Goal: Task Accomplishment & Management: Manage account settings

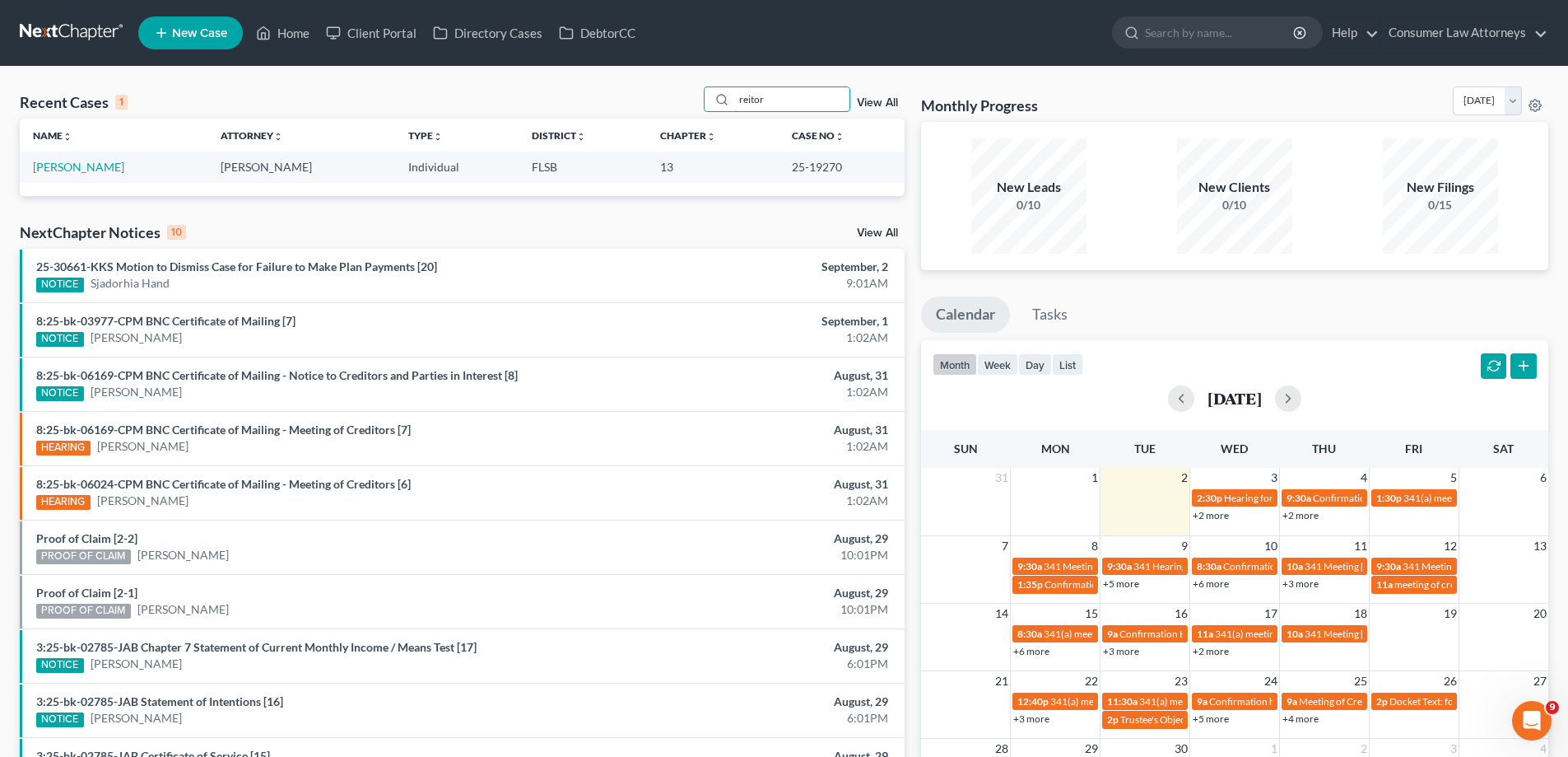
drag, startPoint x: 787, startPoint y: 104, endPoint x: 613, endPoint y: 105, distance: 174.0
click at [625, 105] on div "Recent Cases 1 reitor View All" at bounding box center [462, 103] width 885 height 32
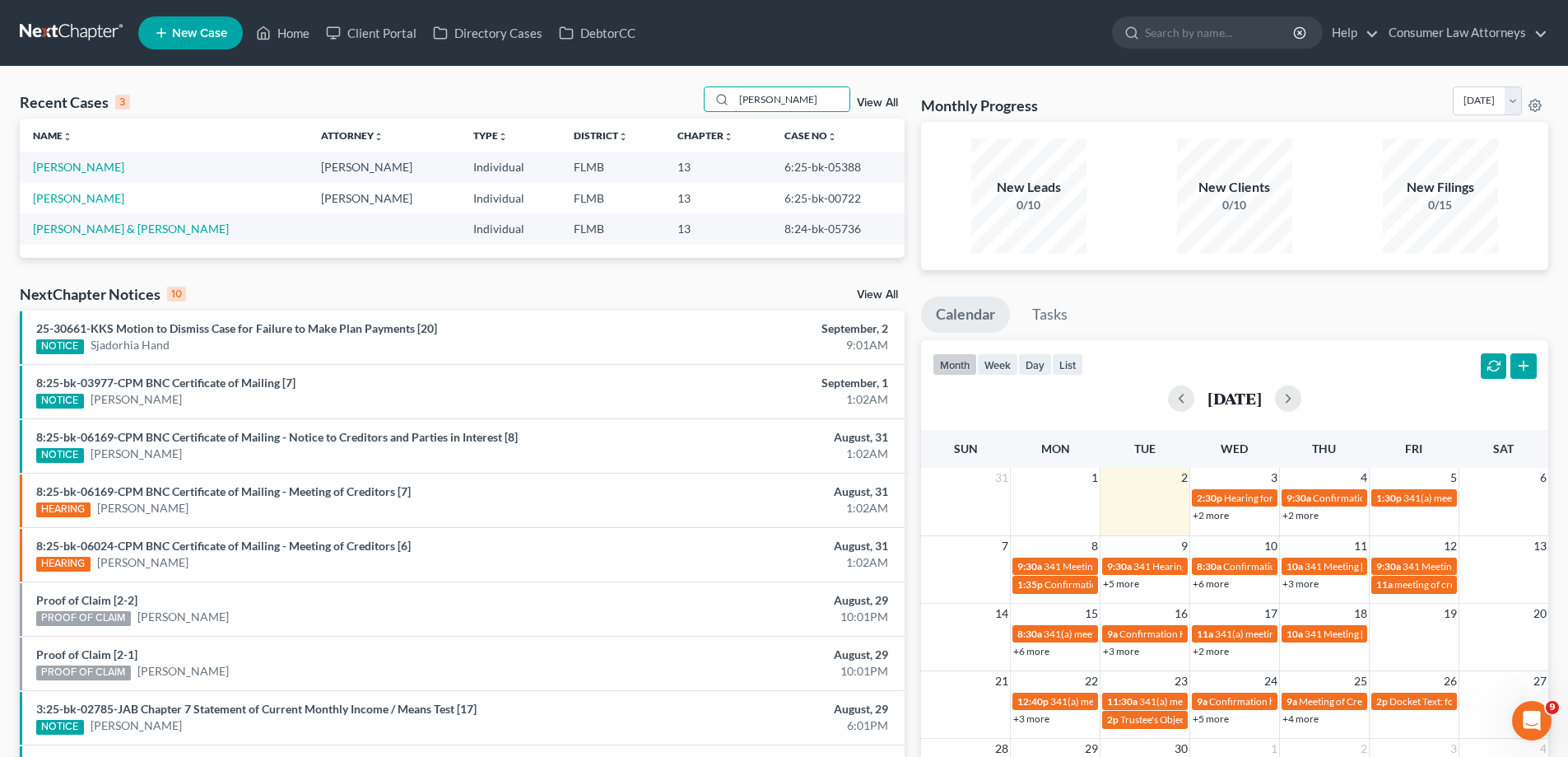
type input "[PERSON_NAME]"
drag, startPoint x: 832, startPoint y: 168, endPoint x: 765, endPoint y: 166, distance: 67.0
click at [772, 166] on td "6:25-bk-05388" at bounding box center [838, 166] width 134 height 30
copy td "6:25-bk-05388"
click at [100, 170] on link "[PERSON_NAME]" at bounding box center [78, 166] width 91 height 14
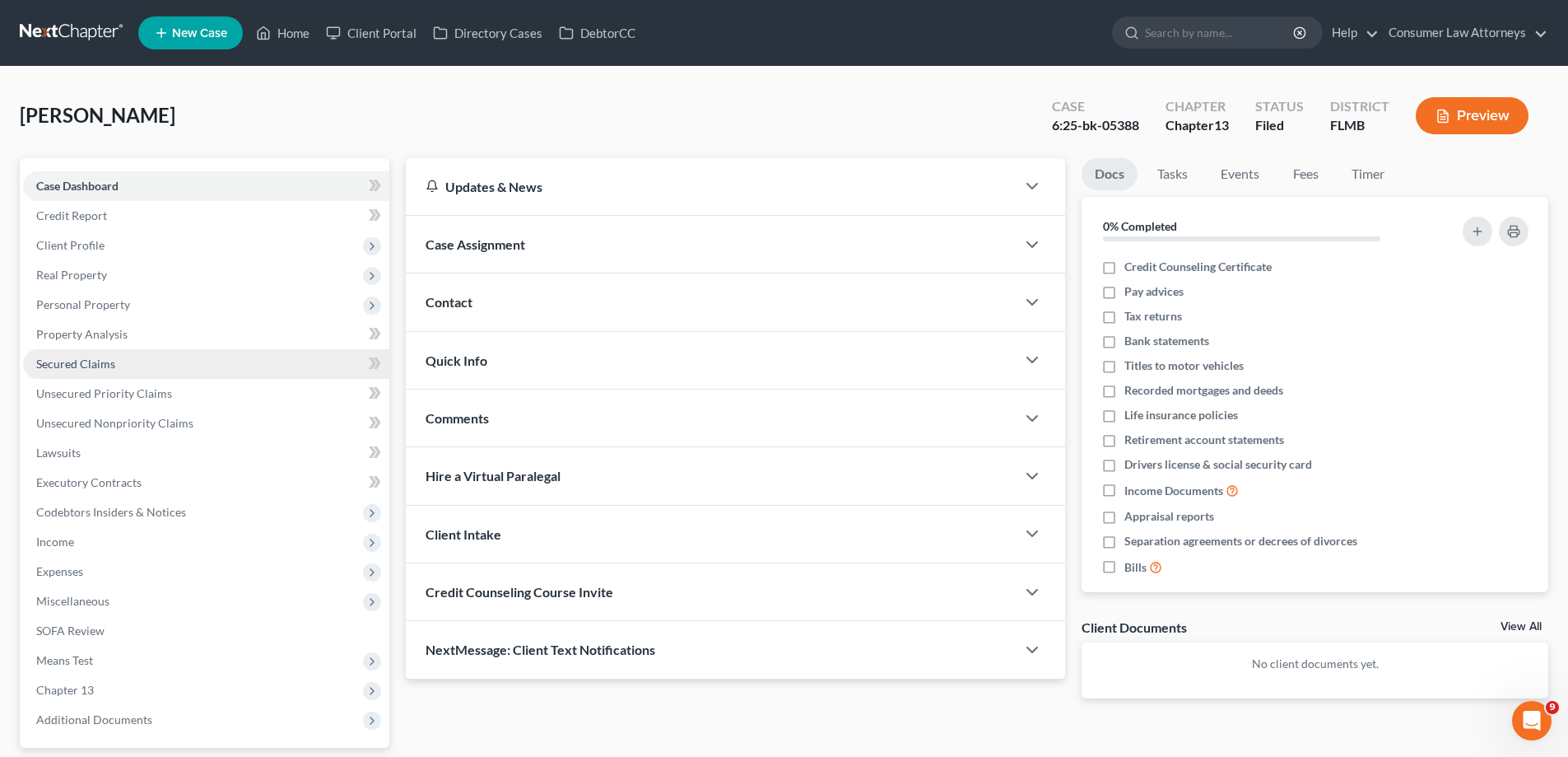
click at [80, 360] on span "Secured Claims" at bounding box center [75, 364] width 79 height 14
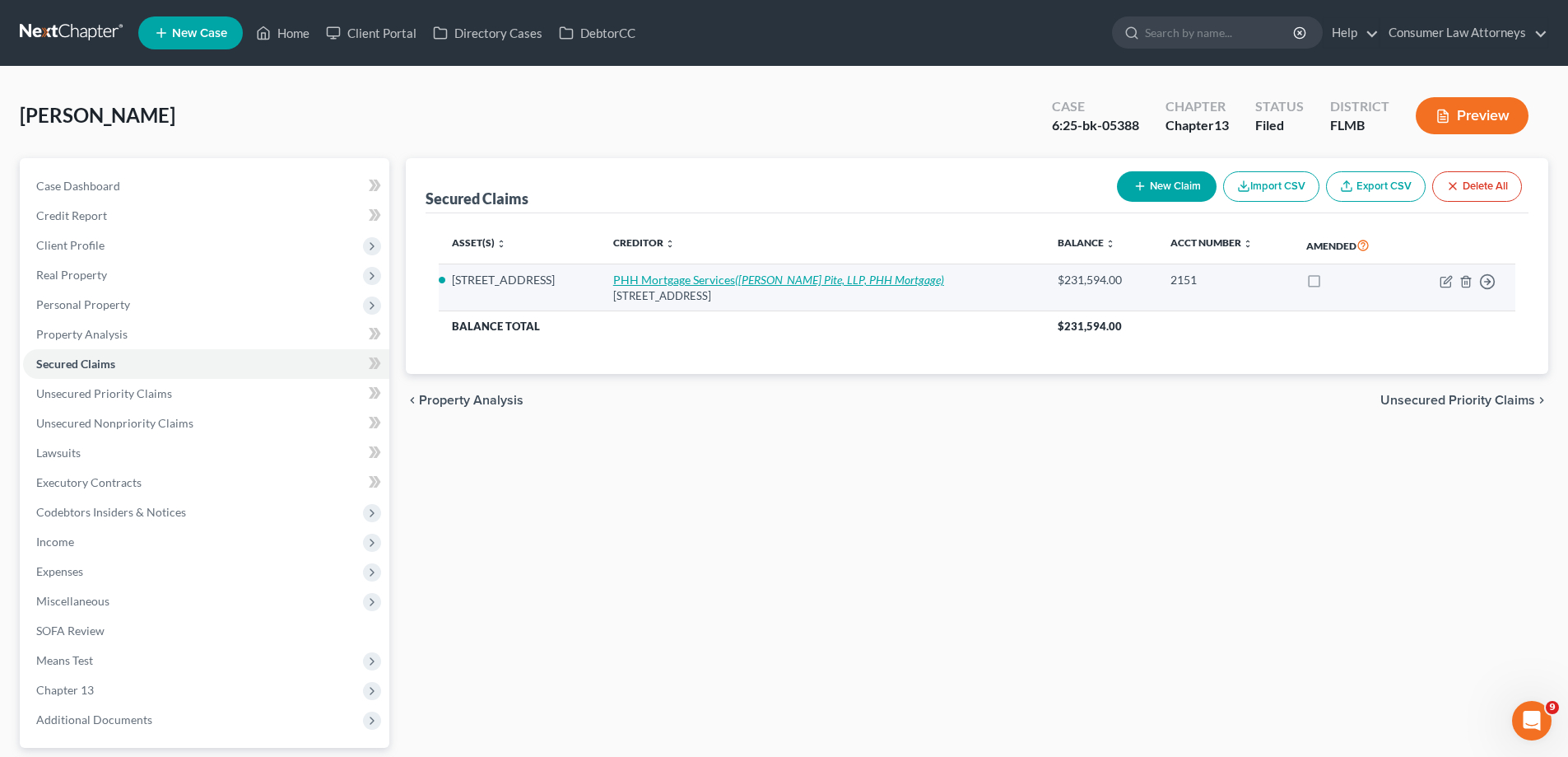
click at [688, 283] on link "PHH Mortgage Services ([PERSON_NAME][GEOGRAPHIC_DATA], LLP, PHH Mortgage)" at bounding box center [779, 280] width 331 height 14
select select "33"
select select "2"
select select "0"
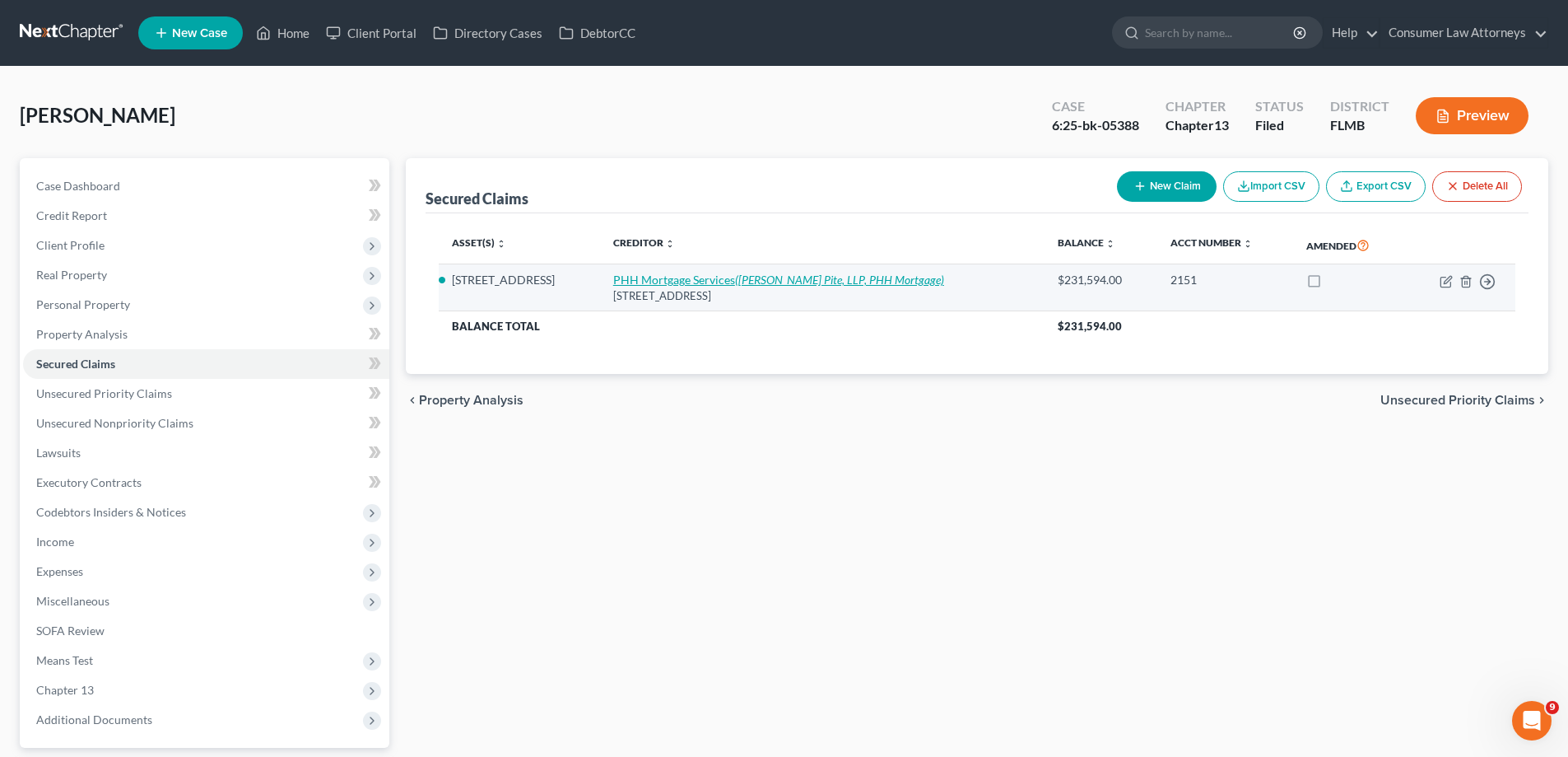
select select "0"
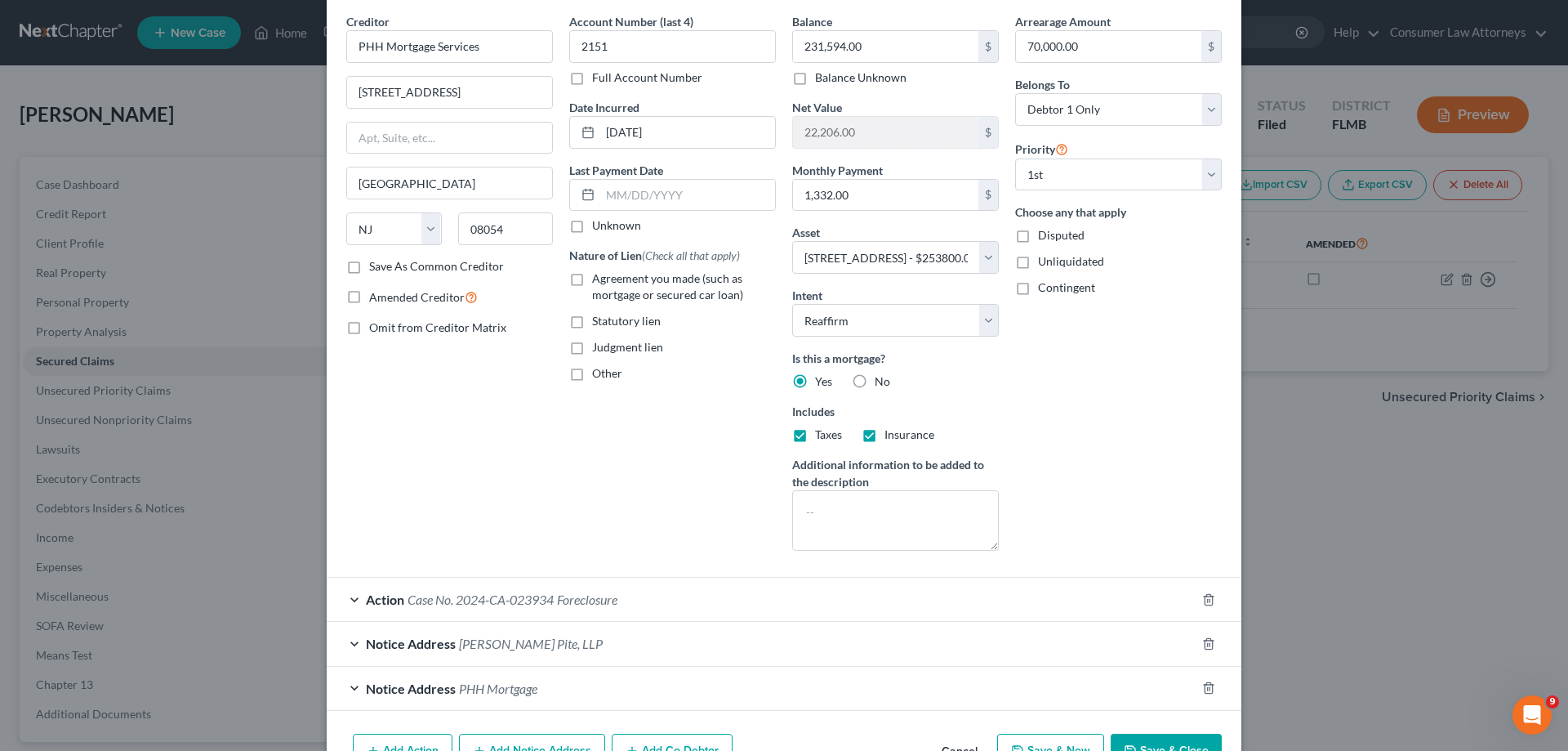
scroll to position [124, 0]
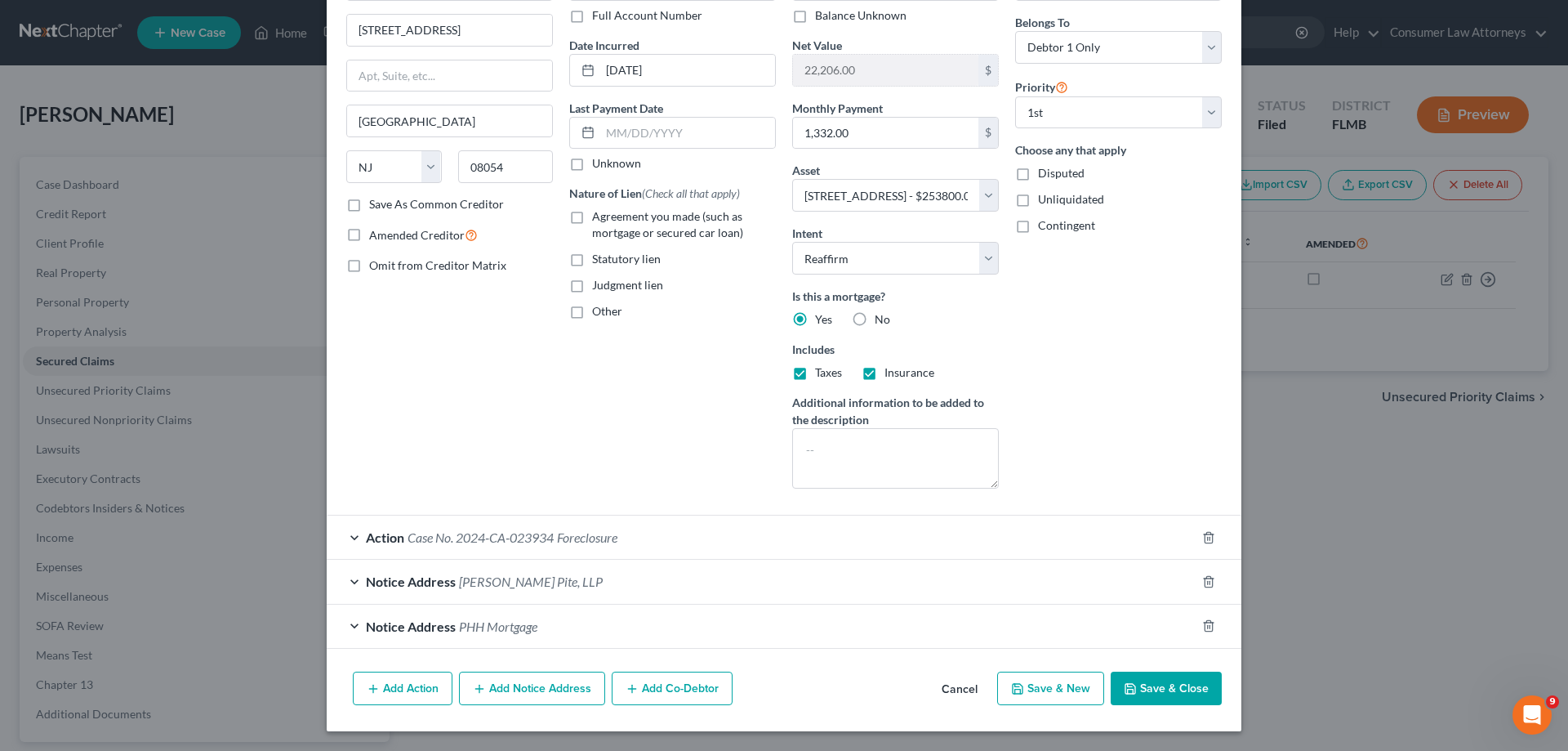
click at [1149, 694] on button "Save & Close" at bounding box center [1166, 689] width 111 height 34
select select
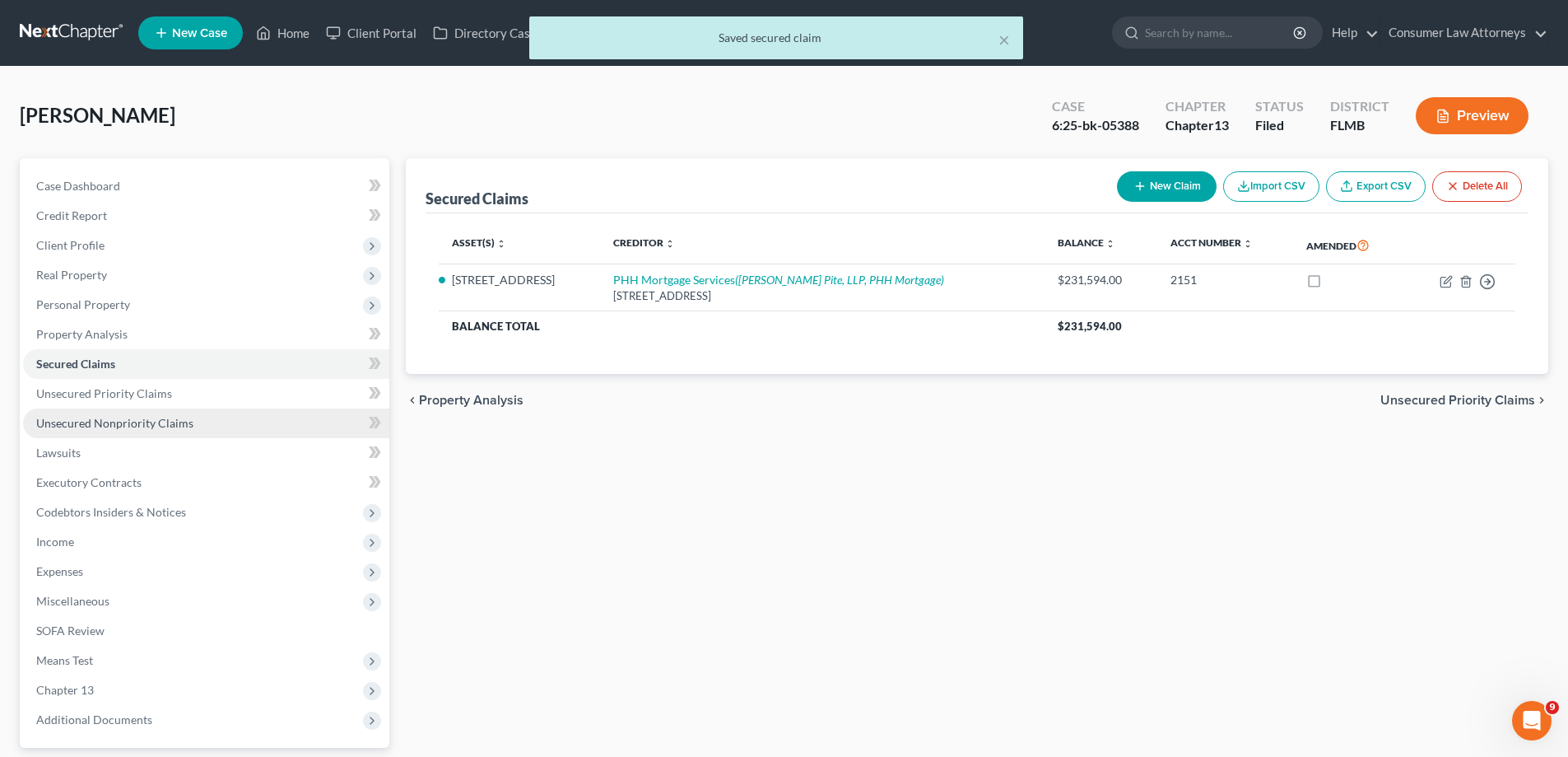
click at [82, 422] on span "Unsecured Nonpriority Claims" at bounding box center [115, 423] width 158 height 14
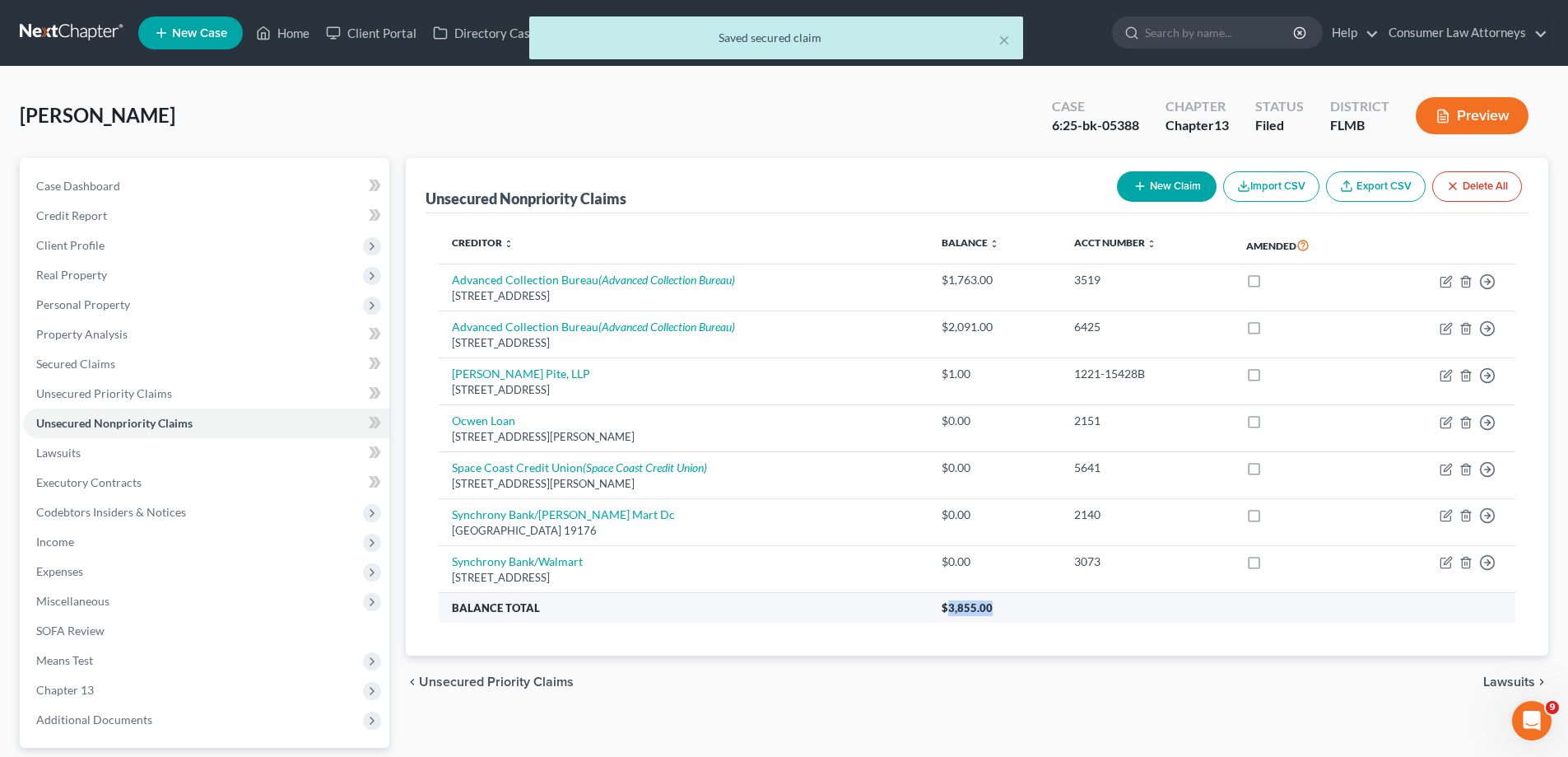
drag, startPoint x: 992, startPoint y: 611, endPoint x: 946, endPoint y: 609, distance: 46.0
click at [946, 609] on th "$3,855.00" at bounding box center [1221, 607] width 587 height 29
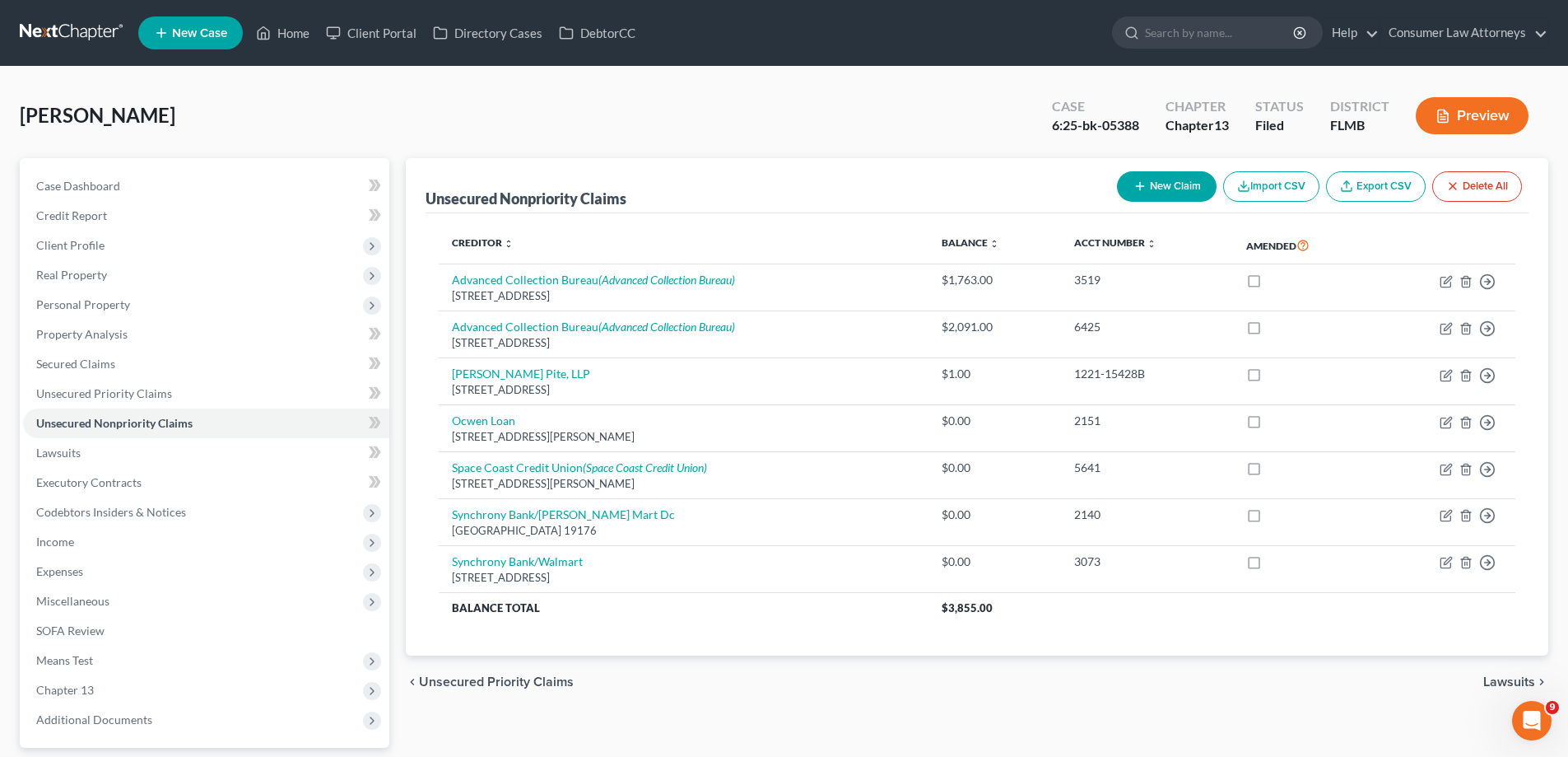
click at [902, 195] on div "Unsecured Nonpriority Claims New Claim Import CSV Export CSV Delete All" at bounding box center [977, 186] width 1103 height 55
click at [46, 464] on link "Lawsuits" at bounding box center [206, 452] width 366 height 29
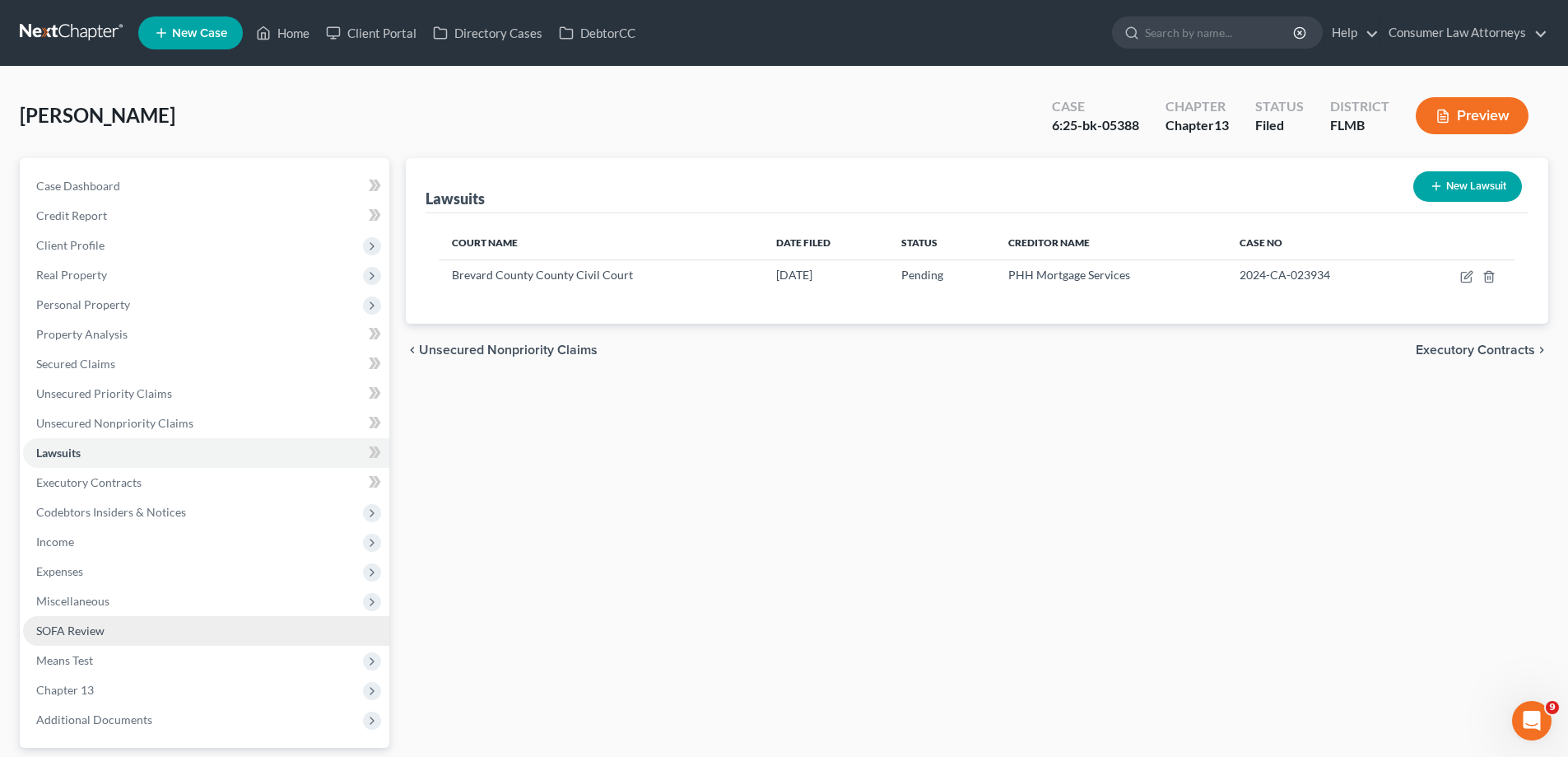
click at [66, 634] on span "SOFA Review" at bounding box center [70, 630] width 68 height 14
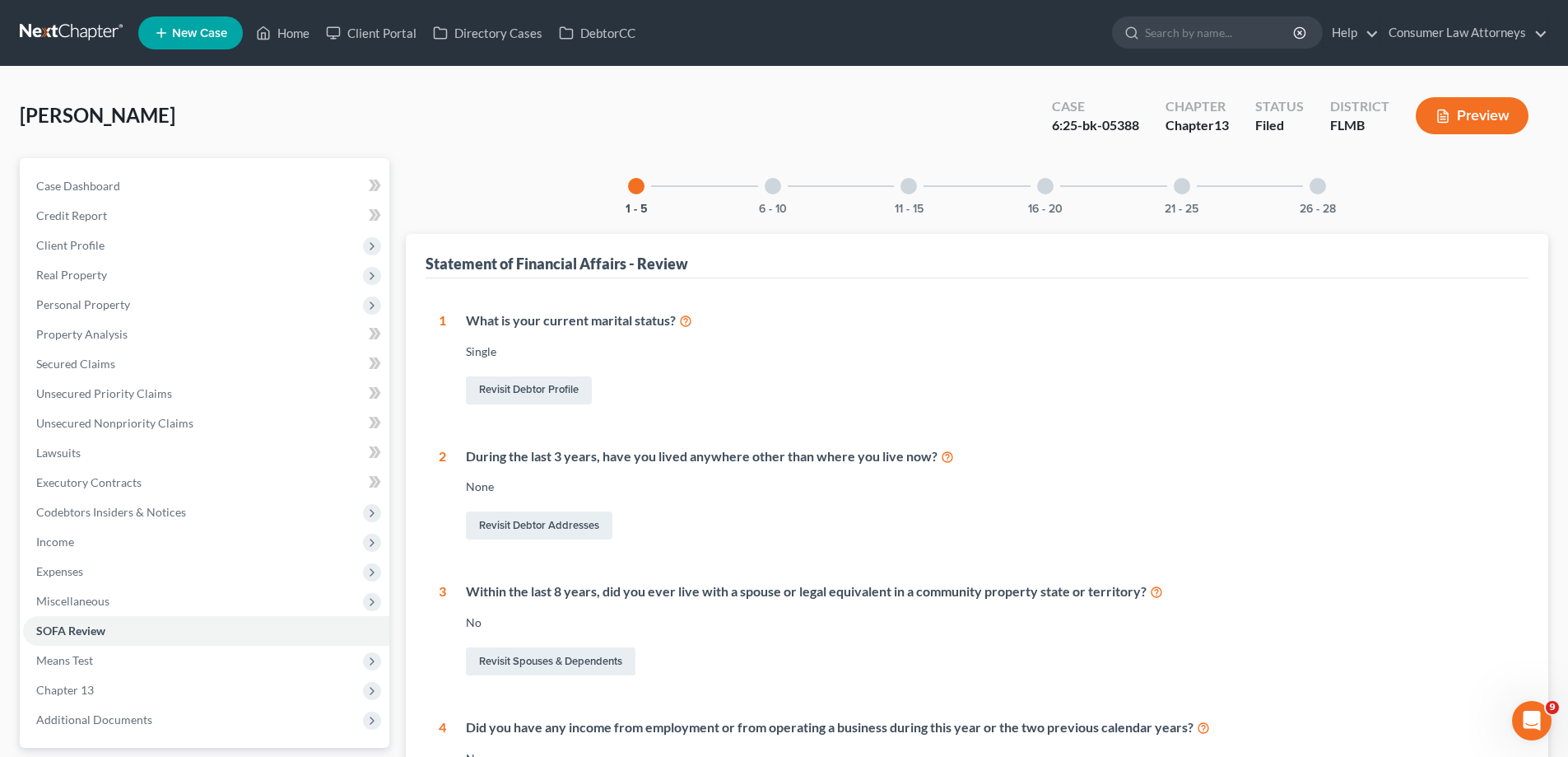
click at [1043, 189] on div at bounding box center [1045, 186] width 17 height 17
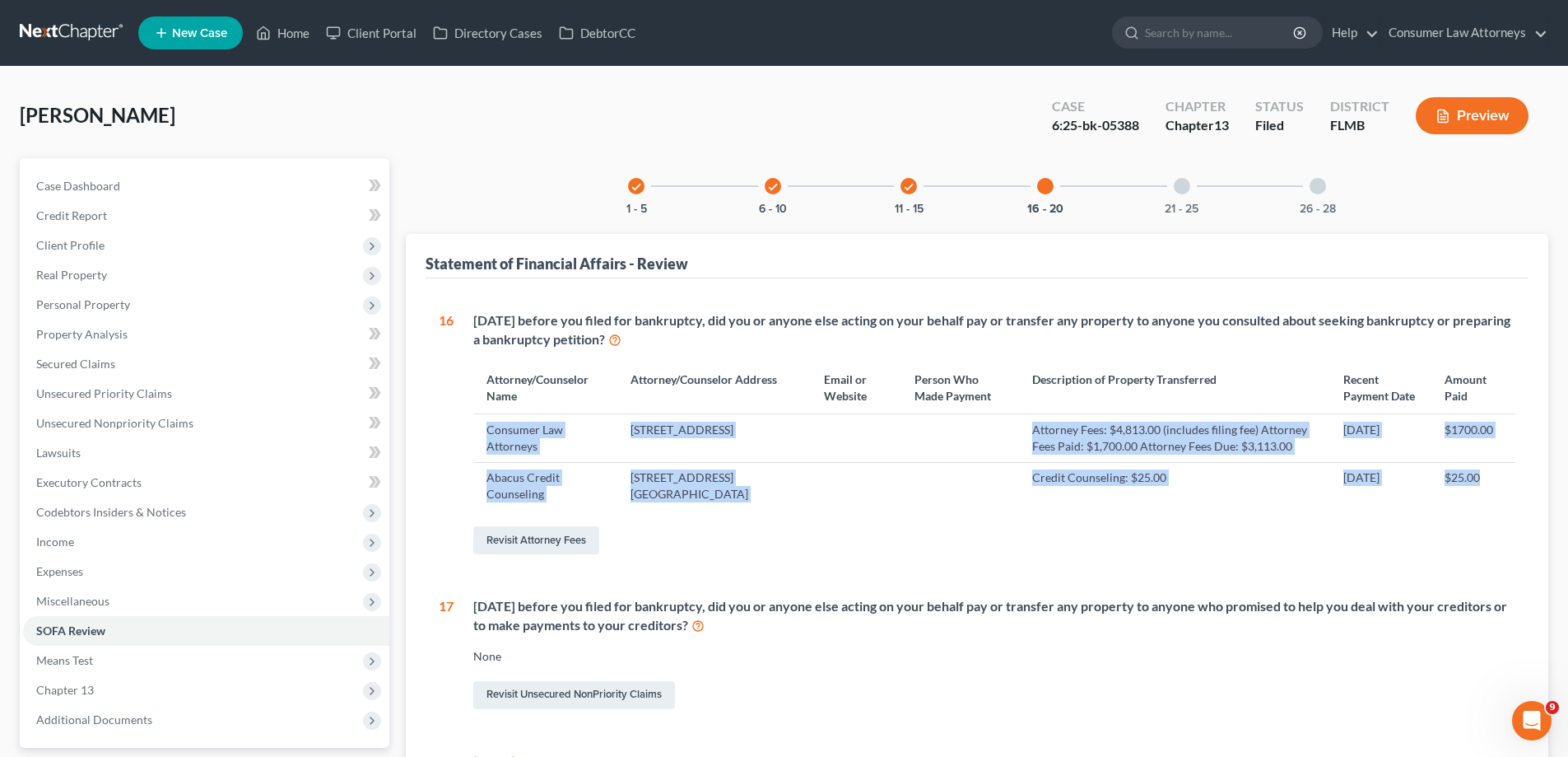
drag, startPoint x: 1487, startPoint y: 500, endPoint x: 481, endPoint y: 438, distance: 1007.9
click at [481, 438] on tbody "Consumer Law Attorneys [STREET_ADDRESS] Attorney Fees: $4,813.00 (includes fili…" at bounding box center [995, 462] width 1042 height 96
click at [481, 438] on td "Consumer Law Attorneys" at bounding box center [545, 438] width 144 height 48
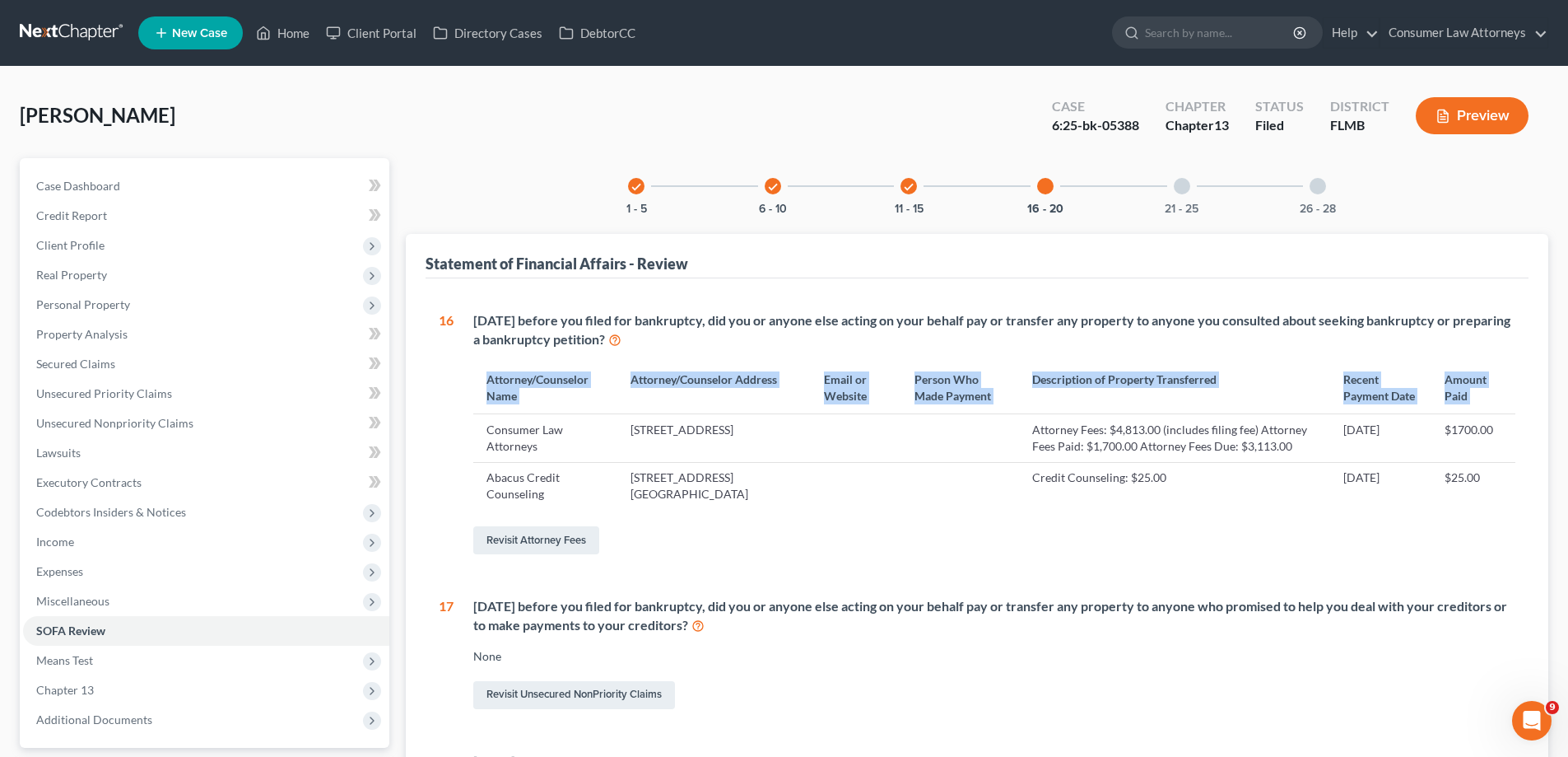
drag, startPoint x: 487, startPoint y: 429, endPoint x: 1529, endPoint y: 521, distance: 1046.1
click at [1529, 521] on div "Statement of Financial Affairs - Review 1 What is your current marital status? …" at bounding box center [977, 715] width 1142 height 963
click at [1512, 510] on td "$25.00" at bounding box center [1473, 486] width 84 height 48
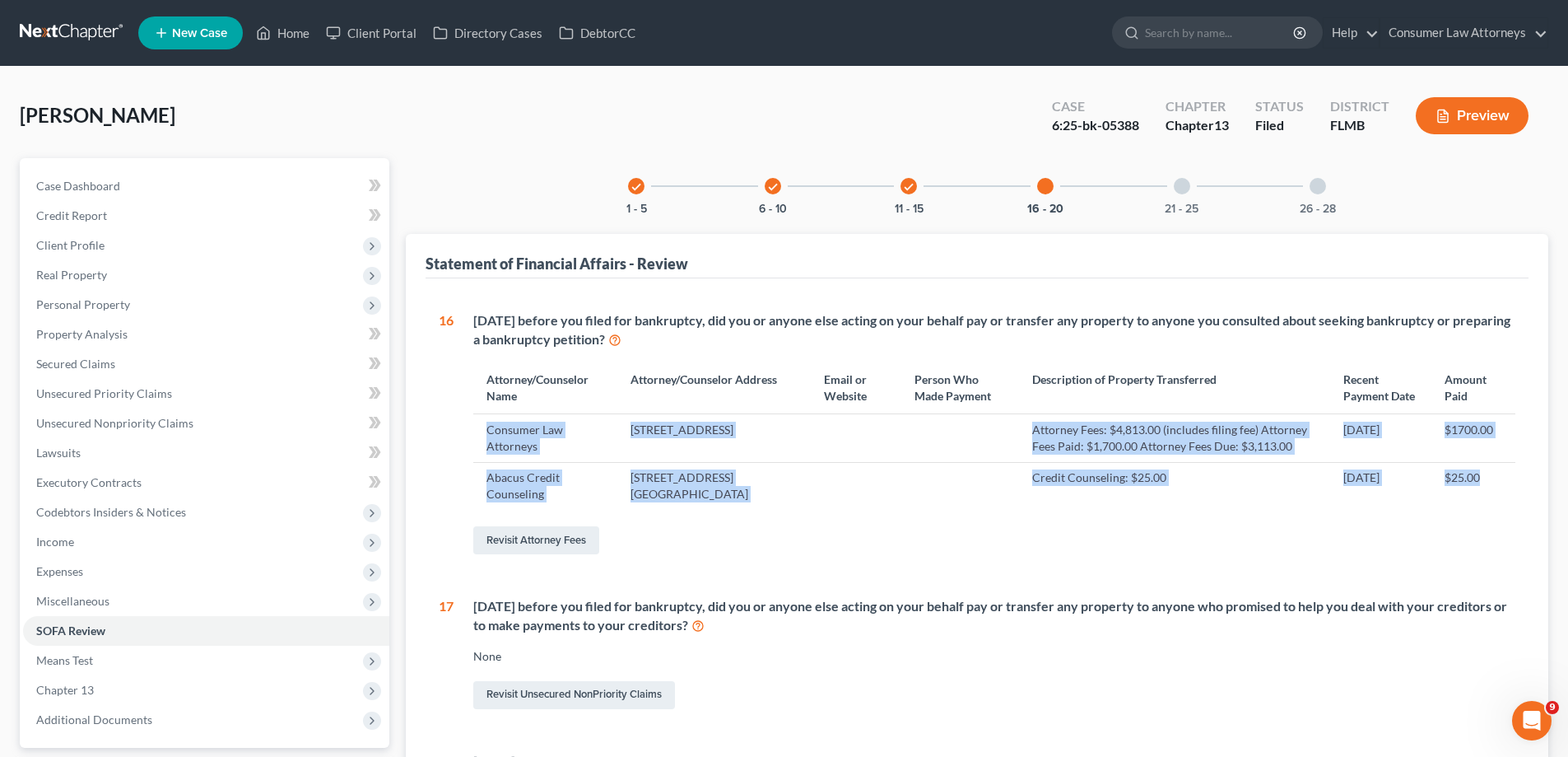
drag, startPoint x: 1487, startPoint y: 510, endPoint x: 474, endPoint y: 424, distance: 1016.6
click at [474, 424] on tbody "Consumer Law Attorneys [STREET_ADDRESS] Attorney Fees: $4,813.00 (includes fili…" at bounding box center [995, 462] width 1042 height 96
click at [474, 424] on td "Consumer Law Attorneys" at bounding box center [545, 438] width 144 height 48
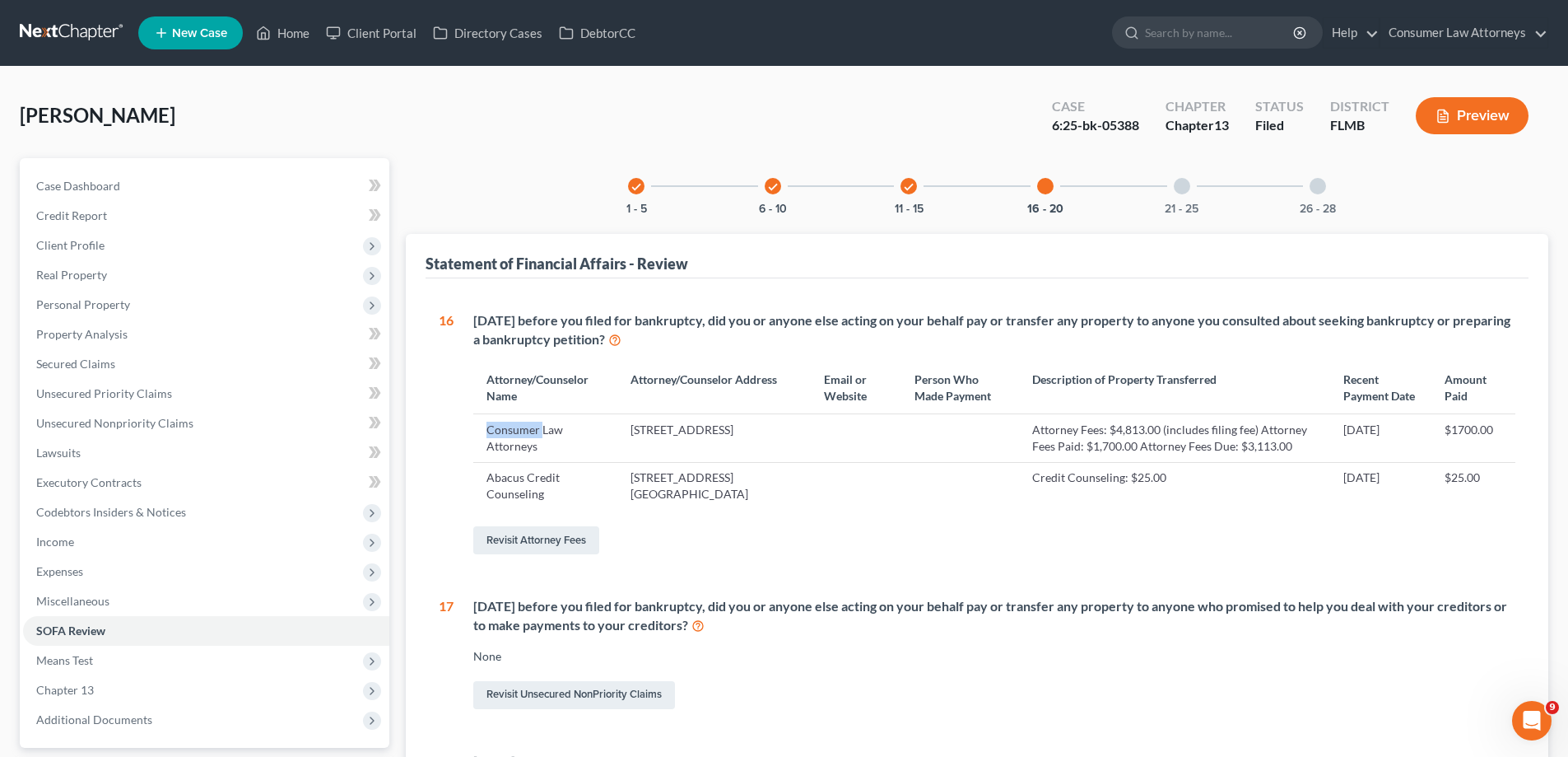
click at [474, 424] on td "Consumer Law Attorneys" at bounding box center [545, 438] width 144 height 48
click at [477, 428] on td "Consumer Law Attorneys" at bounding box center [545, 438] width 144 height 48
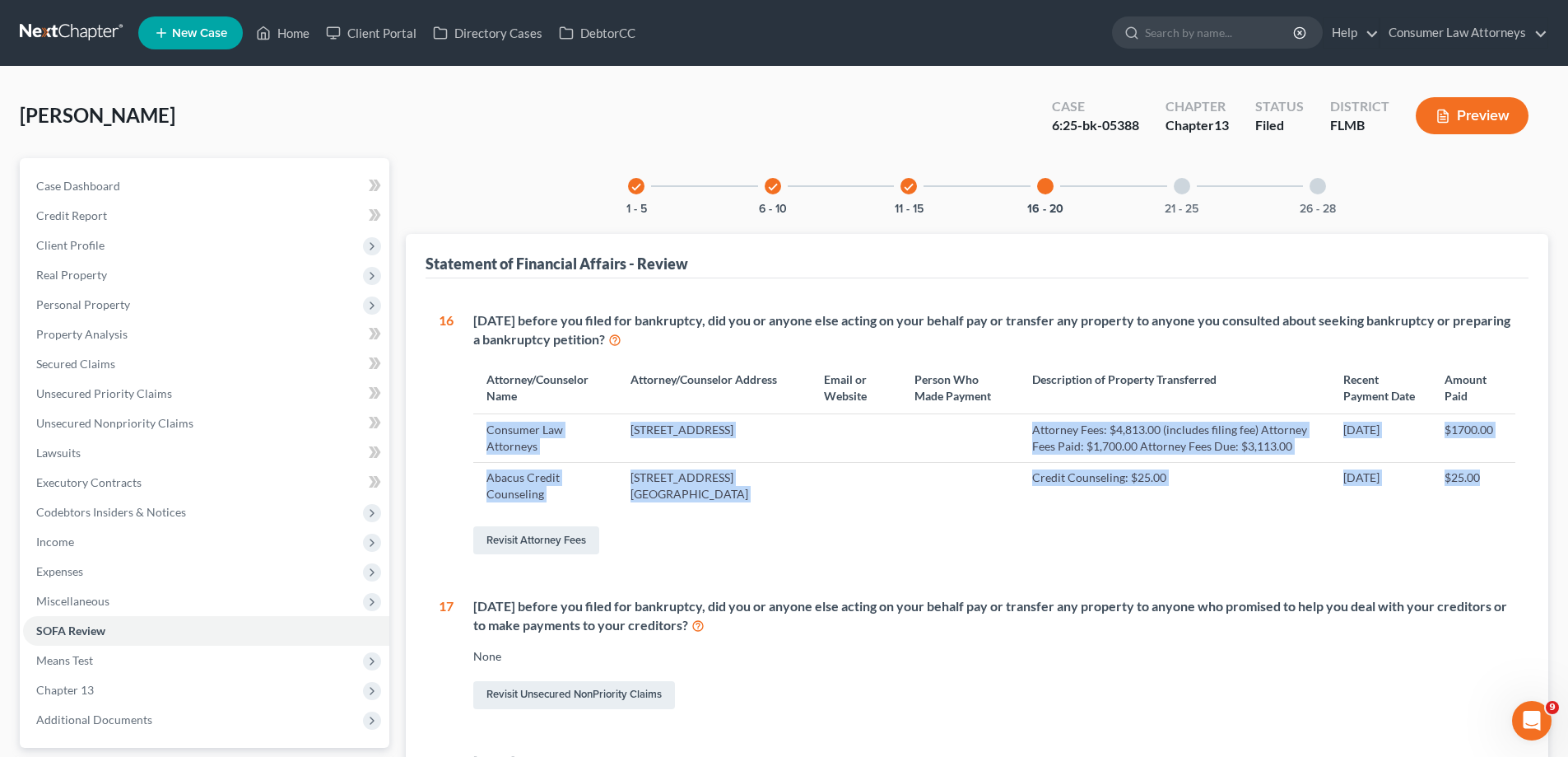
drag, startPoint x: 477, startPoint y: 428, endPoint x: 1480, endPoint y: 506, distance: 1006.0
click at [1480, 506] on tbody "Consumer Law Attorneys [STREET_ADDRESS] Attorney Fees: $4,813.00 (includes fili…" at bounding box center [995, 462] width 1042 height 96
click at [1490, 508] on td "$25.00" at bounding box center [1473, 486] width 84 height 48
drag, startPoint x: 1495, startPoint y: 507, endPoint x: 476, endPoint y: 435, distance: 1021.5
click at [476, 435] on tbody "Consumer Law Attorneys [STREET_ADDRESS] Attorney Fees: $4,813.00 (includes fili…" at bounding box center [995, 462] width 1042 height 96
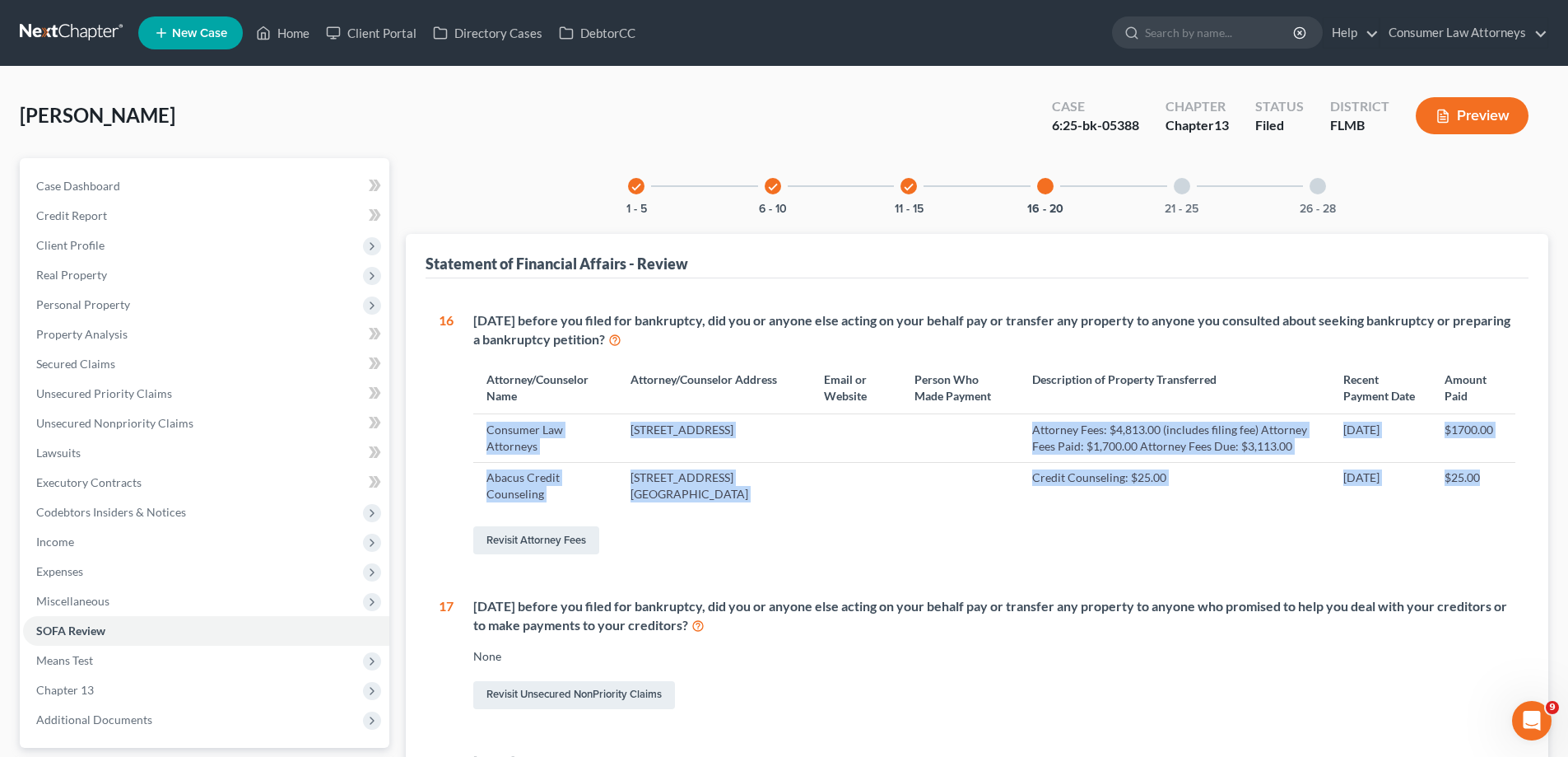
click at [476, 435] on td "Consumer Law Attorneys" at bounding box center [545, 438] width 144 height 48
drag, startPoint x: 478, startPoint y: 431, endPoint x: 1482, endPoint y: 506, distance: 1006.8
click at [1482, 506] on tbody "Consumer Law Attorneys [STREET_ADDRESS] Attorney Fees: $4,813.00 (includes fili…" at bounding box center [995, 462] width 1042 height 96
click at [1485, 506] on td "$25.00" at bounding box center [1473, 486] width 84 height 48
drag, startPoint x: 1487, startPoint y: 502, endPoint x: 480, endPoint y: 436, distance: 1009.2
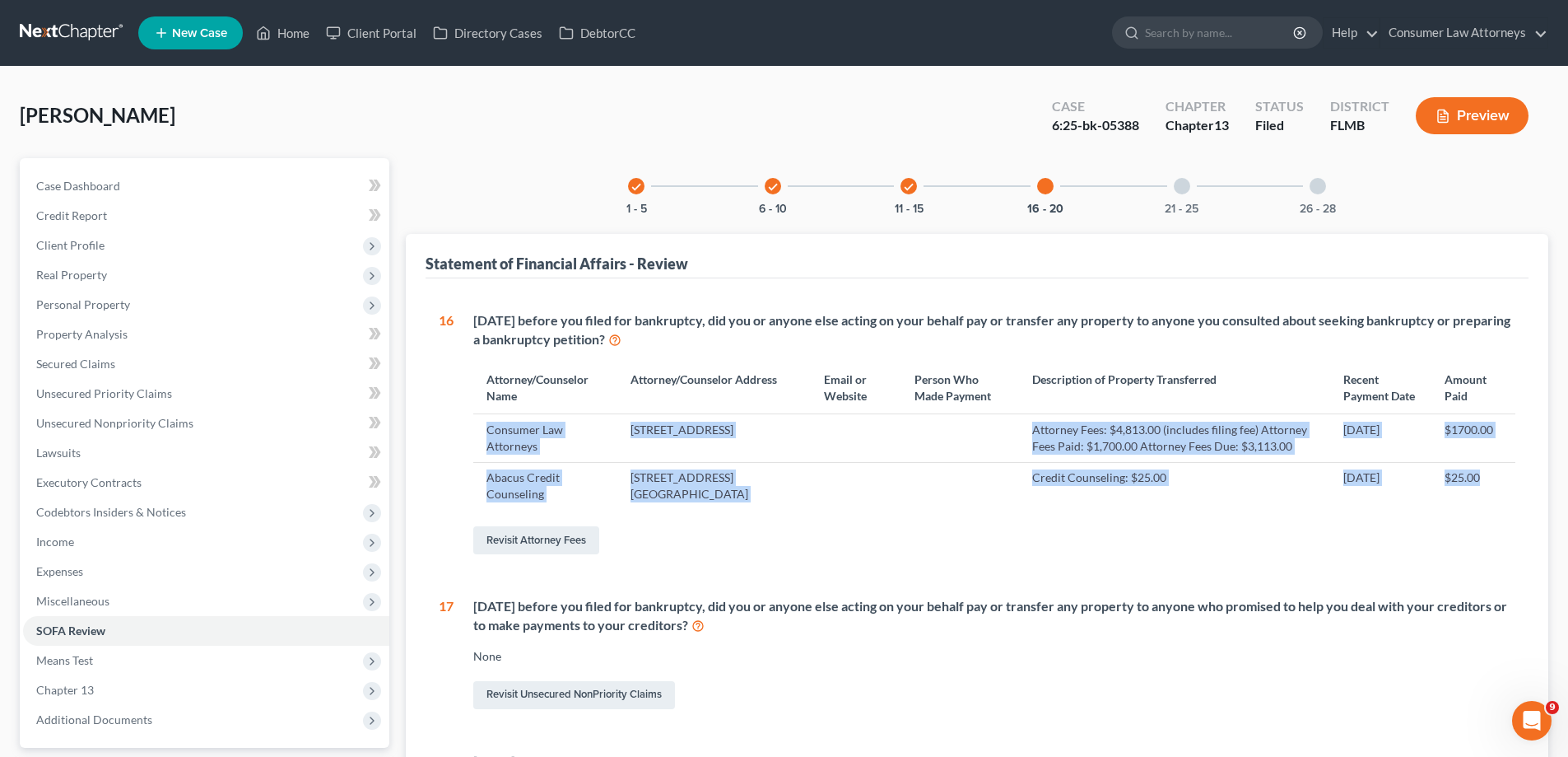
click at [480, 436] on tbody "Consumer Law Attorneys [STREET_ADDRESS] Attorney Fees: $4,813.00 (includes fili…" at bounding box center [995, 462] width 1042 height 96
click at [480, 436] on td "Consumer Law Attorneys" at bounding box center [545, 438] width 144 height 48
drag, startPoint x: 480, startPoint y: 431, endPoint x: 1489, endPoint y: 509, distance: 1012.0
click at [1489, 509] on tbody "Consumer Law Attorneys [STREET_ADDRESS] Attorney Fees: $4,813.00 (includes fili…" at bounding box center [995, 462] width 1042 height 96
click at [111, 370] on span "Secured Claims" at bounding box center [75, 364] width 79 height 14
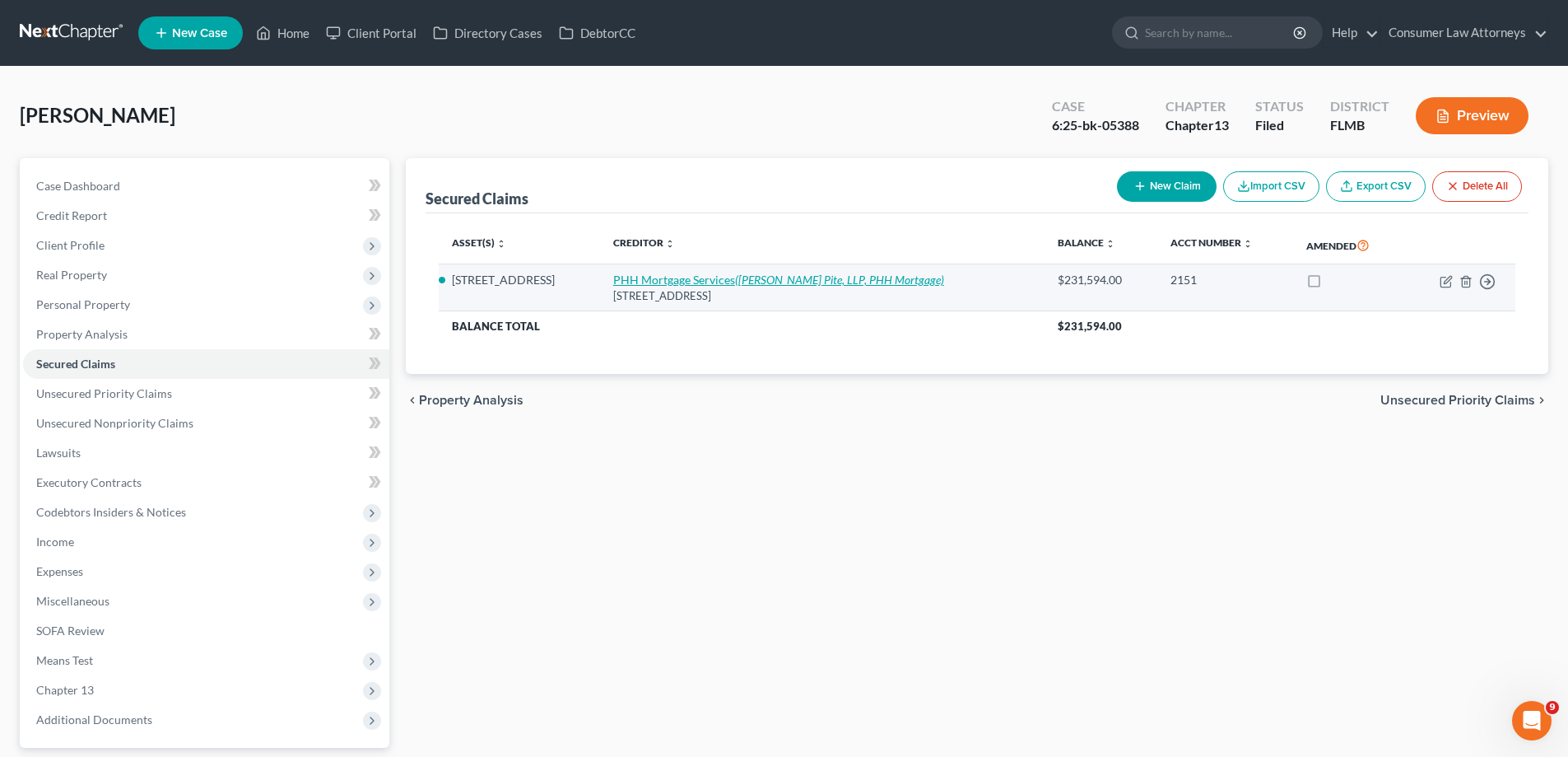
click at [783, 279] on icon "([PERSON_NAME] Pite, LLP, PHH Mortgage)" at bounding box center [840, 280] width 209 height 14
select select "33"
select select "2"
select select "0"
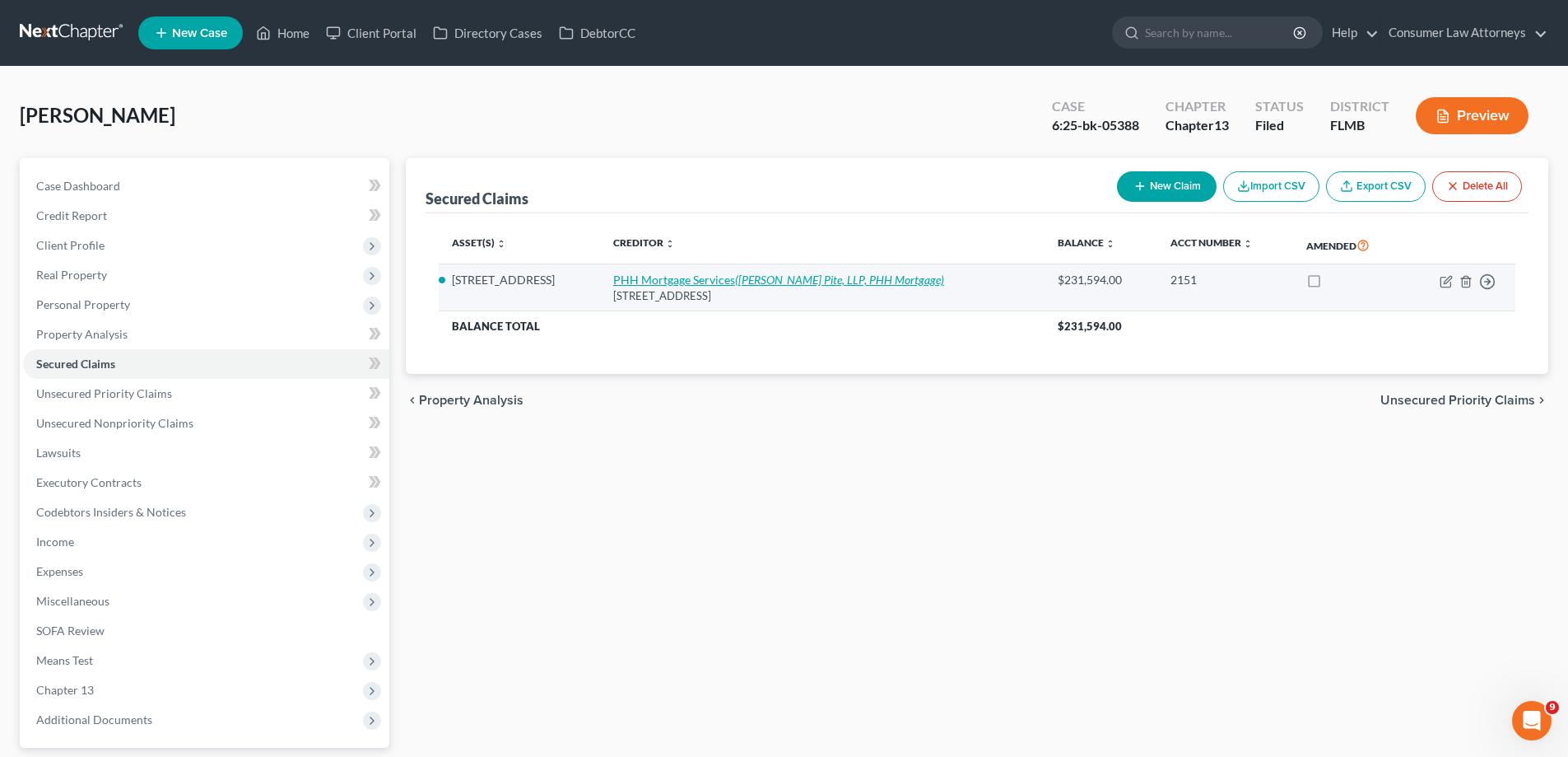
select select "0"
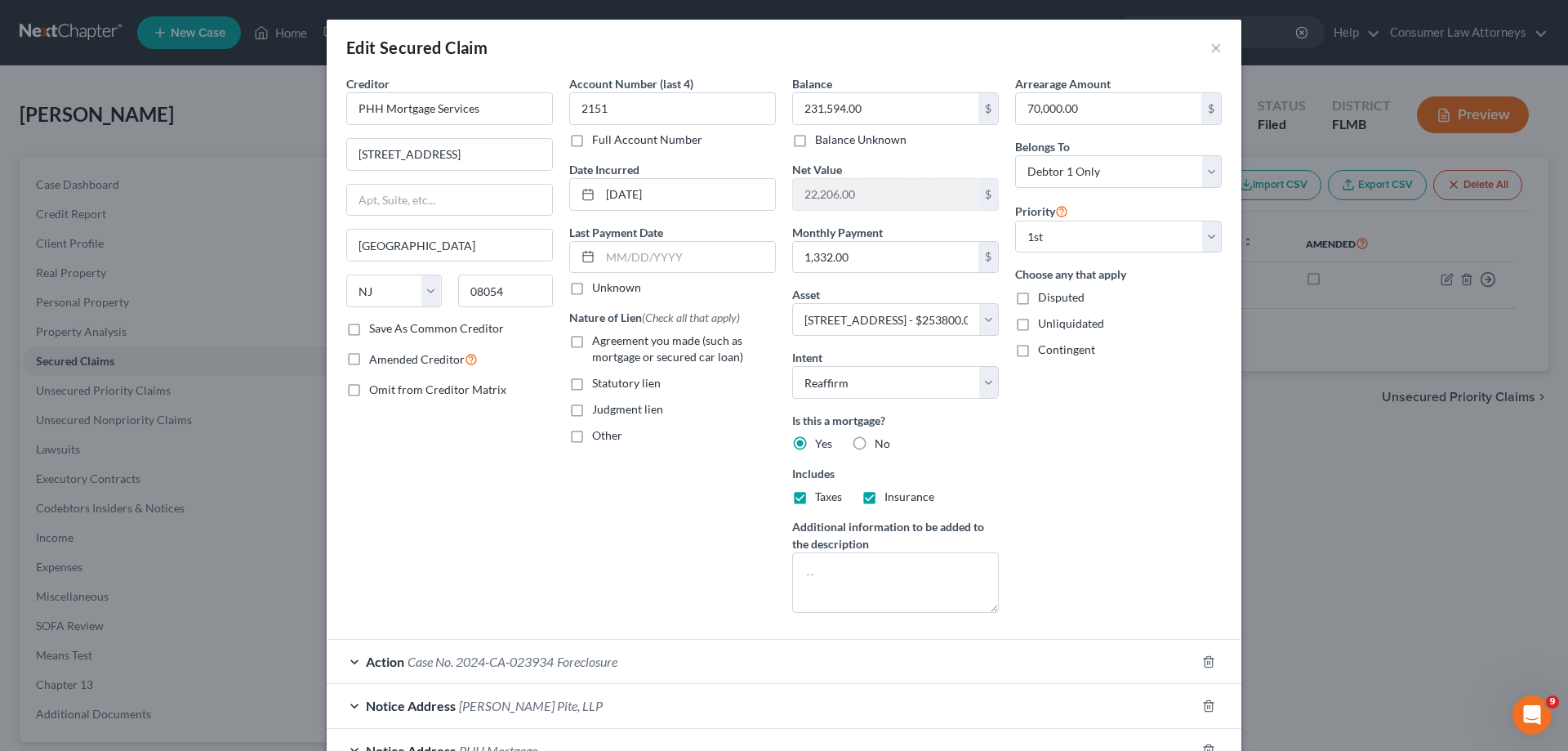
click at [784, 253] on div "Balance 231,594.00 $ Balance Unknown Balance Undetermined 231,594.00 $ Balance …" at bounding box center [895, 350] width 223 height 551
click at [760, 227] on div "Last Payment Date Unknown" at bounding box center [672, 260] width 206 height 73
click at [784, 198] on div "Balance 231,594.00 $ Balance Unknown Balance Undetermined 231,594.00 $ Balance …" at bounding box center [895, 350] width 223 height 551
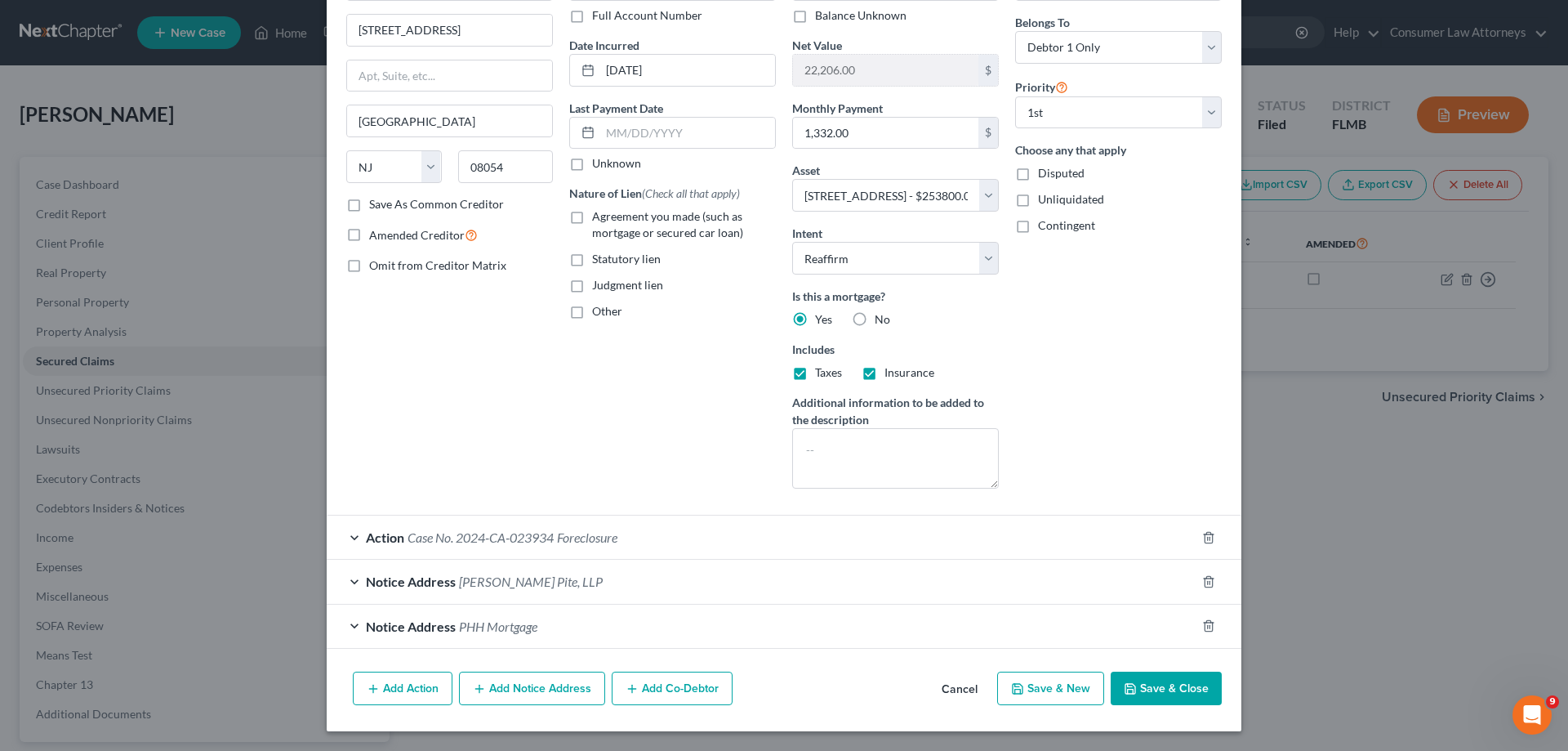
click at [1140, 695] on button "Save & Close" at bounding box center [1166, 689] width 111 height 34
select select
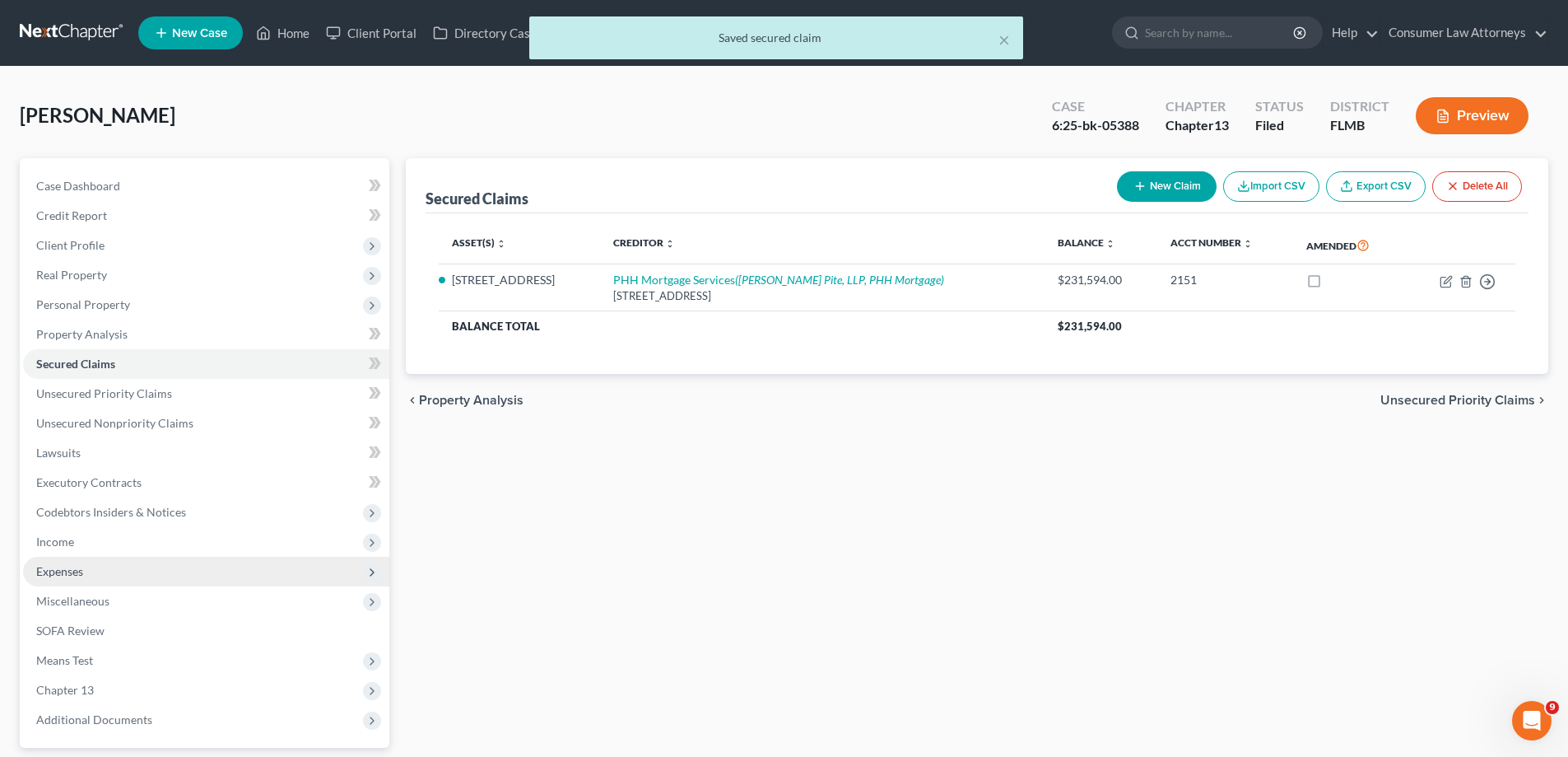
click at [46, 569] on span "Expenses" at bounding box center [59, 571] width 47 height 14
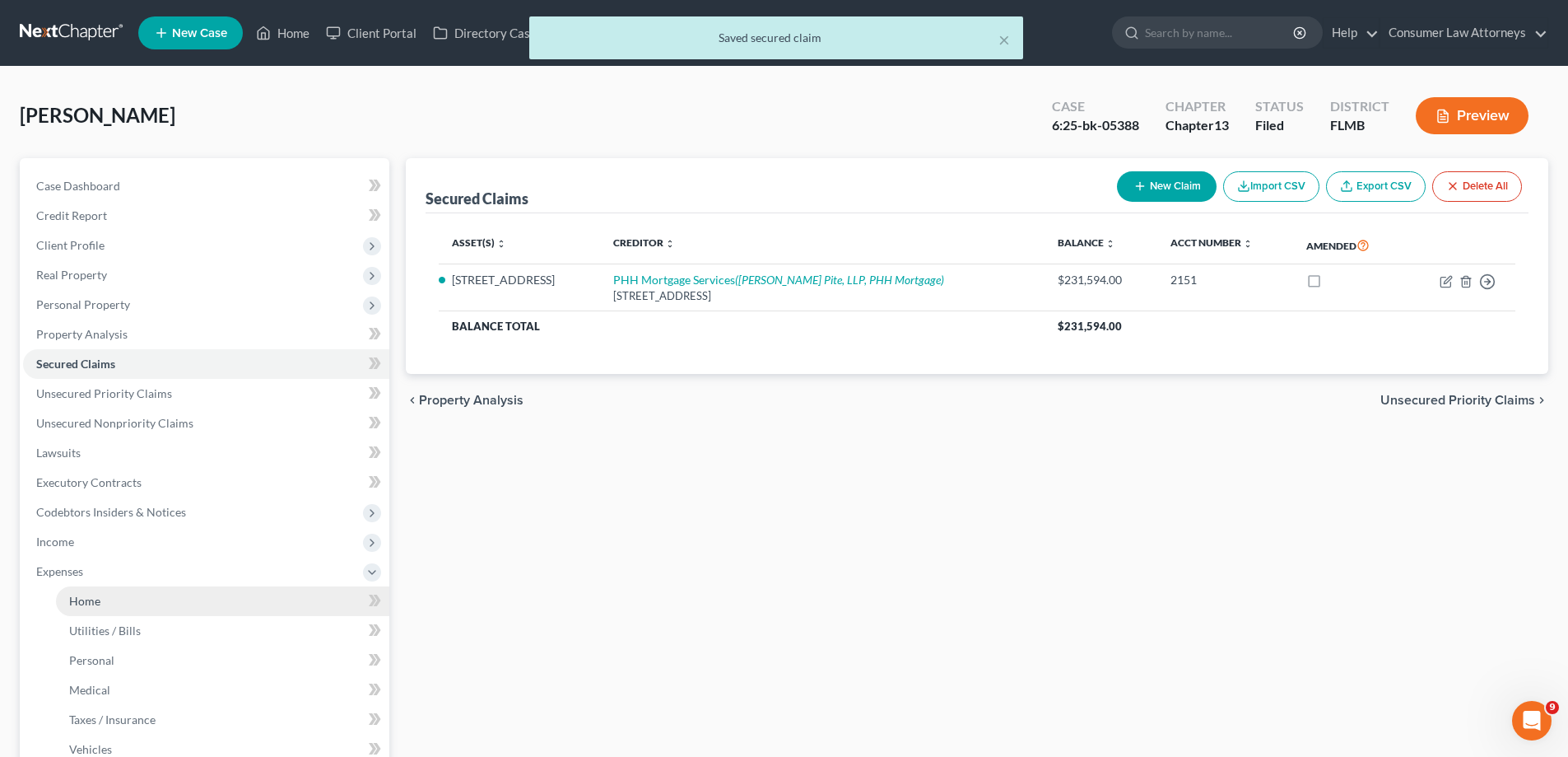
click at [73, 597] on span "Home" at bounding box center [84, 601] width 31 height 14
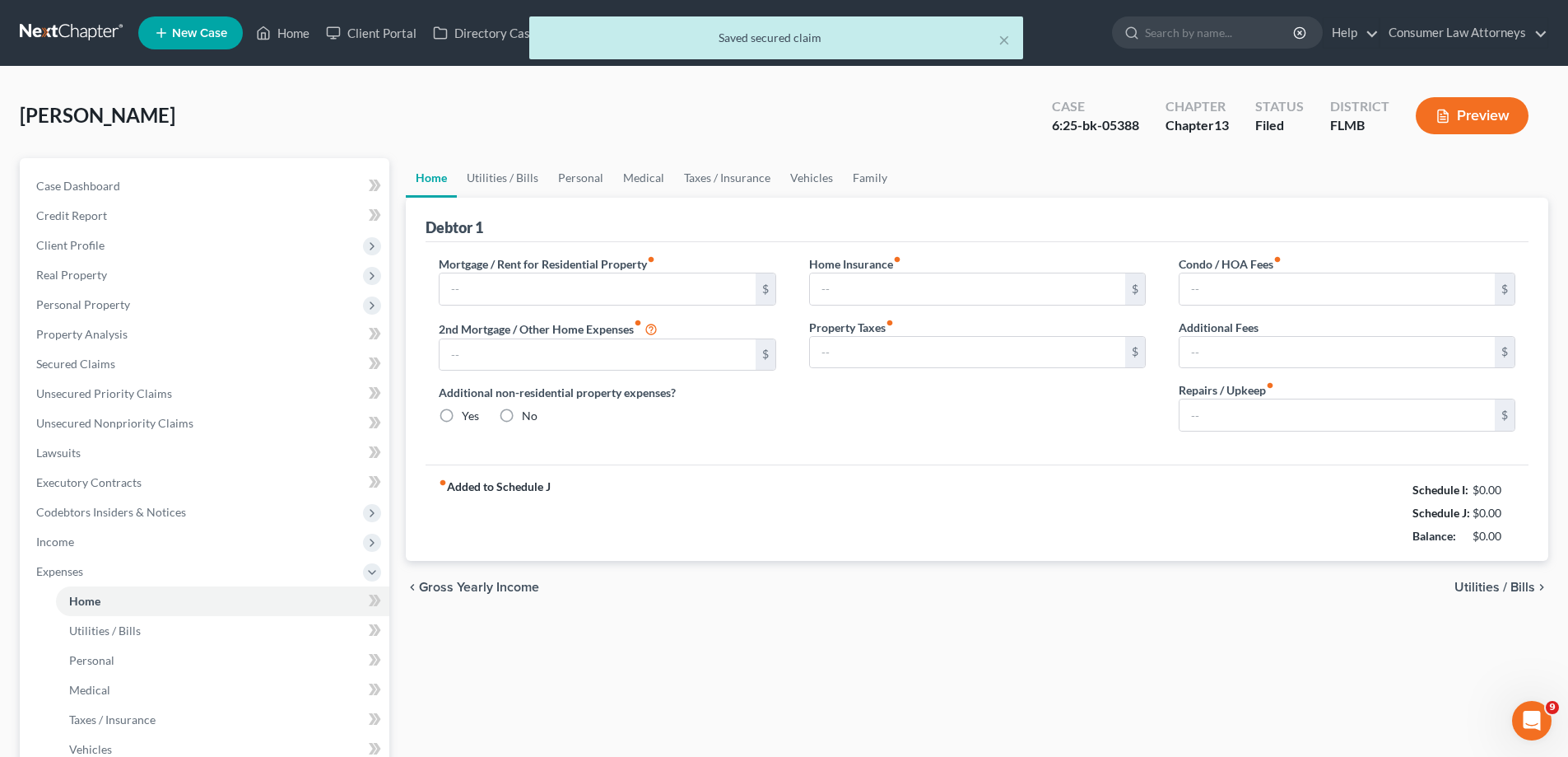
type input "0.00"
radio input "true"
type input "0.00"
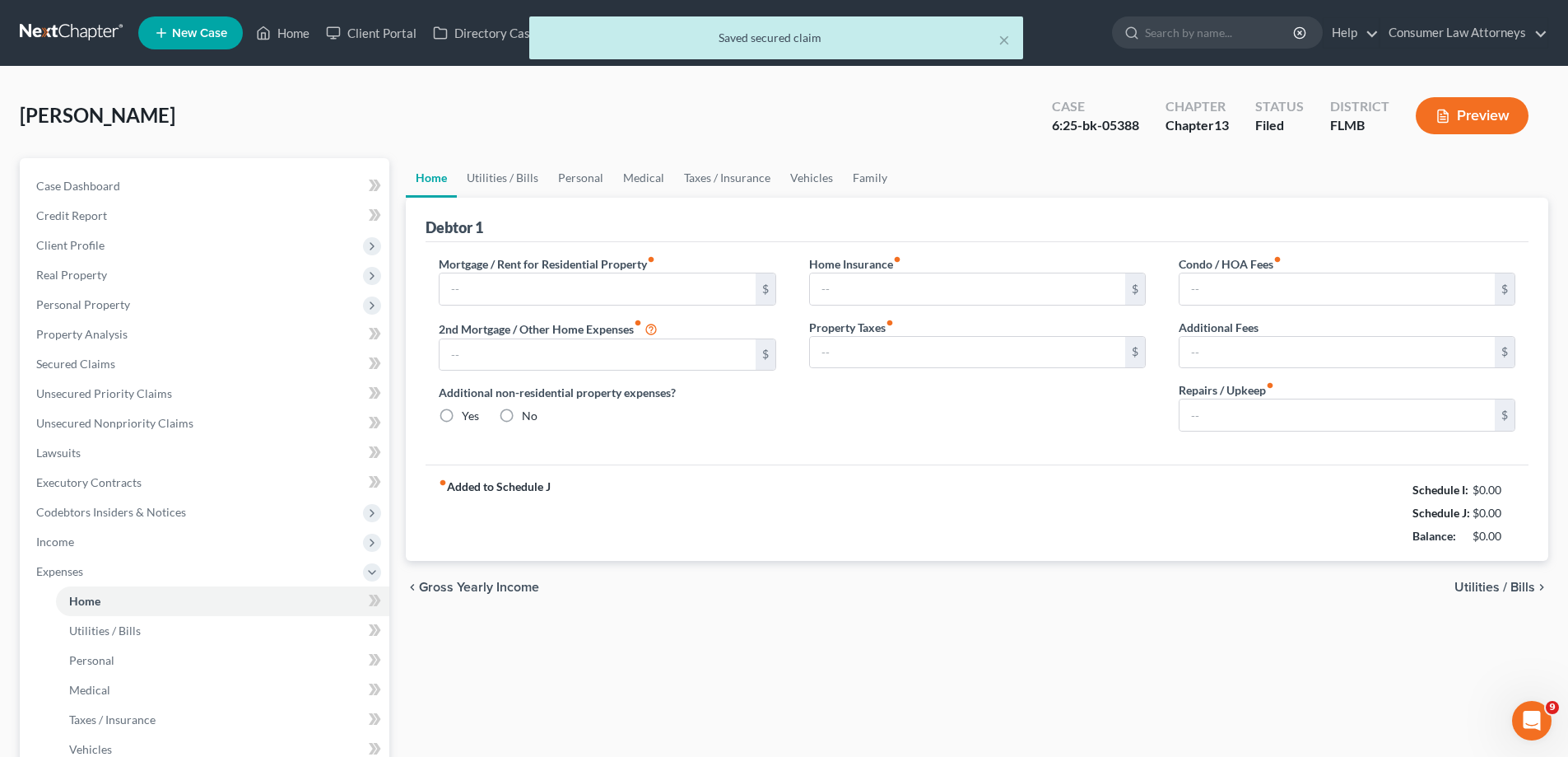
type input "0.00"
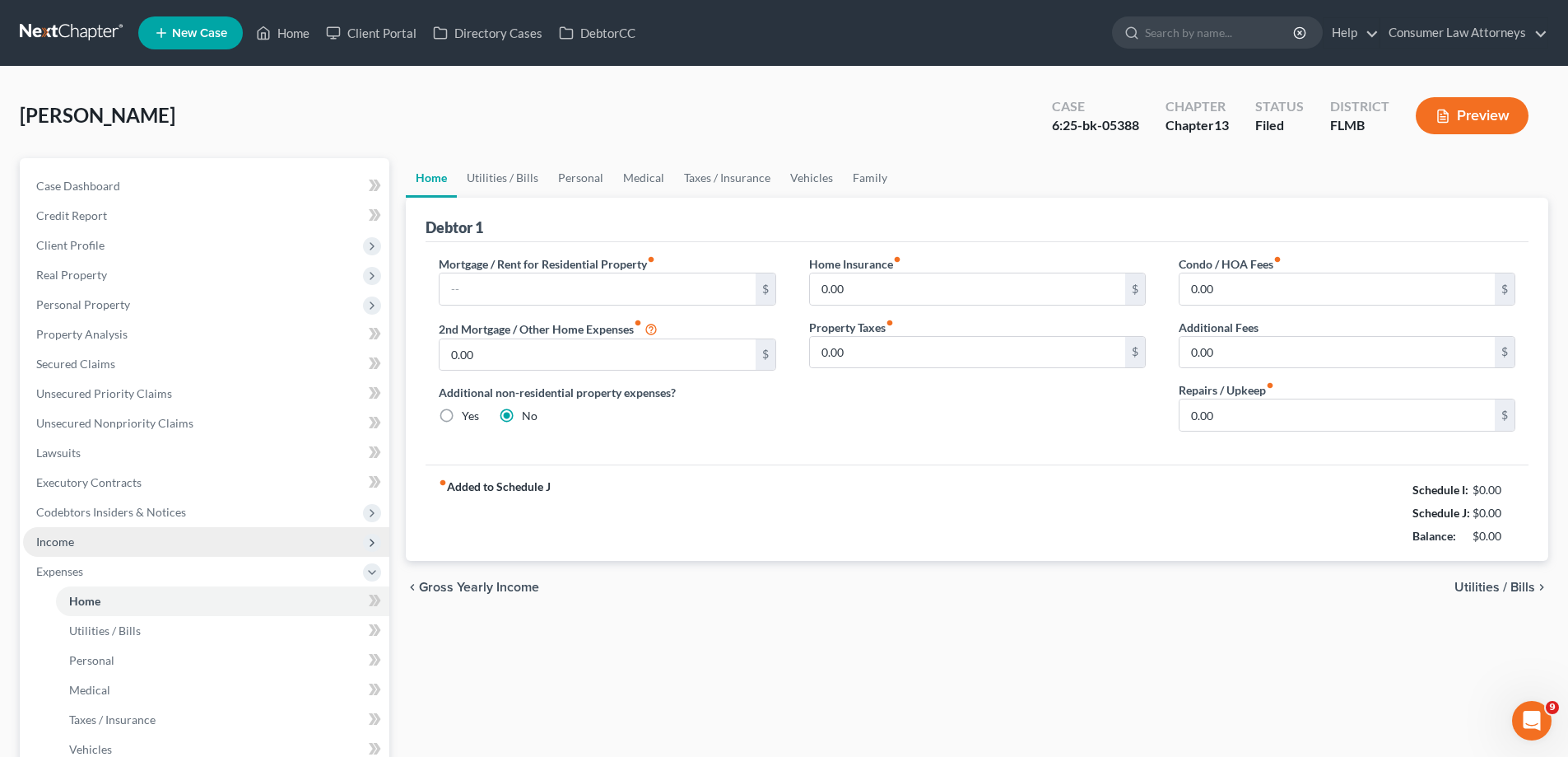
drag, startPoint x: 66, startPoint y: 538, endPoint x: 65, endPoint y: 570, distance: 32.0
click at [66, 539] on span "Income" at bounding box center [55, 542] width 38 height 14
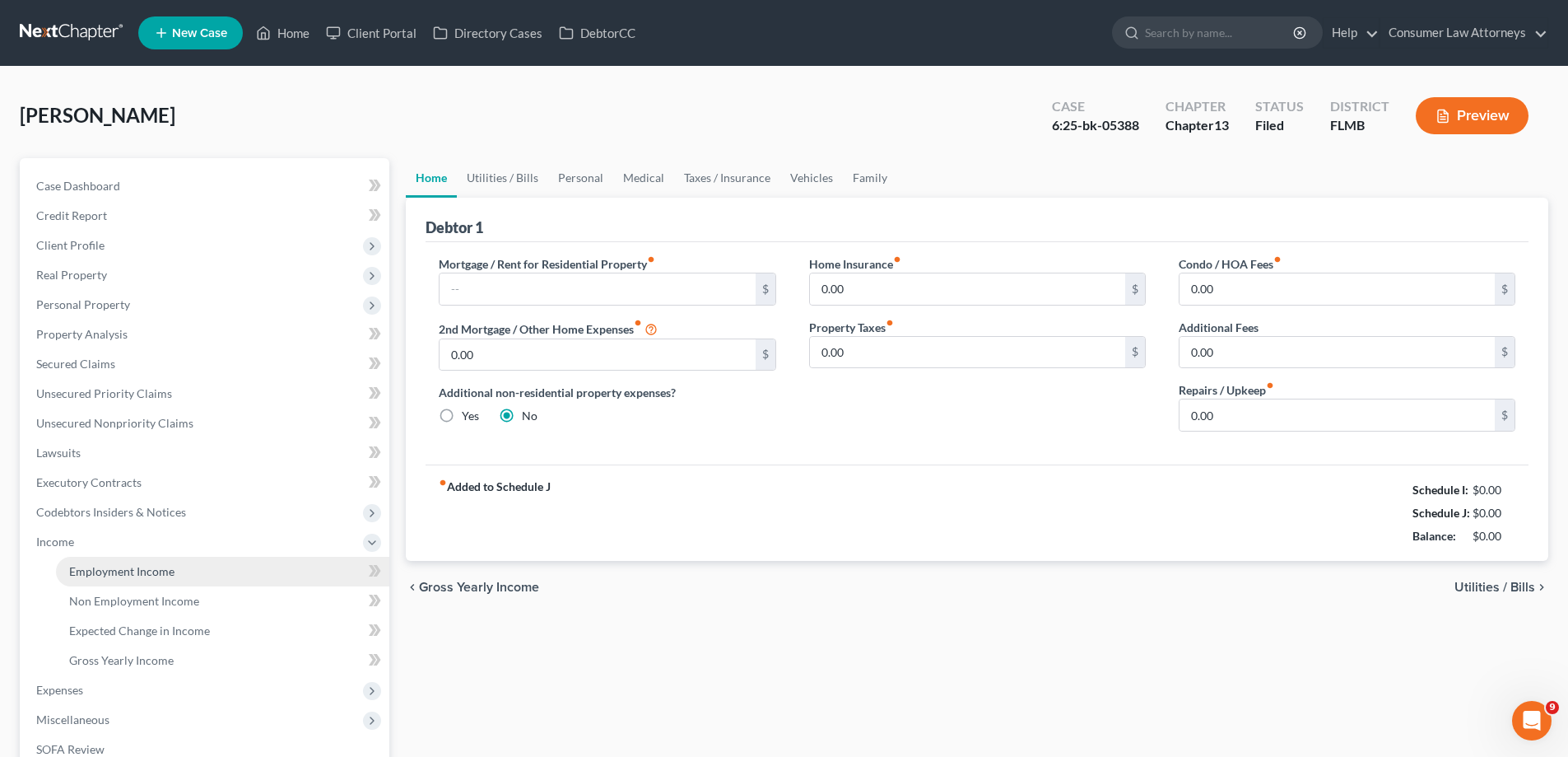
click at [65, 570] on link "Employment Income" at bounding box center [222, 571] width 334 height 29
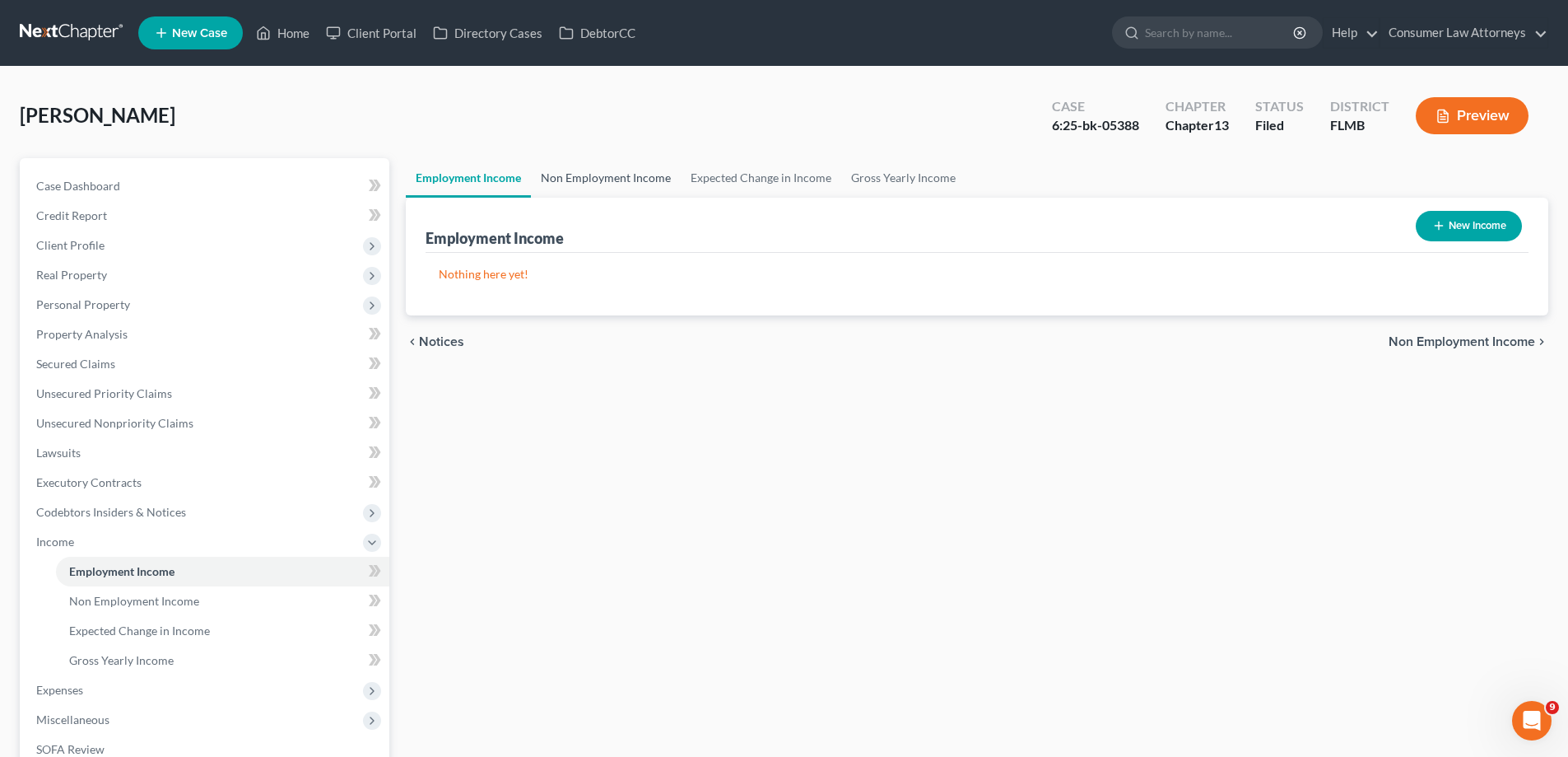
click at [561, 179] on link "Non Employment Income" at bounding box center [605, 178] width 150 height 40
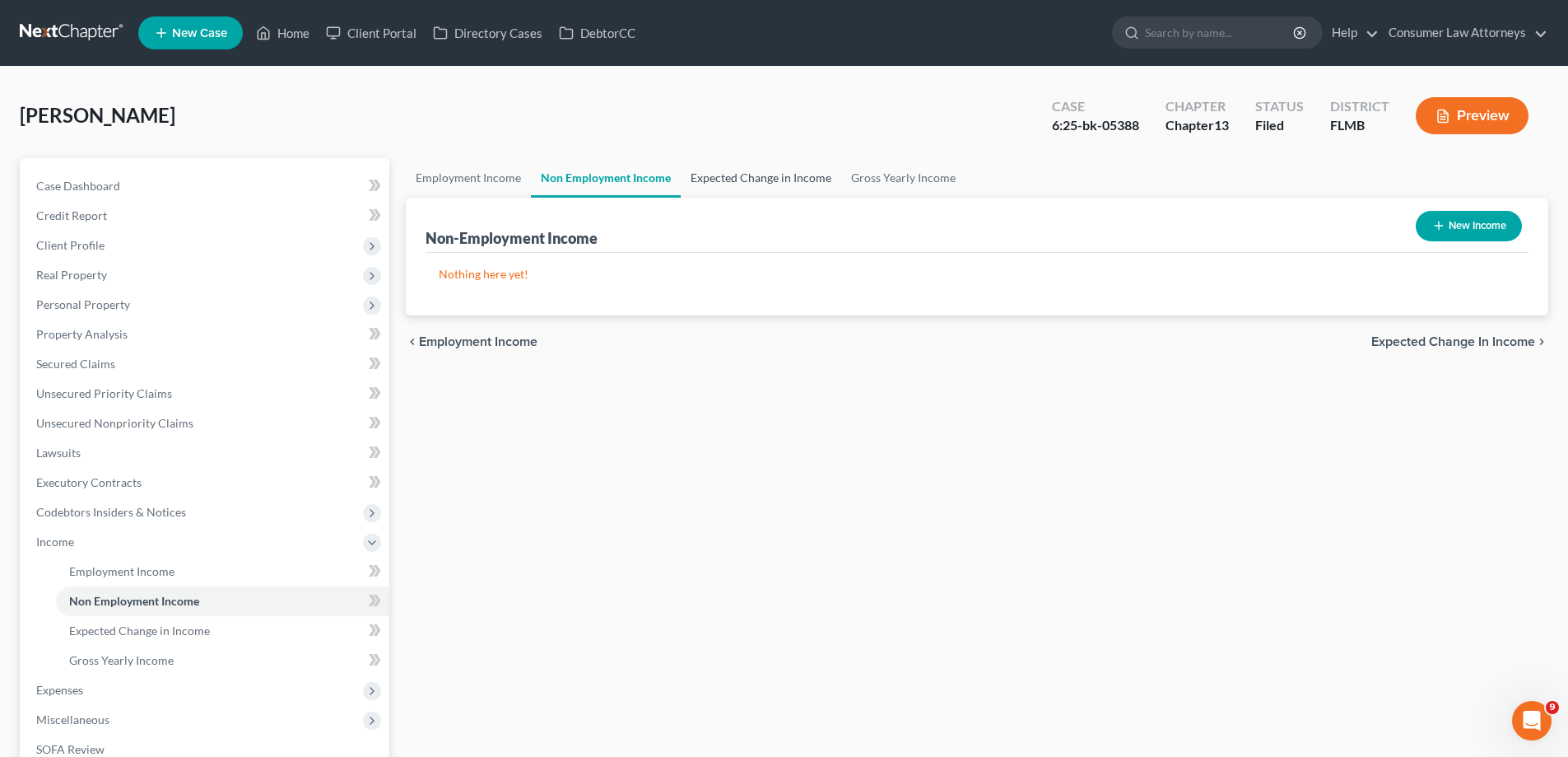
click at [734, 184] on link "Expected Change in Income" at bounding box center [760, 178] width 160 height 40
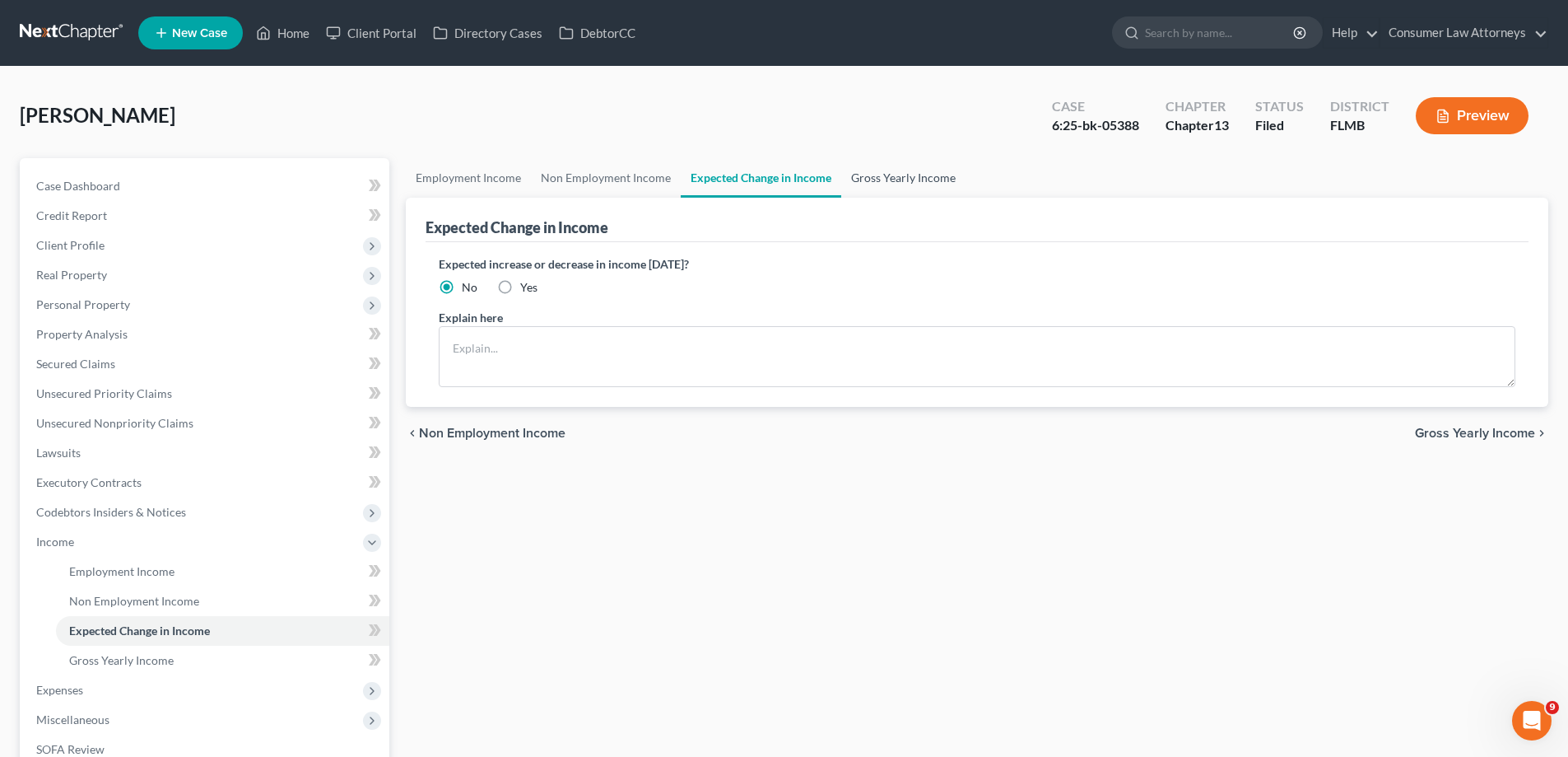
click at [870, 184] on link "Gross Yearly Income" at bounding box center [903, 178] width 124 height 40
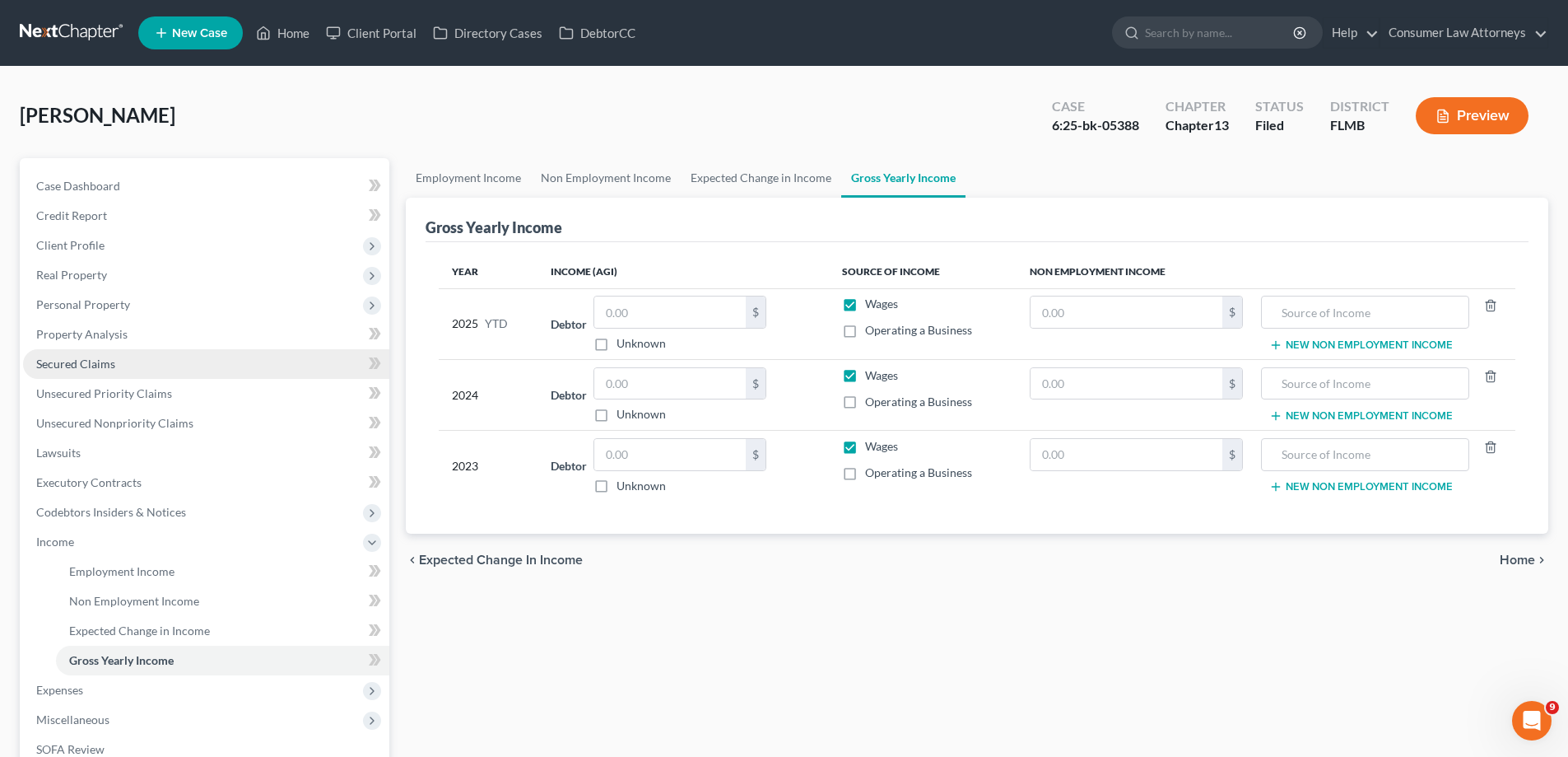
click at [101, 364] on span "Secured Claims" at bounding box center [75, 364] width 79 height 14
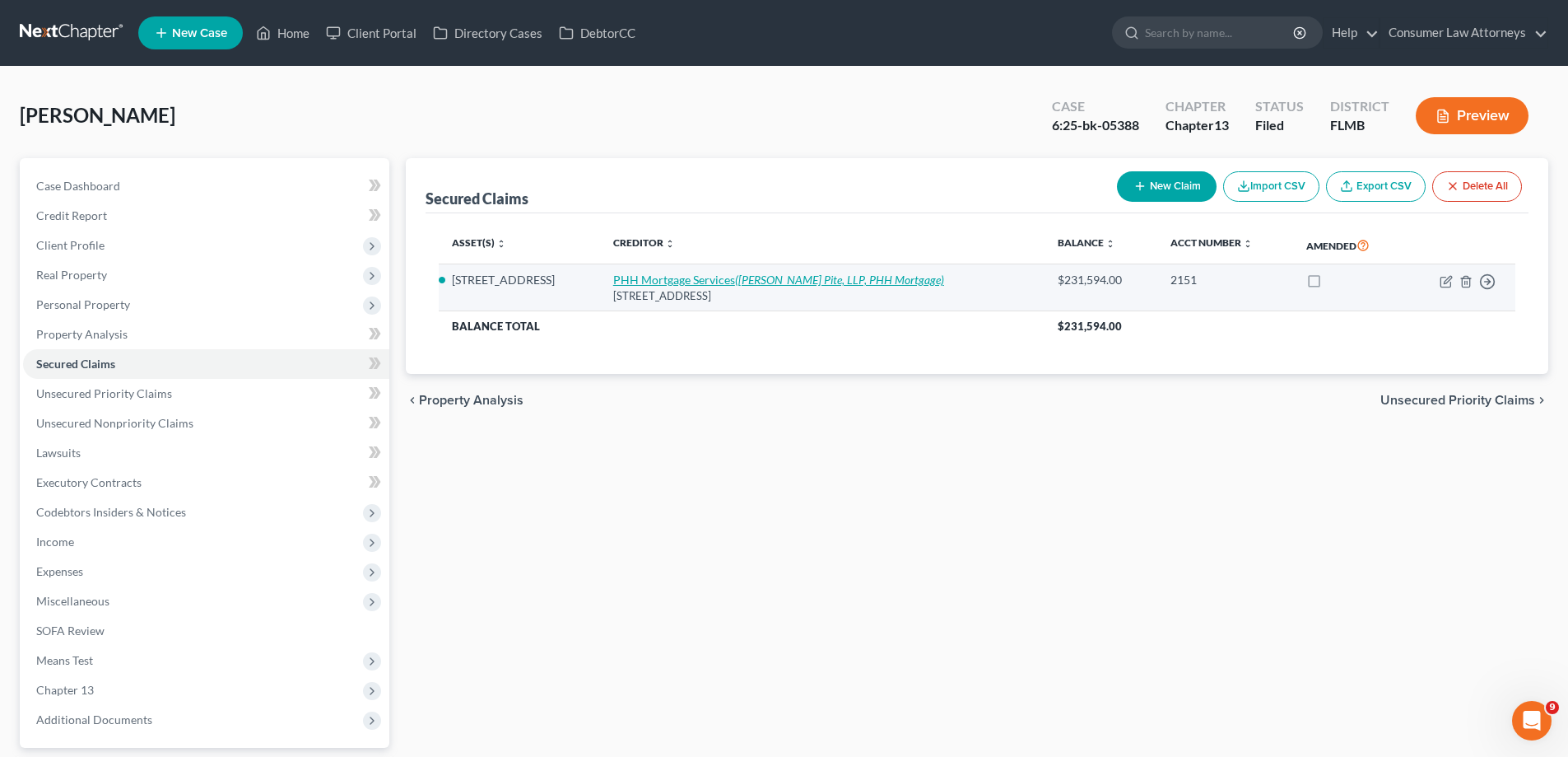
click at [626, 275] on link "PHH Mortgage Services ([PERSON_NAME][GEOGRAPHIC_DATA], LLP, PHH Mortgage)" at bounding box center [779, 280] width 331 height 14
select select "33"
select select "2"
select select "0"
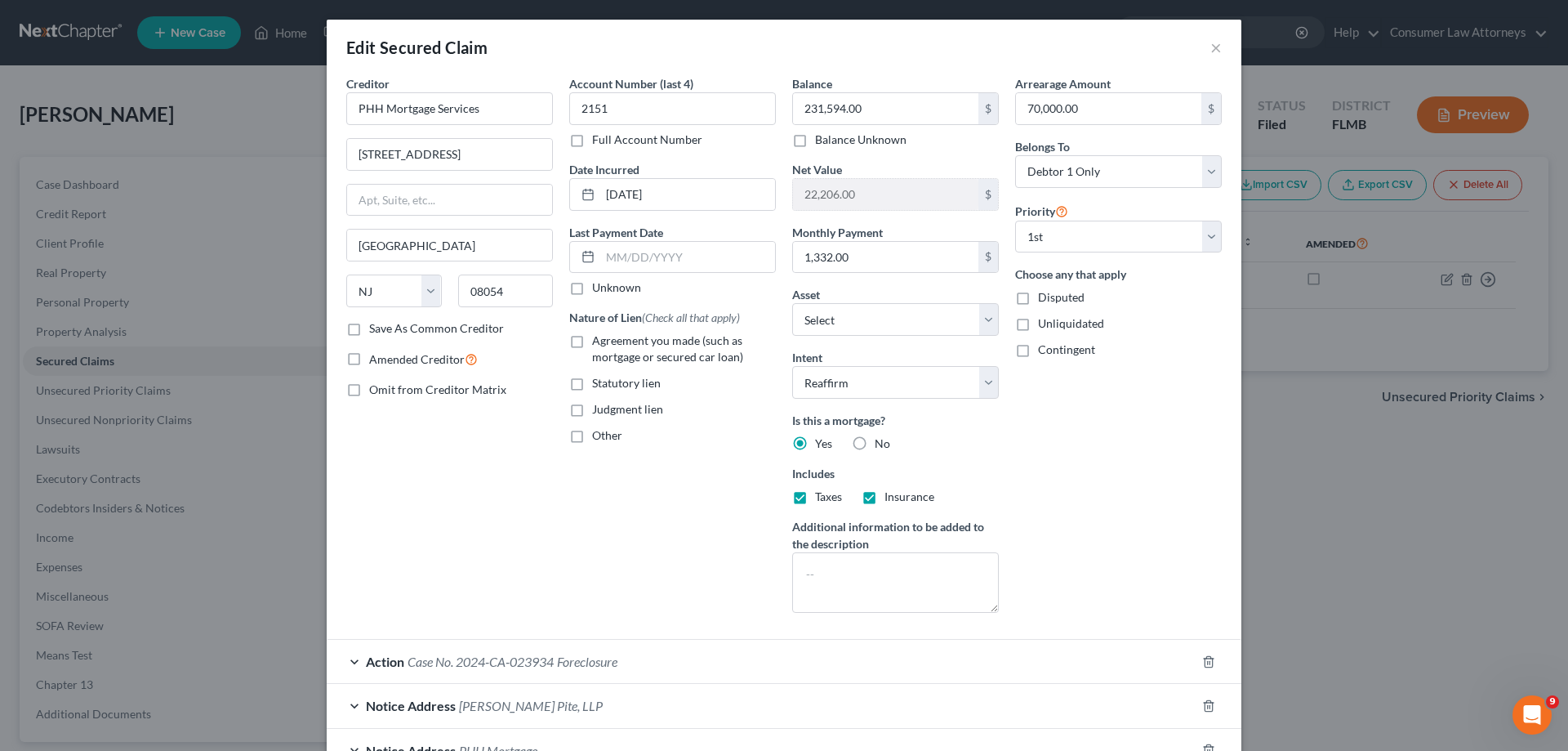
click at [1007, 223] on div "Arrearage Amount 70,000.00 $ Belongs To * Select Debtor 1 Only Debtor 2 Only De…" at bounding box center [1118, 350] width 223 height 551
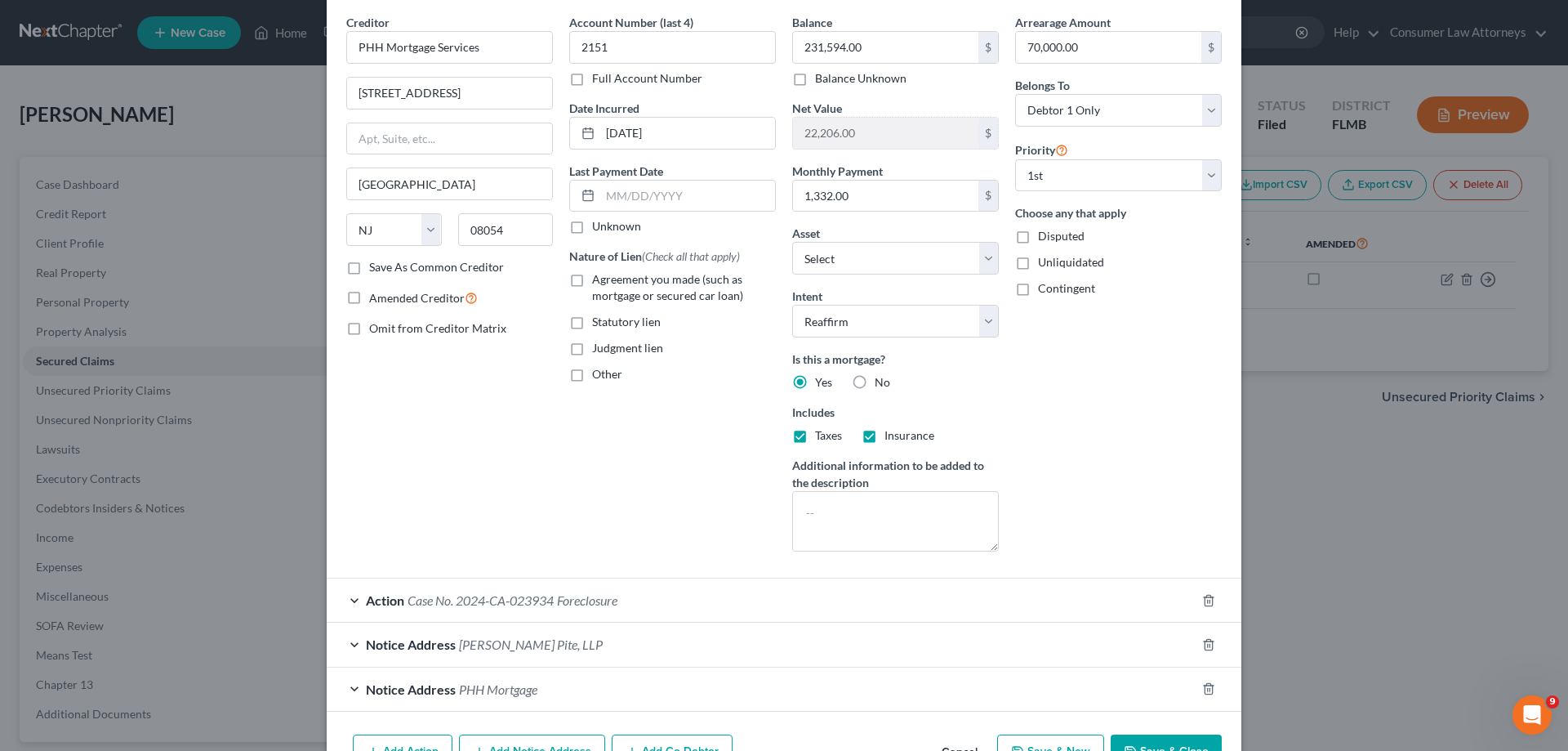
scroll to position [124, 0]
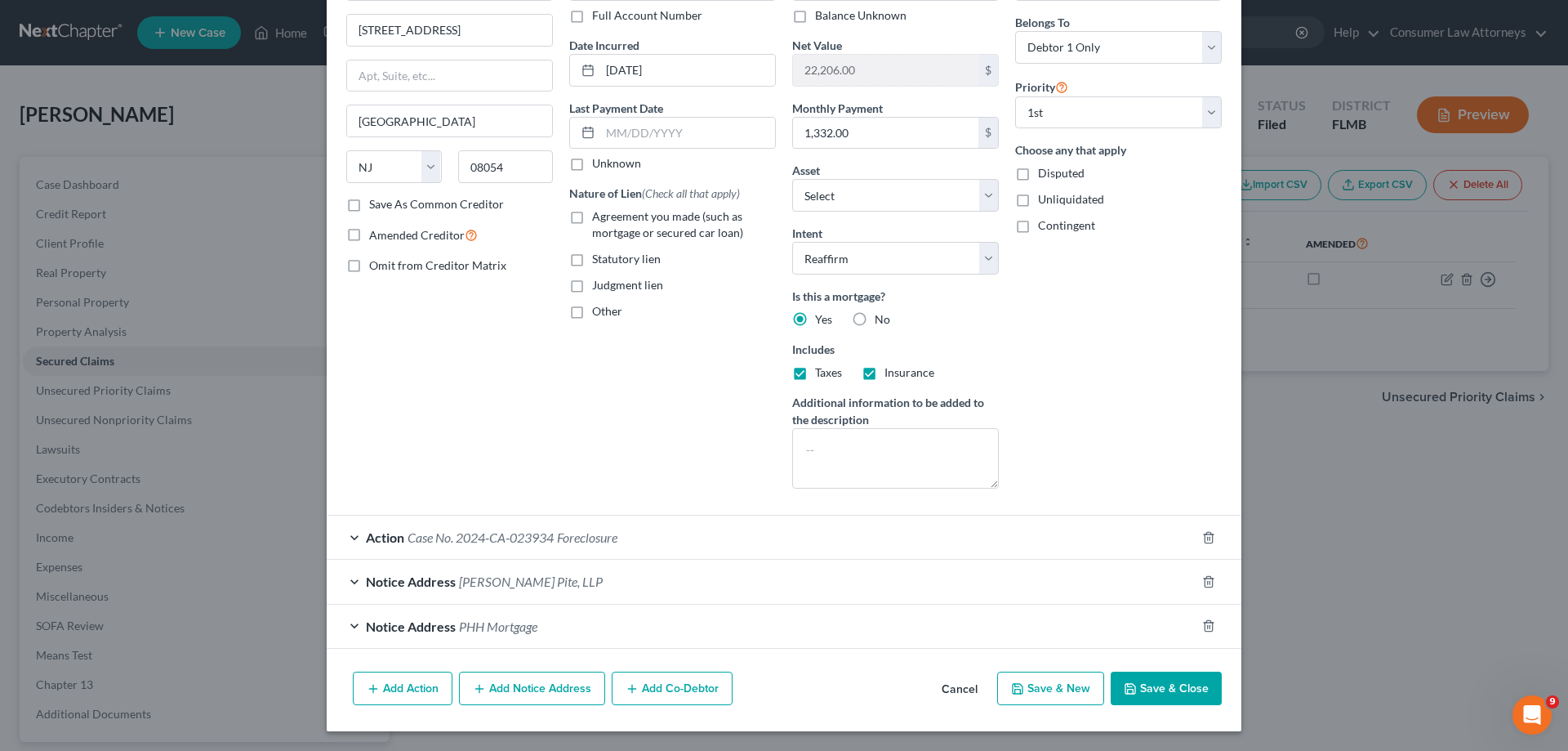
click at [1169, 690] on button "Save & Close" at bounding box center [1166, 689] width 111 height 34
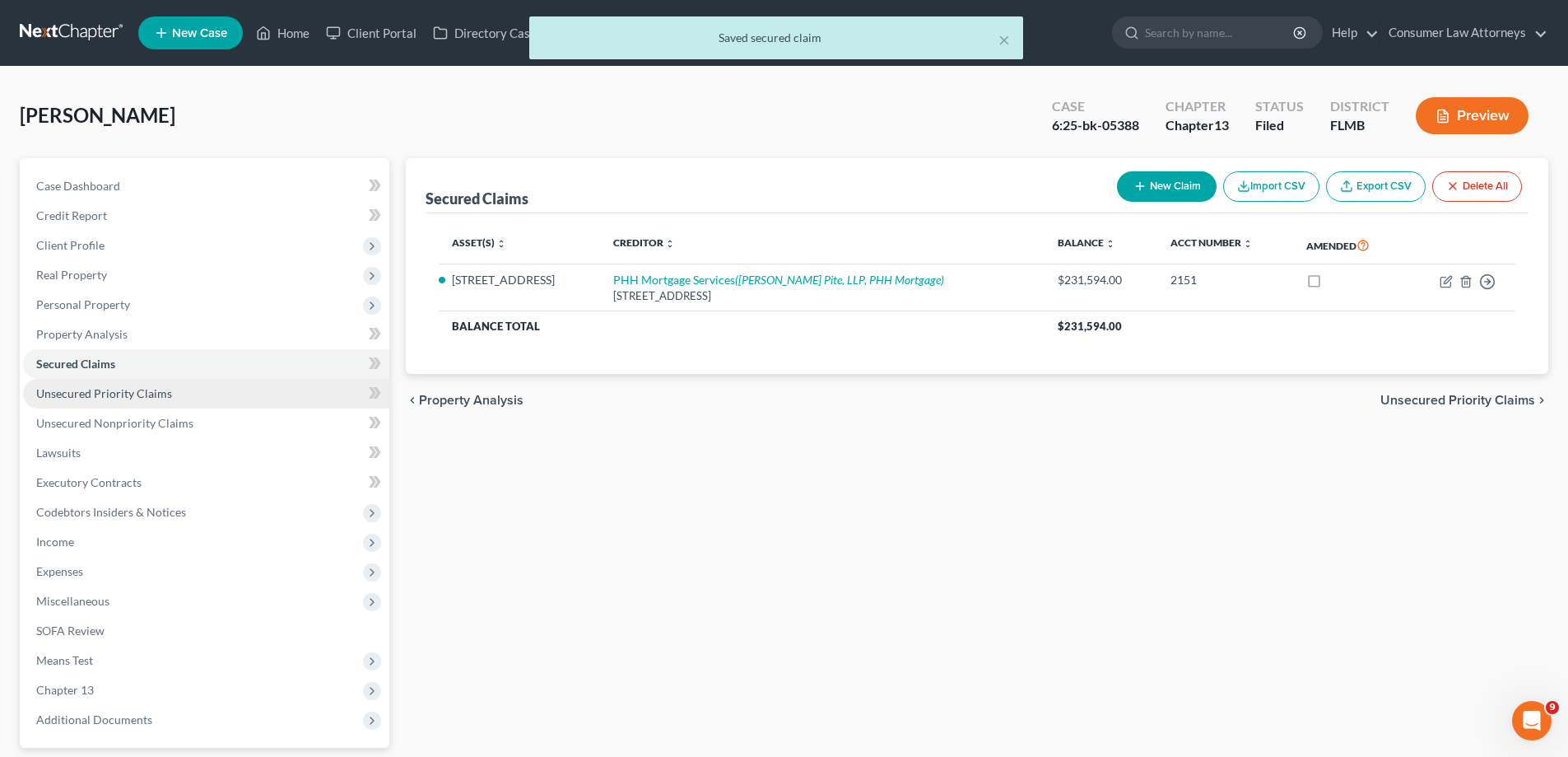
click at [79, 399] on span "Unsecured Priority Claims" at bounding box center [104, 393] width 135 height 14
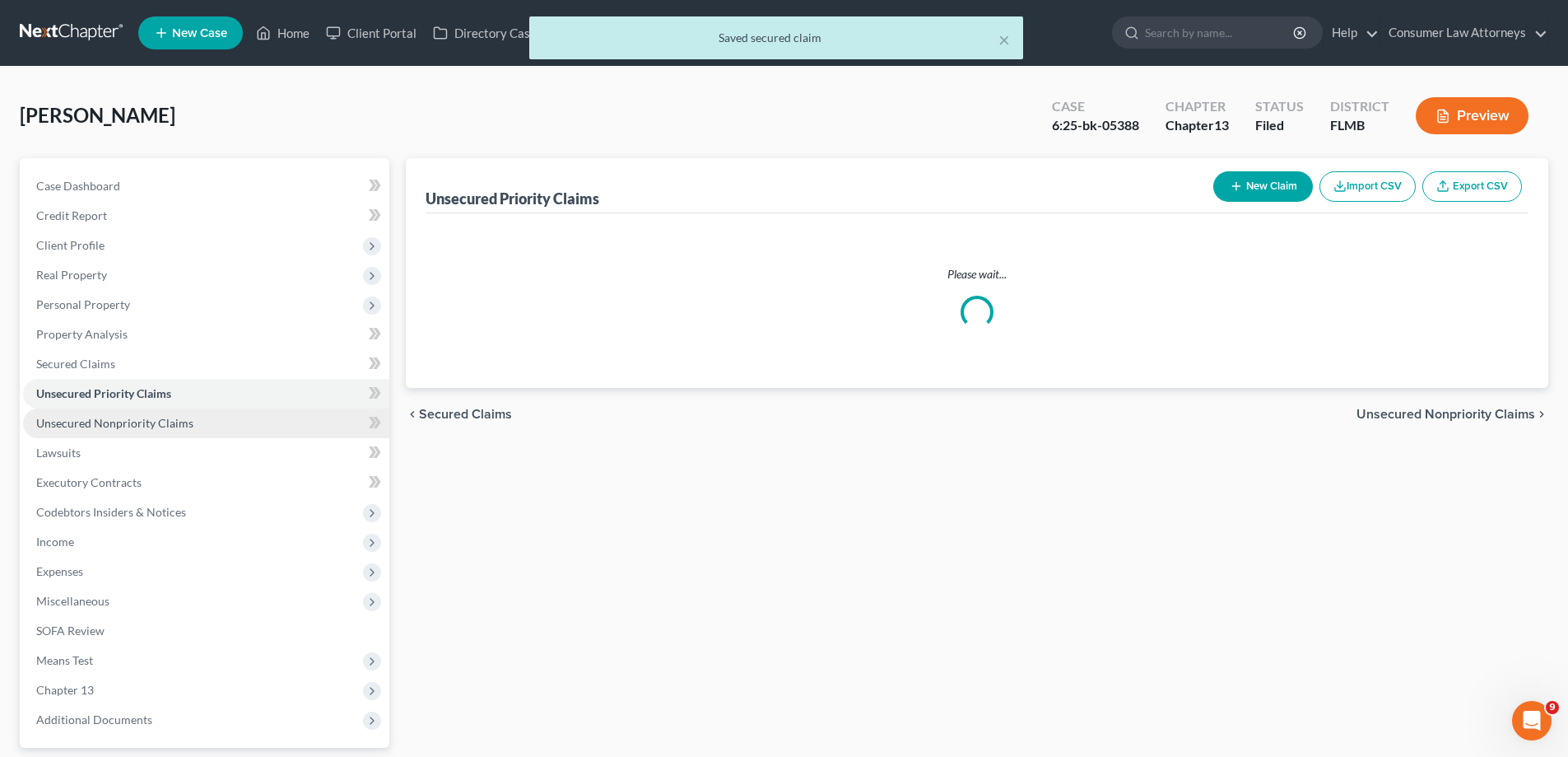
click at [112, 422] on span "Unsecured Nonpriority Claims" at bounding box center [115, 423] width 158 height 14
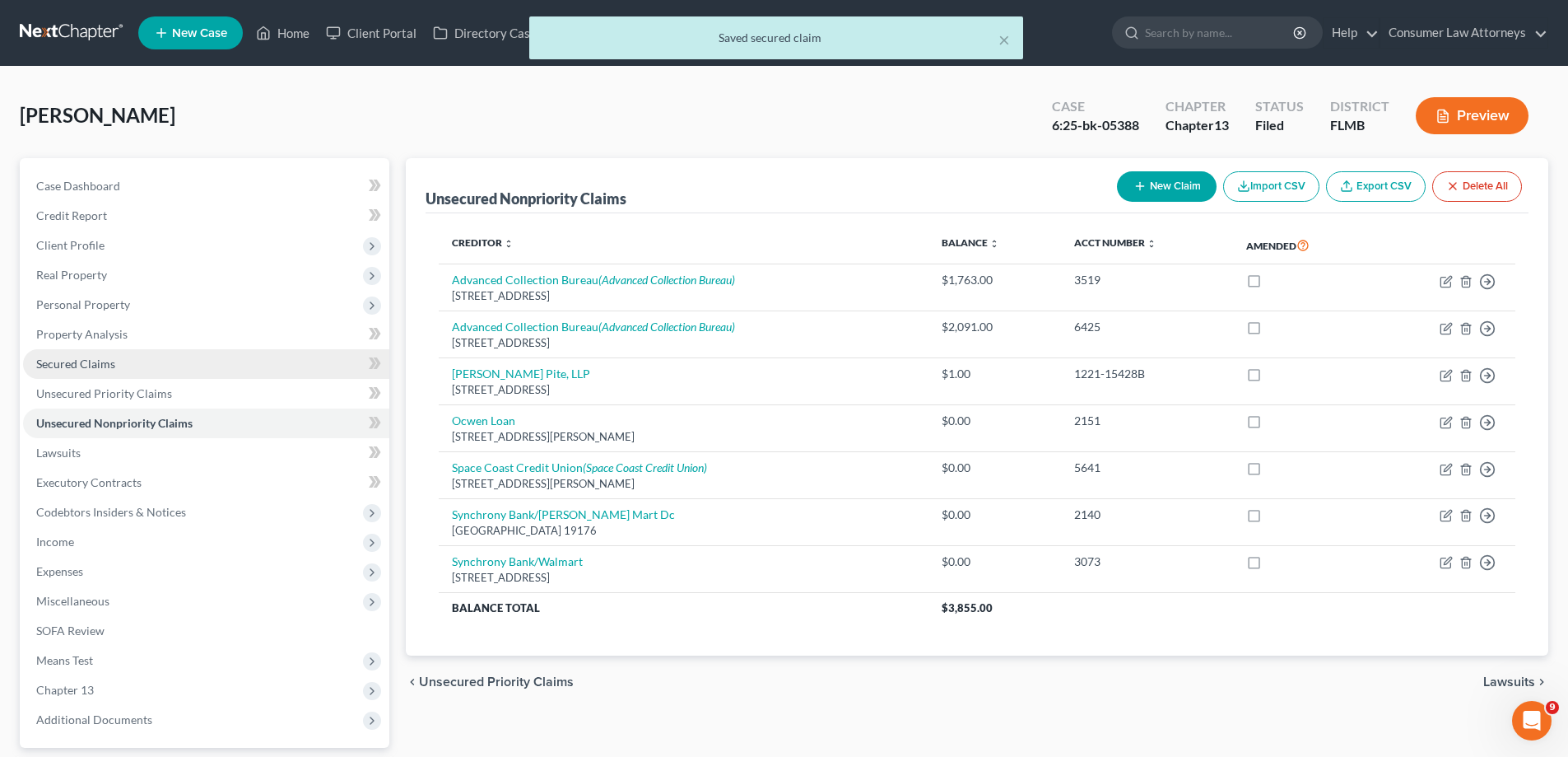
click at [91, 375] on link "Secured Claims" at bounding box center [206, 363] width 366 height 29
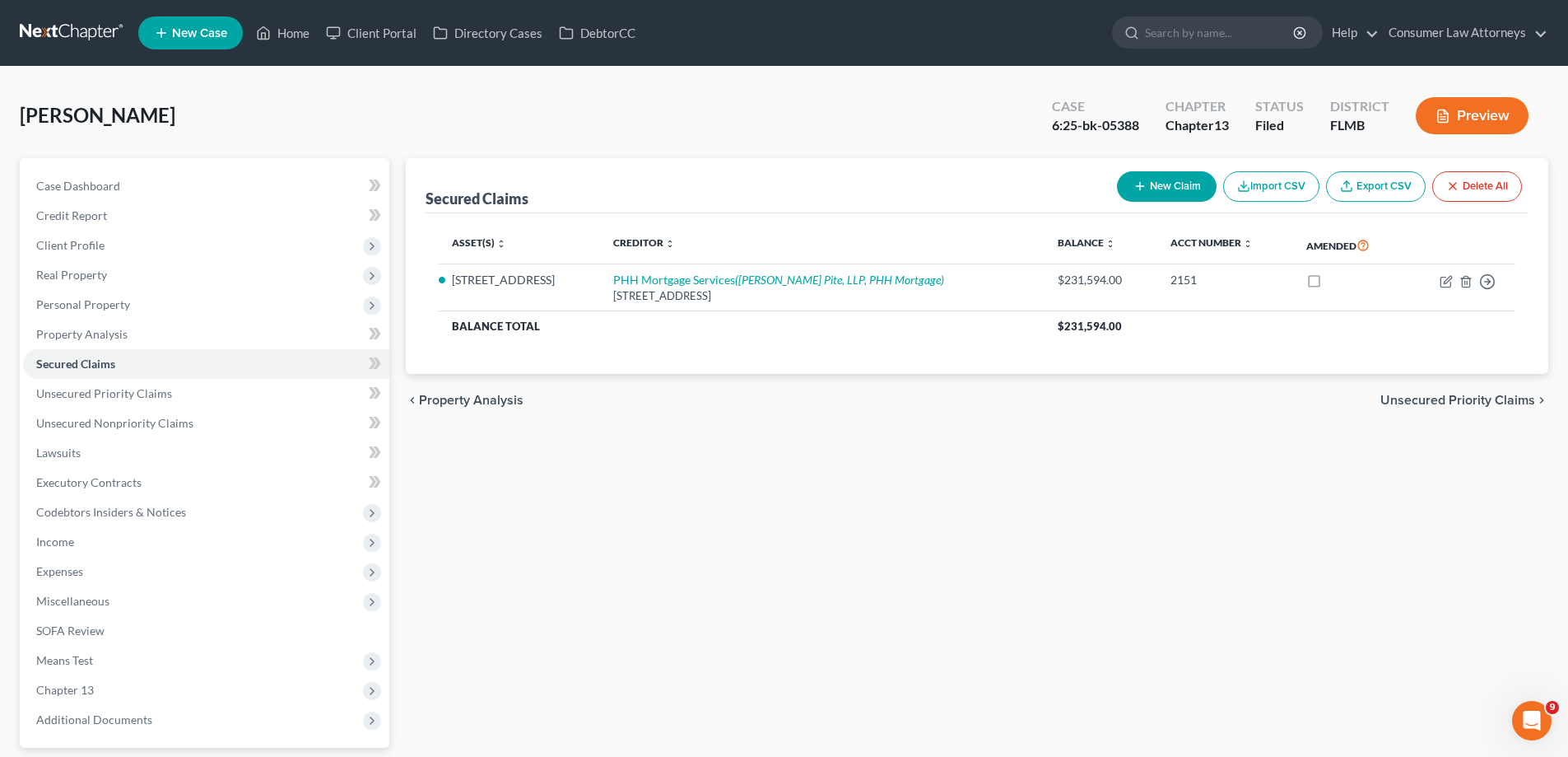
drag, startPoint x: 1518, startPoint y: 290, endPoint x: 427, endPoint y: 285, distance: 1091.0
click at [427, 285] on div "Asset(s) expand_more expand_less unfold_more Creditor expand_more expand_less u…" at bounding box center [977, 294] width 1103 height 161
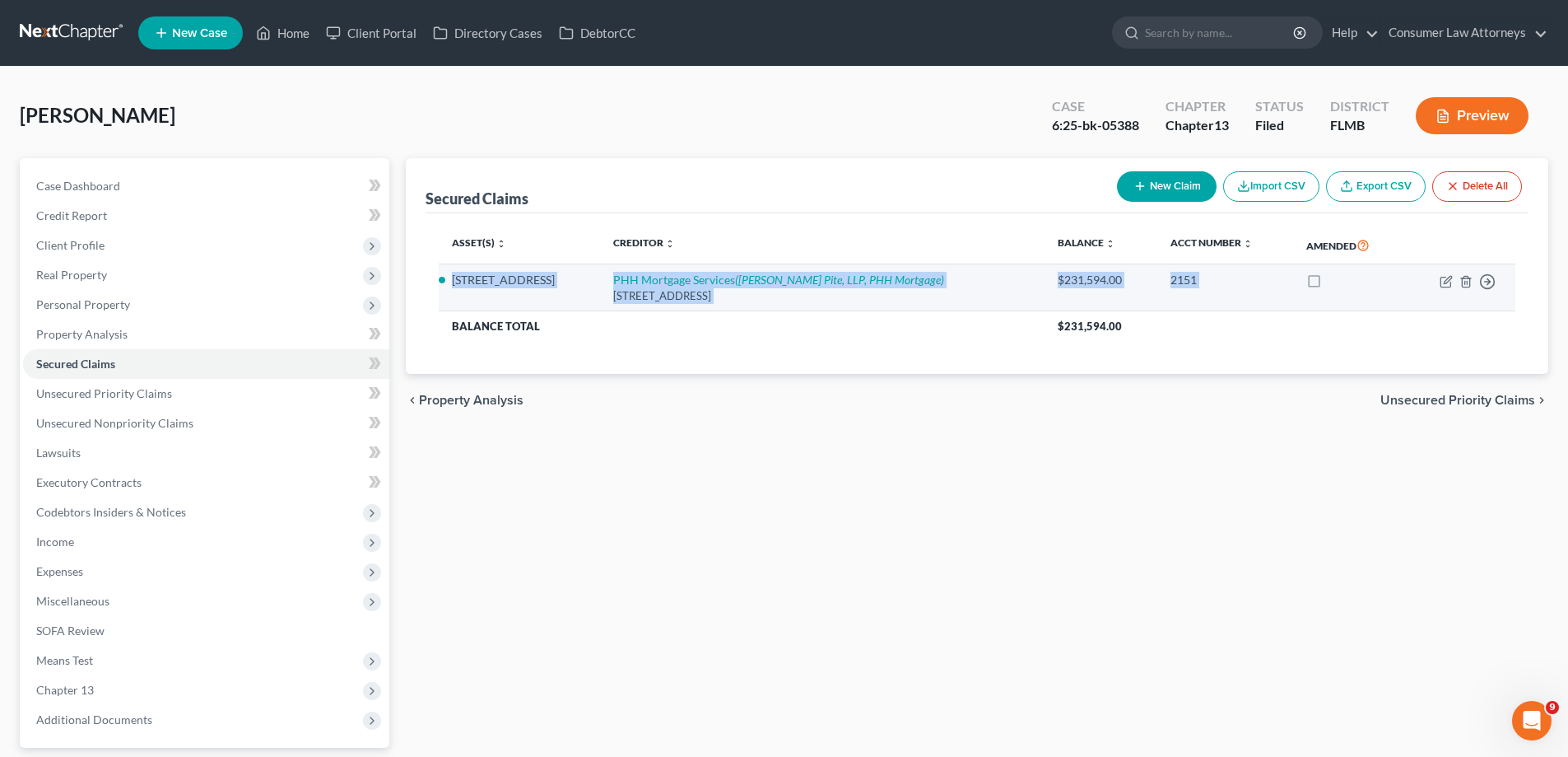
drag, startPoint x: 448, startPoint y: 284, endPoint x: 1512, endPoint y: 293, distance: 1064.0
click at [1512, 293] on tr "[STREET_ADDRESS] PHH Mortgage Services ([PERSON_NAME][GEOGRAPHIC_DATA], PHH Mor…" at bounding box center [977, 288] width 1077 height 47
click at [1206, 285] on div "2151" at bounding box center [1225, 280] width 109 height 17
drag, startPoint x: 1206, startPoint y: 285, endPoint x: 453, endPoint y: 288, distance: 753.0
click at [453, 288] on tr "[STREET_ADDRESS] PHH Mortgage Services ([PERSON_NAME][GEOGRAPHIC_DATA], PHH Mor…" at bounding box center [977, 288] width 1077 height 47
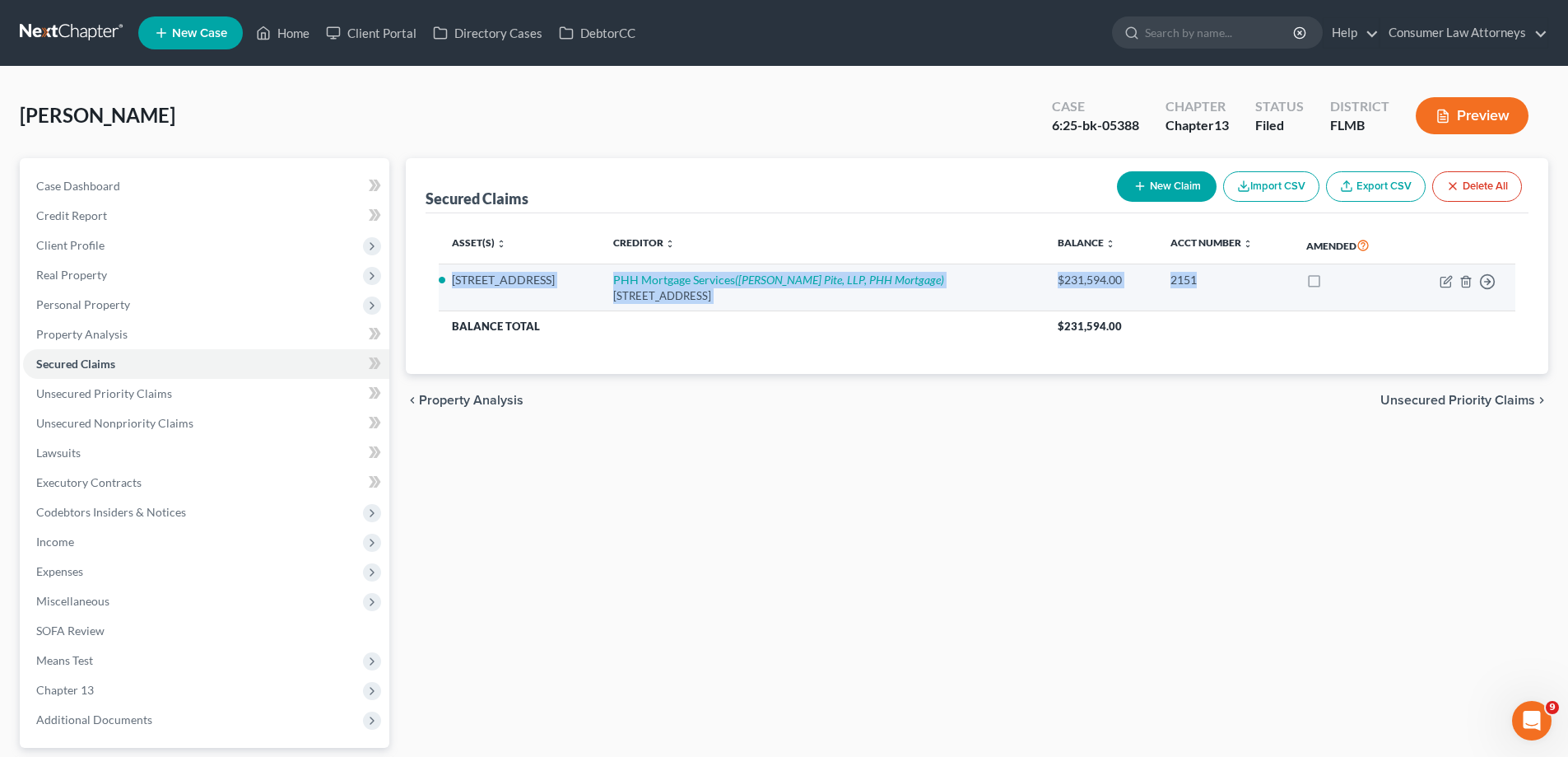
click at [451, 305] on td "[STREET_ADDRESS]" at bounding box center [519, 288] width 161 height 47
drag, startPoint x: 450, startPoint y: 290, endPoint x: 1329, endPoint y: 297, distance: 879.0
click at [1329, 297] on tr "[STREET_ADDRESS] PHH Mortgage Services ([PERSON_NAME][GEOGRAPHIC_DATA], PHH Mor…" at bounding box center [977, 288] width 1077 height 47
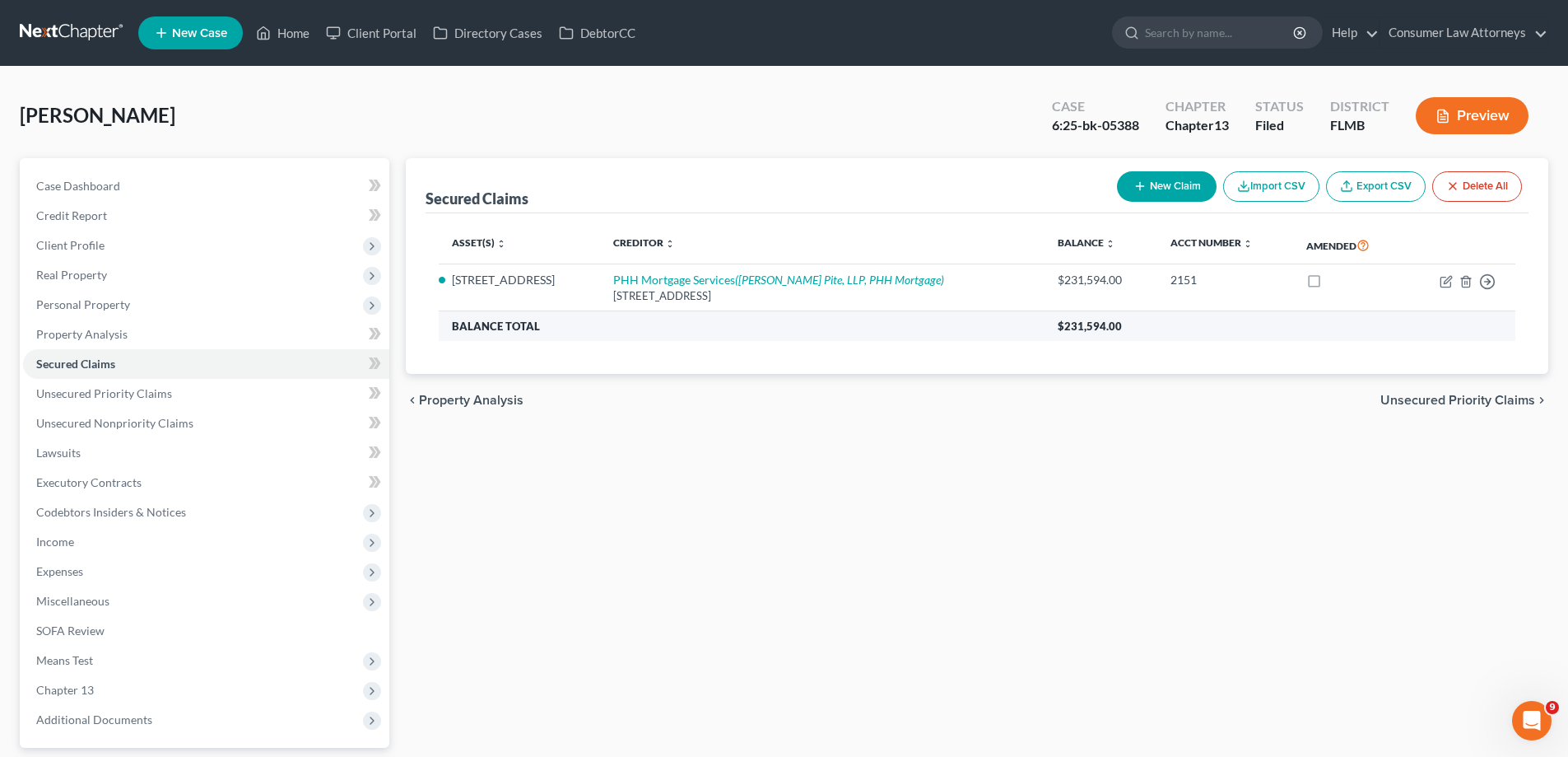
click at [900, 318] on th "Balance Total" at bounding box center [742, 326] width 606 height 29
click at [765, 272] on td "PHH Mortgage Services ([PERSON_NAME][GEOGRAPHIC_DATA], LLP, PHH Mortgage) [STRE…" at bounding box center [822, 288] width 445 height 47
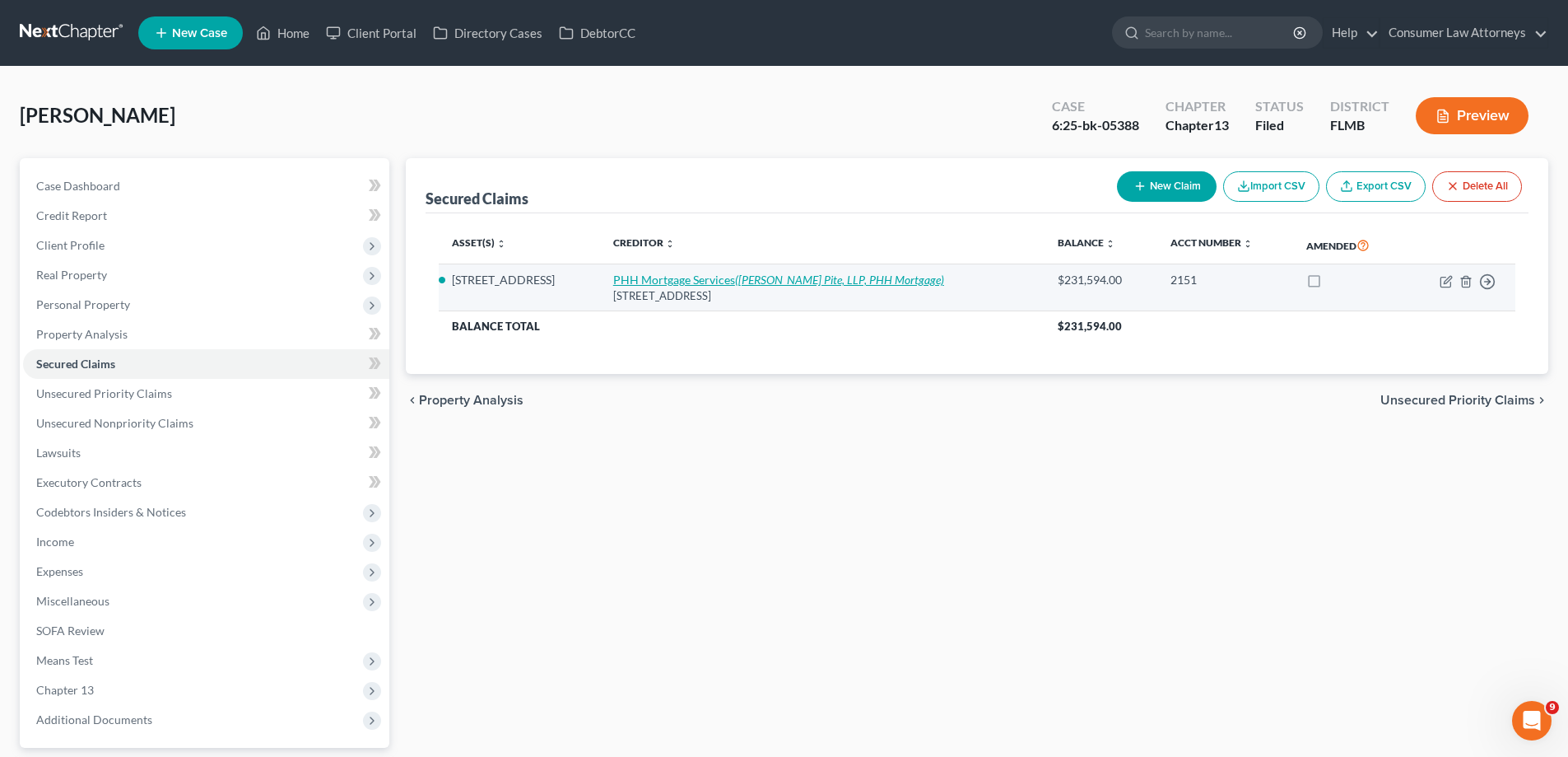
click at [761, 281] on icon "([PERSON_NAME] Pite, LLP, PHH Mortgage)" at bounding box center [840, 280] width 209 height 14
select select "33"
select select "2"
select select "0"
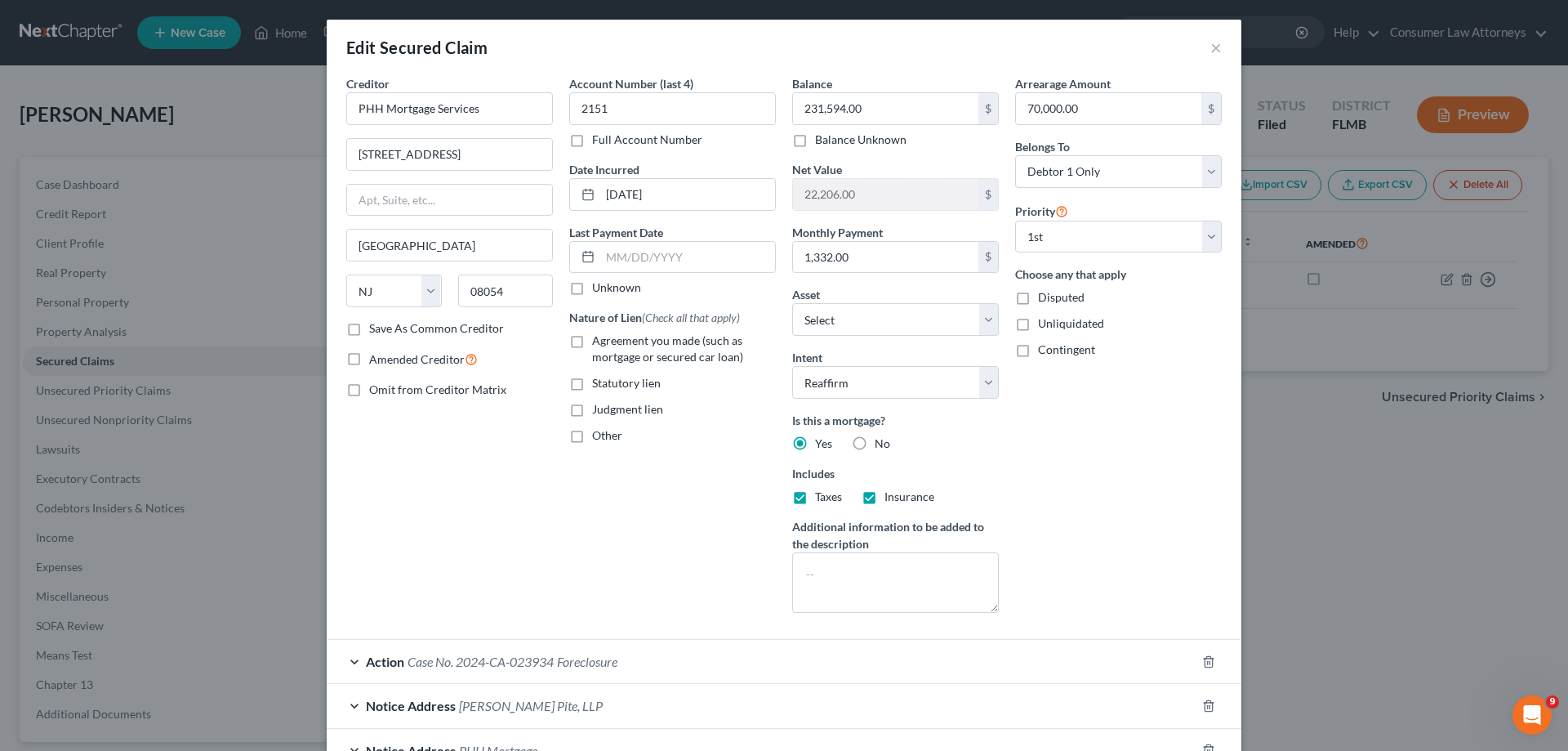
click at [895, 285] on div "Balance 231,594.00 $ Balance Unknown Balance Undetermined 231,594.00 $ Balance …" at bounding box center [895, 350] width 223 height 551
click at [898, 162] on div "Net Value 22,206.00 $" at bounding box center [895, 185] width 206 height 50
click at [784, 251] on div "Balance 231,594.00 $ Balance Unknown Balance Undetermined 231,594.00 $ Balance …" at bounding box center [895, 350] width 223 height 551
click at [1007, 225] on div "Arrearage Amount 70,000.00 $ Belongs To * Select Debtor 1 Only Debtor 2 Only De…" at bounding box center [1118, 350] width 223 height 551
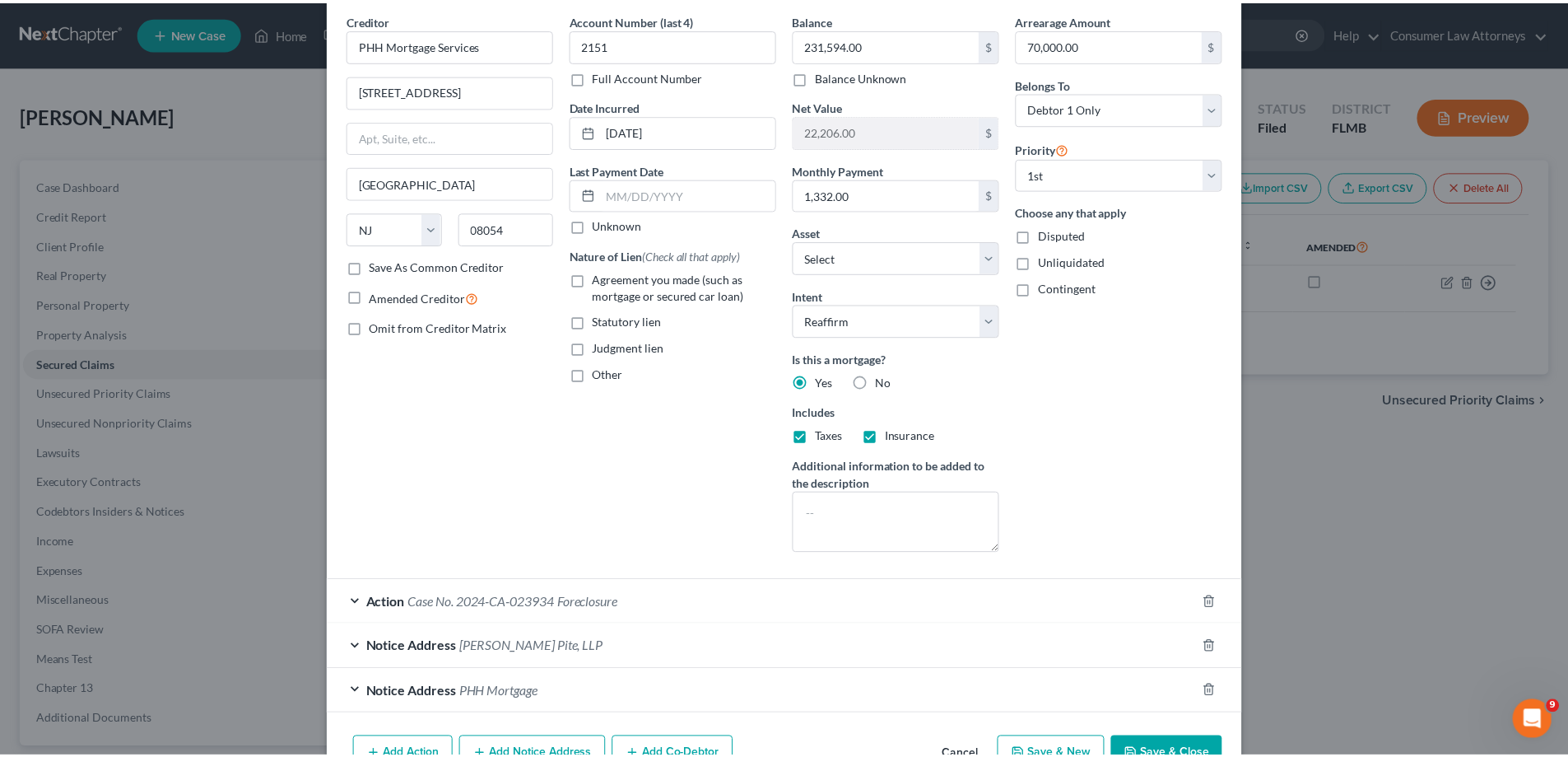
scroll to position [125, 0]
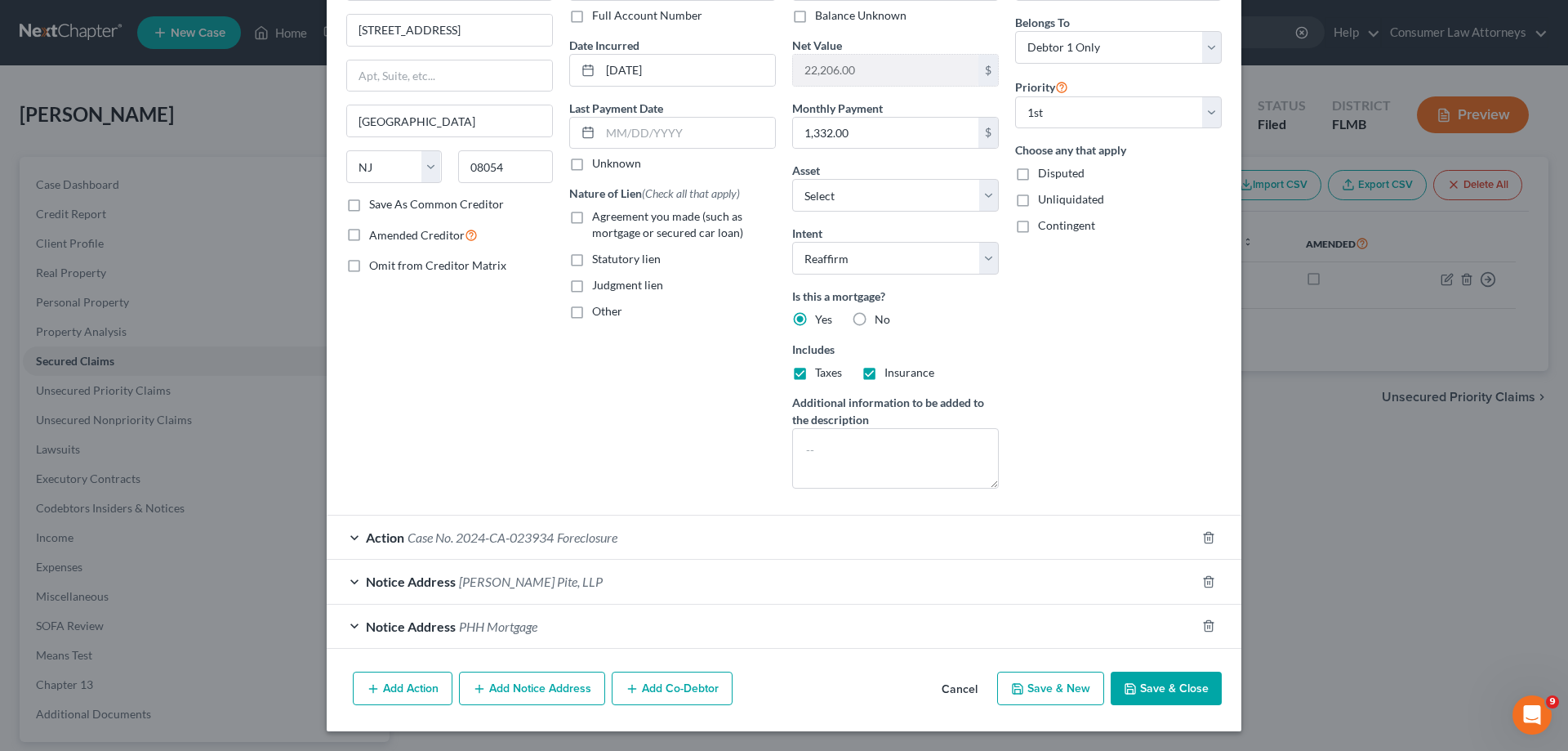
click at [1192, 697] on button "Save & Close" at bounding box center [1166, 689] width 111 height 34
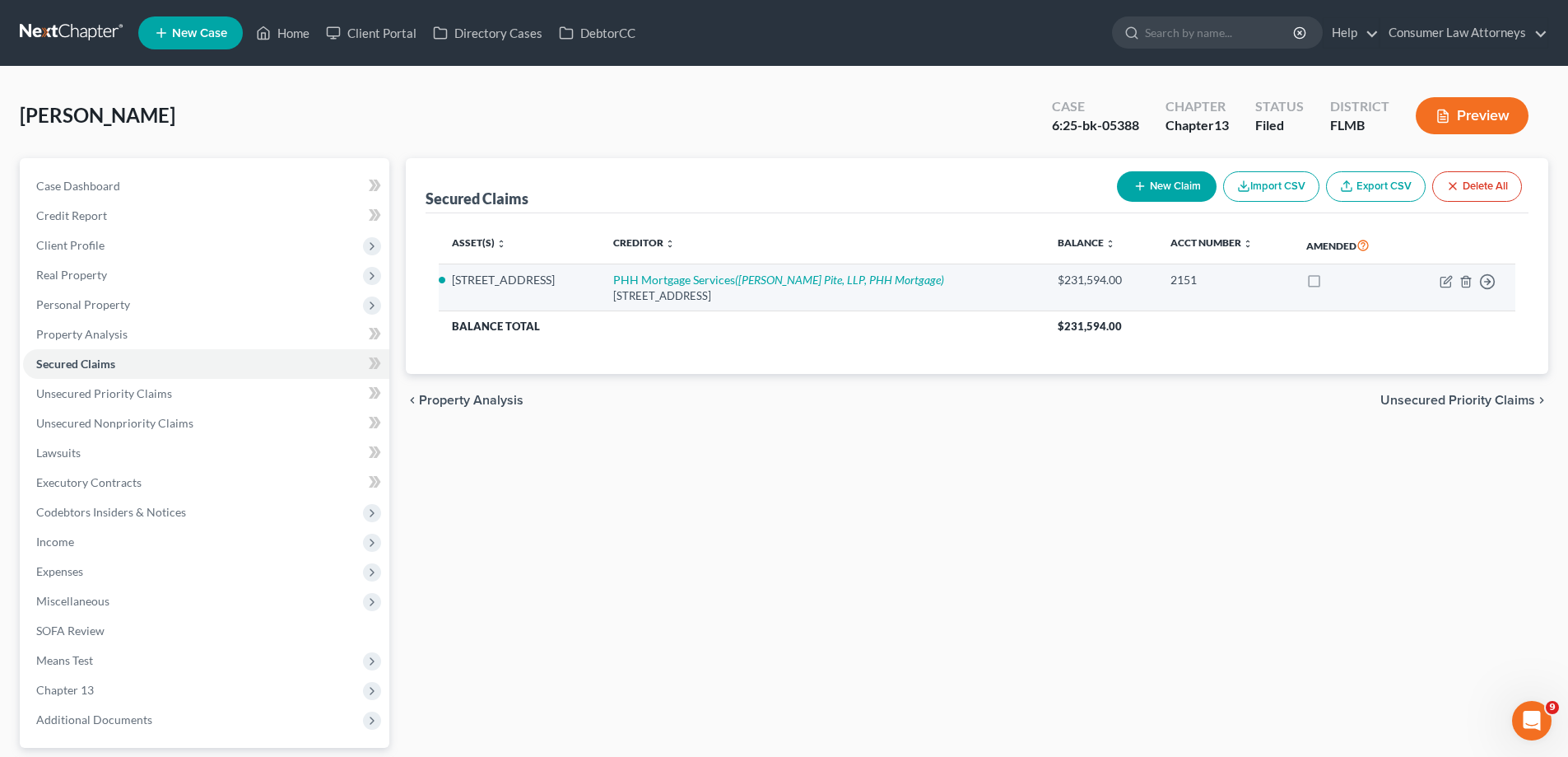
drag, startPoint x: 453, startPoint y: 275, endPoint x: 907, endPoint y: 300, distance: 454.7
click at [907, 300] on tr "[STREET_ADDRESS] PHH Mortgage Services ([PERSON_NAME][GEOGRAPHIC_DATA], PHH Mor…" at bounding box center [977, 288] width 1077 height 47
click at [907, 307] on td "PHH Mortgage Services ([PERSON_NAME][GEOGRAPHIC_DATA], LLP, PHH Mortgage) [STRE…" at bounding box center [822, 288] width 445 height 47
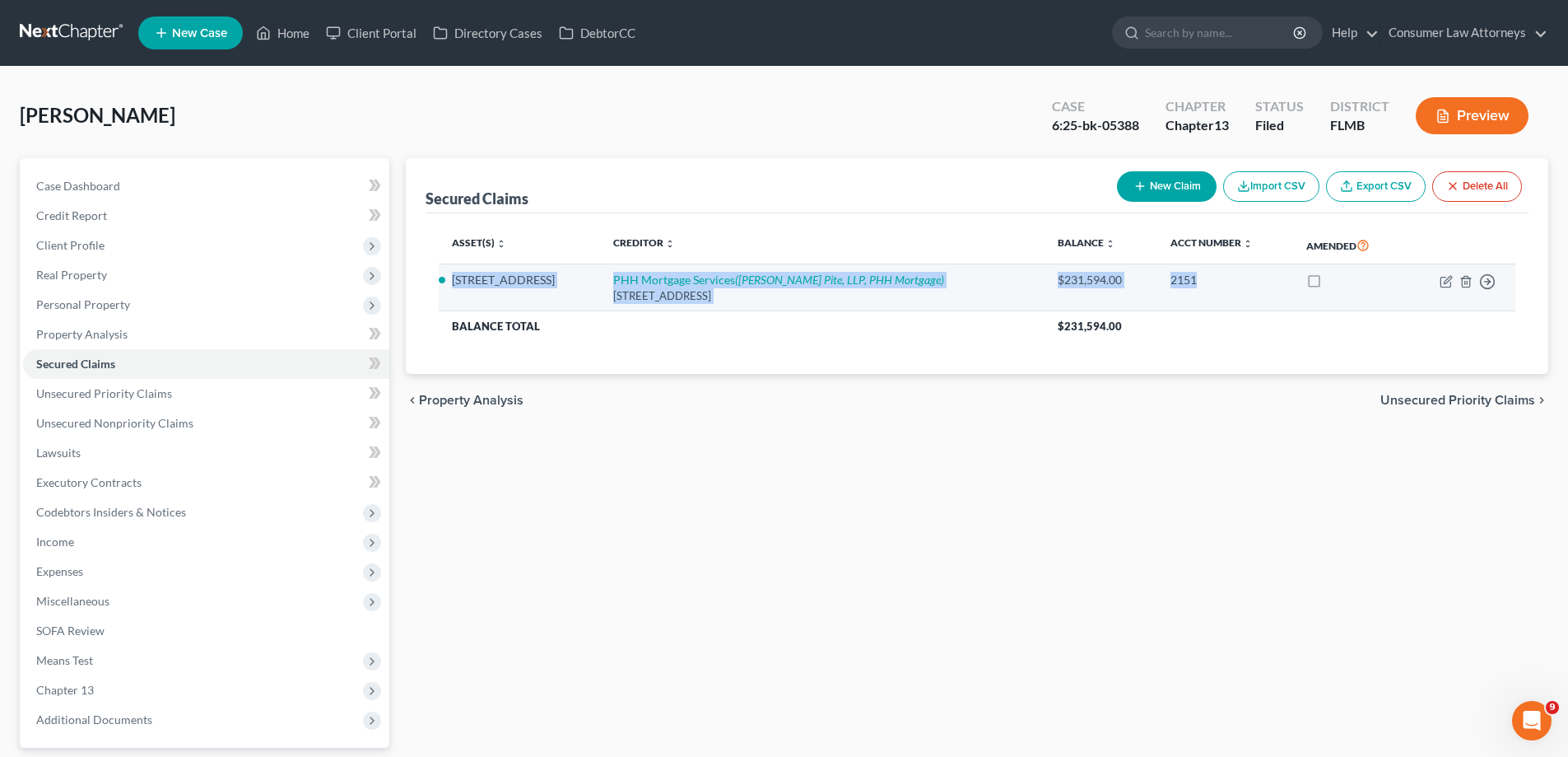
drag, startPoint x: 1186, startPoint y: 282, endPoint x: 451, endPoint y: 280, distance: 735.0
click at [451, 280] on tr "[STREET_ADDRESS] PHH Mortgage Services ([PERSON_NAME][GEOGRAPHIC_DATA], PHH Mor…" at bounding box center [977, 288] width 1077 height 47
click at [452, 290] on td "[STREET_ADDRESS]" at bounding box center [519, 288] width 161 height 47
drag, startPoint x: 452, startPoint y: 282, endPoint x: 1183, endPoint y: 290, distance: 731.0
click at [1183, 290] on tr "[STREET_ADDRESS] PHH Mortgage Services ([PERSON_NAME][GEOGRAPHIC_DATA], PHH Mor…" at bounding box center [977, 288] width 1077 height 47
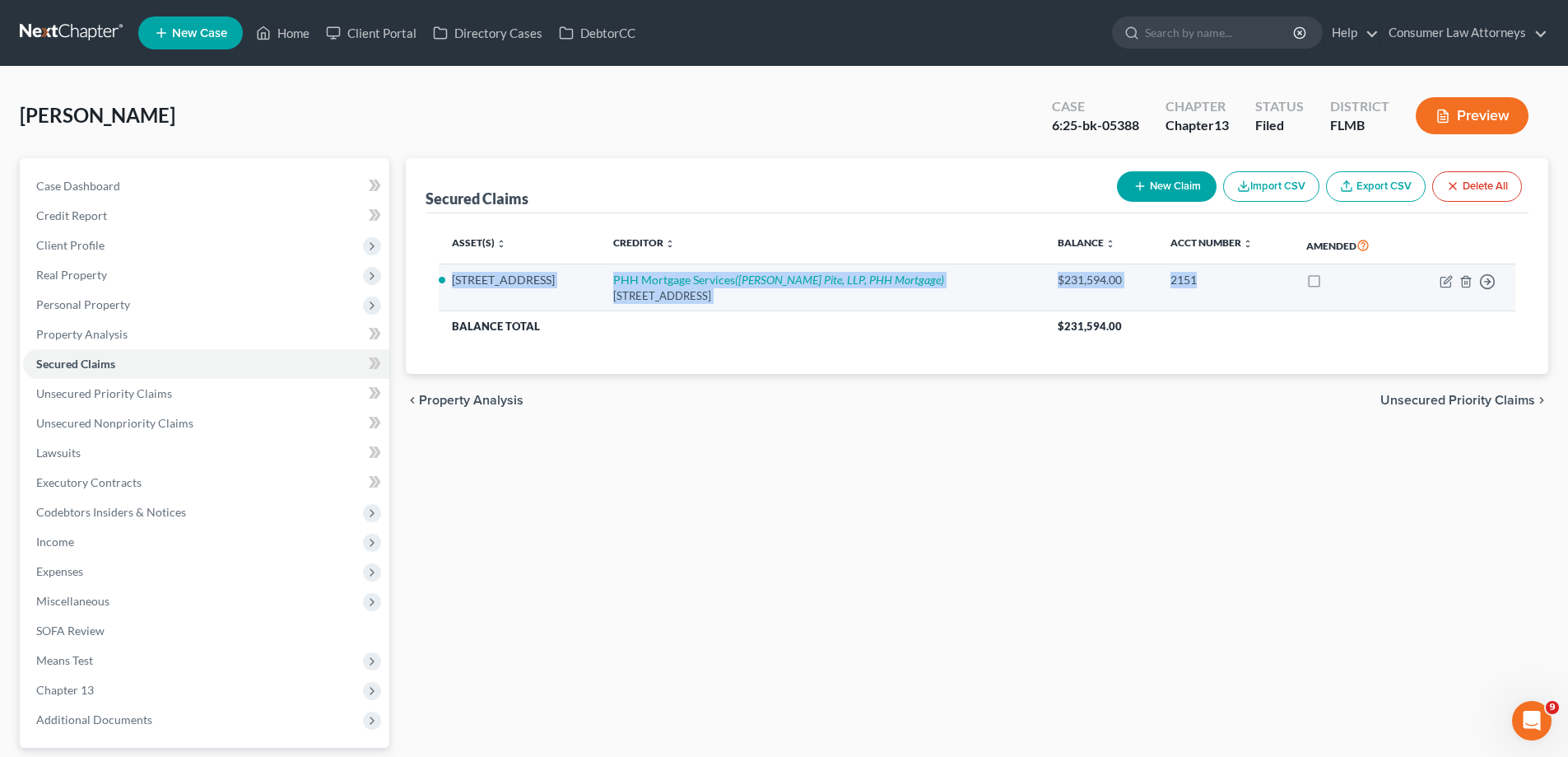
click at [1185, 289] on div "2151" at bounding box center [1225, 280] width 109 height 17
drag, startPoint x: 1189, startPoint y: 285, endPoint x: 452, endPoint y: 289, distance: 737.0
click at [452, 289] on tr "[STREET_ADDRESS] PHH Mortgage Services ([PERSON_NAME][GEOGRAPHIC_DATA], PHH Mor…" at bounding box center [977, 288] width 1077 height 47
click at [451, 291] on td "[STREET_ADDRESS]" at bounding box center [519, 288] width 161 height 47
drag, startPoint x: 454, startPoint y: 285, endPoint x: 1242, endPoint y: 294, distance: 788.1
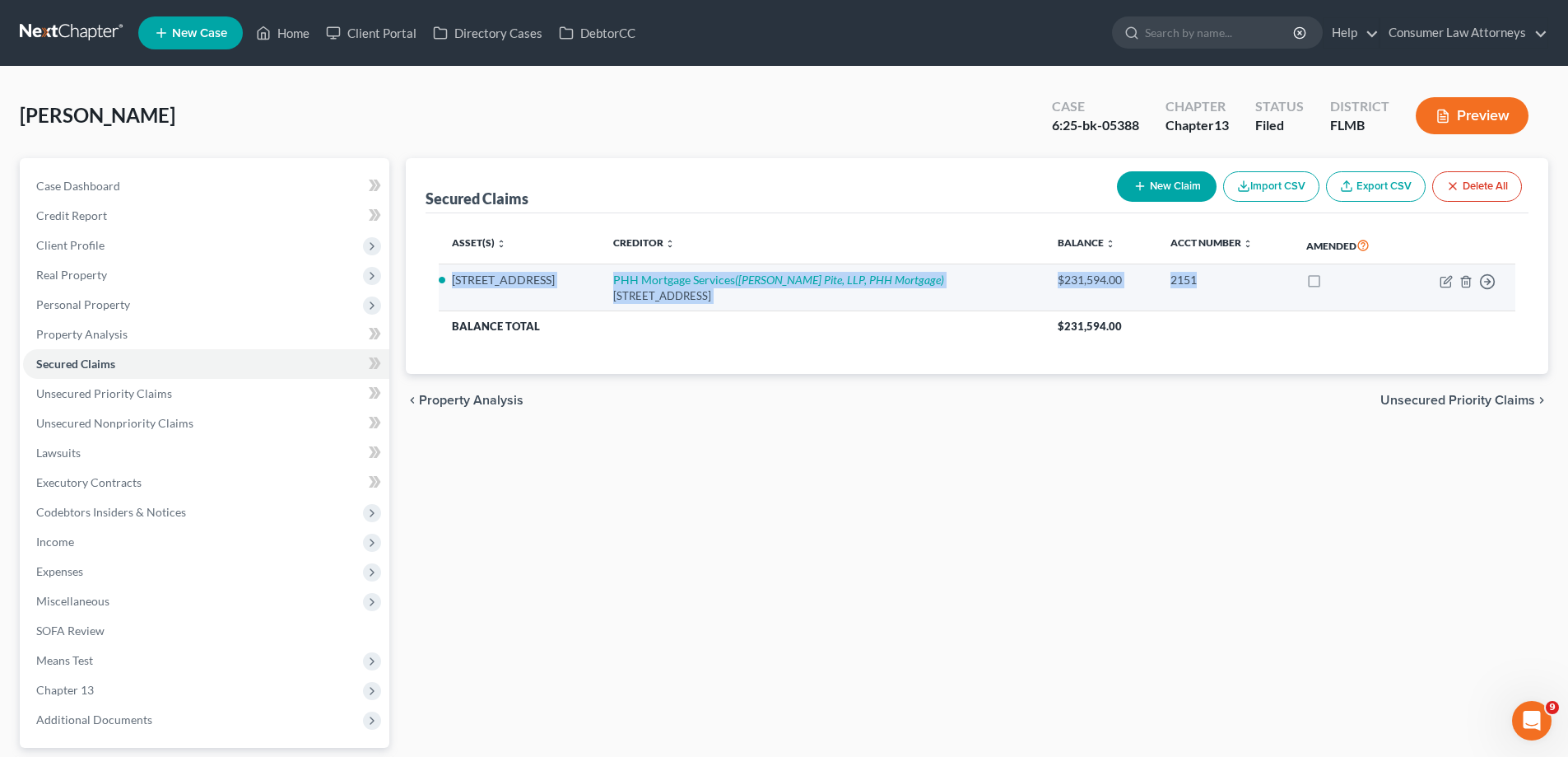
click at [1242, 294] on tr "[STREET_ADDRESS] PHH Mortgage Services ([PERSON_NAME][GEOGRAPHIC_DATA], PHH Mor…" at bounding box center [977, 288] width 1077 height 47
click at [1242, 294] on td "2151" at bounding box center [1225, 288] width 135 height 47
drag, startPoint x: 1235, startPoint y: 291, endPoint x: 454, endPoint y: 288, distance: 781.0
click at [454, 288] on tr "[STREET_ADDRESS] PHH Mortgage Services ([PERSON_NAME][GEOGRAPHIC_DATA], PHH Mor…" at bounding box center [977, 288] width 1077 height 47
click at [454, 288] on li "[STREET_ADDRESS]" at bounding box center [519, 280] width 135 height 17
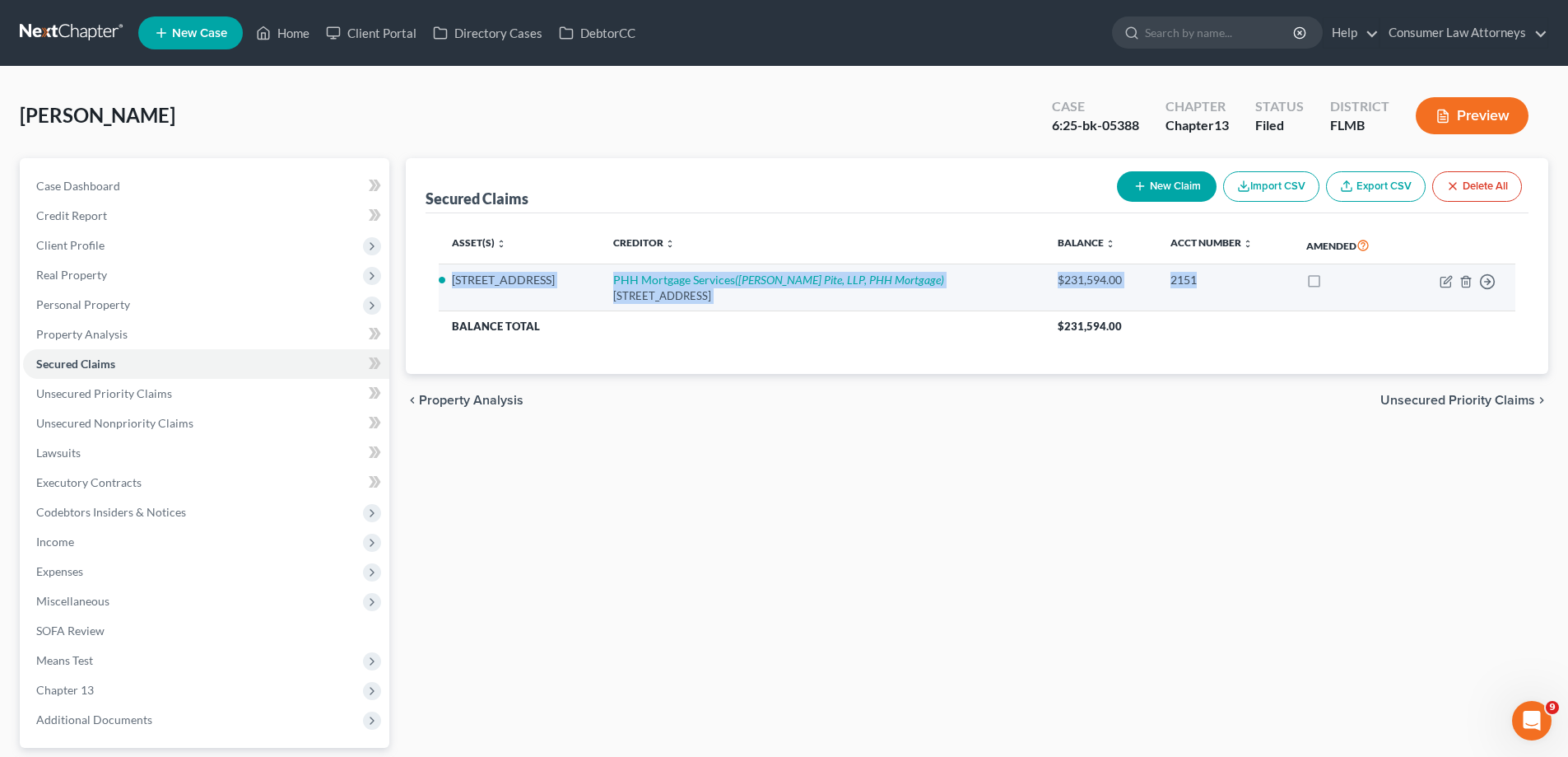
drag, startPoint x: 451, startPoint y: 281, endPoint x: 1188, endPoint y: 288, distance: 737.0
click at [1188, 288] on tr "[STREET_ADDRESS] PHH Mortgage Services ([PERSON_NAME][GEOGRAPHIC_DATA], PHH Mor…" at bounding box center [977, 288] width 1077 height 47
click at [1188, 288] on div "2151" at bounding box center [1225, 280] width 109 height 17
drag, startPoint x: 1193, startPoint y: 282, endPoint x: 455, endPoint y: 283, distance: 738.0
click at [455, 283] on tr "[STREET_ADDRESS] PHH Mortgage Services ([PERSON_NAME][GEOGRAPHIC_DATA], PHH Mor…" at bounding box center [977, 288] width 1077 height 47
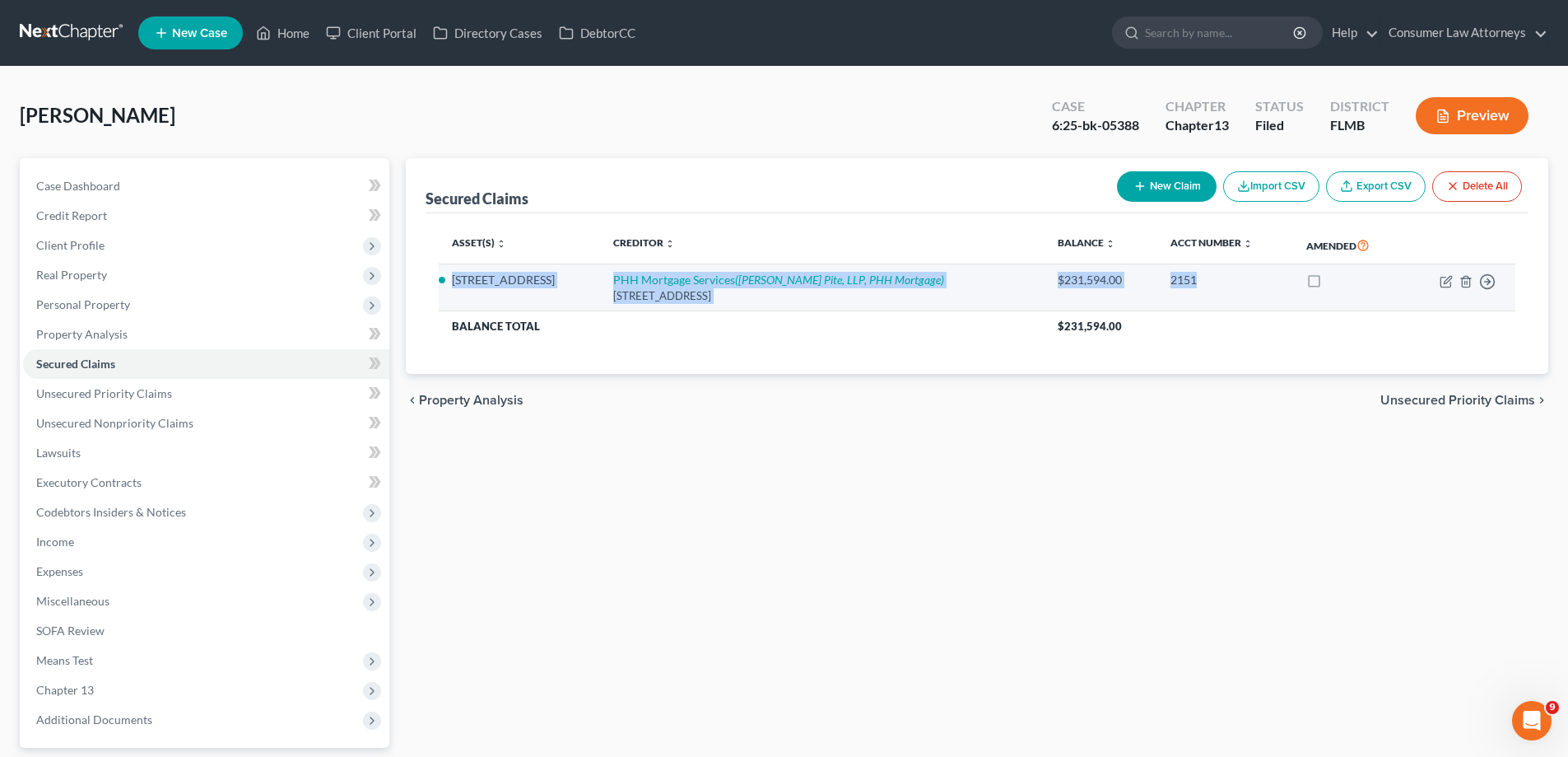
click at [455, 290] on td "[STREET_ADDRESS]" at bounding box center [519, 288] width 161 height 47
drag, startPoint x: 454, startPoint y: 280, endPoint x: 1182, endPoint y: 287, distance: 728.0
click at [1182, 287] on tr "[STREET_ADDRESS] PHH Mortgage Services ([PERSON_NAME][GEOGRAPHIC_DATA], PHH Mor…" at bounding box center [977, 288] width 1077 height 47
click at [1182, 287] on div "2151" at bounding box center [1225, 280] width 109 height 17
drag, startPoint x: 1197, startPoint y: 282, endPoint x: 449, endPoint y: 282, distance: 748.0
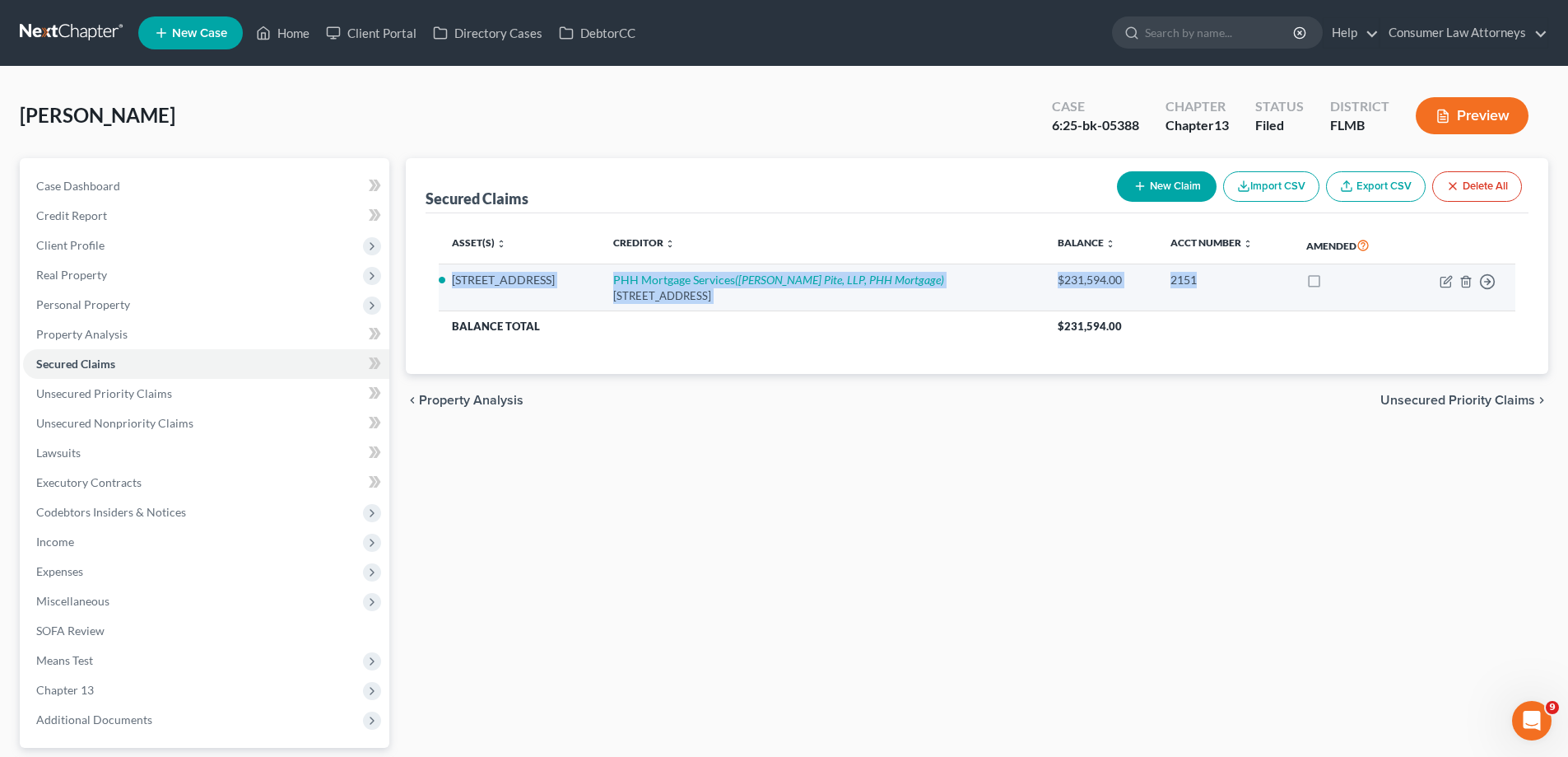
click at [449, 282] on tr "[STREET_ADDRESS] PHH Mortgage Services ([PERSON_NAME][GEOGRAPHIC_DATA], PHH Mor…" at bounding box center [977, 288] width 1077 height 47
click at [449, 282] on td "[STREET_ADDRESS]" at bounding box center [519, 288] width 161 height 47
drag, startPoint x: 450, startPoint y: 280, endPoint x: 1193, endPoint y: 318, distance: 744.0
click at [1193, 318] on tbody "[STREET_ADDRESS] PHH Mortgage Services ([PERSON_NAME][GEOGRAPHIC_DATA], PHH Mor…" at bounding box center [977, 303] width 1077 height 77
click at [1193, 318] on th "$231,594.00" at bounding box center [1280, 326] width 471 height 29
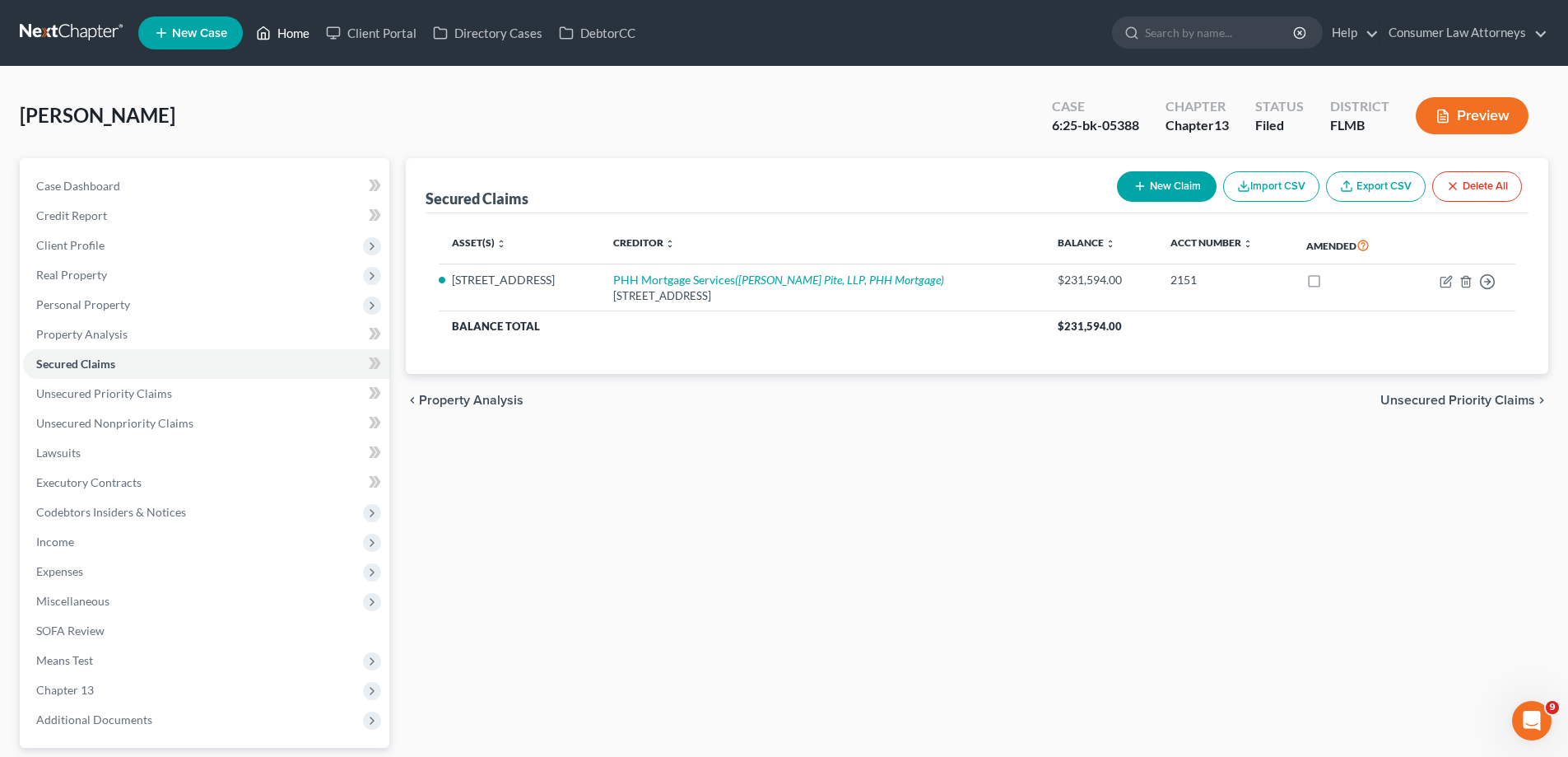
click at [308, 27] on link "Home" at bounding box center [282, 32] width 70 height 29
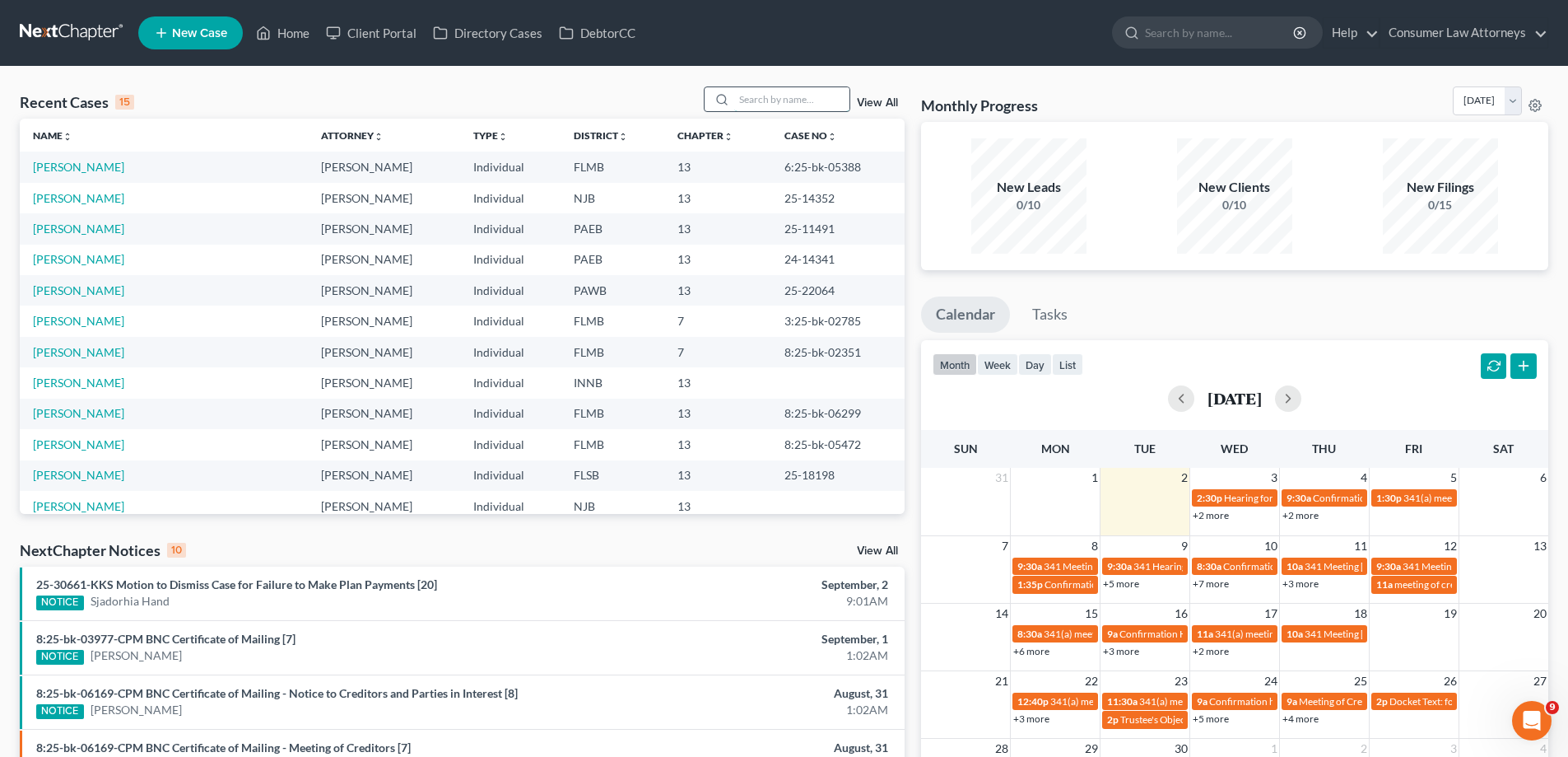
click at [762, 100] on input "search" at bounding box center [792, 99] width 115 height 24
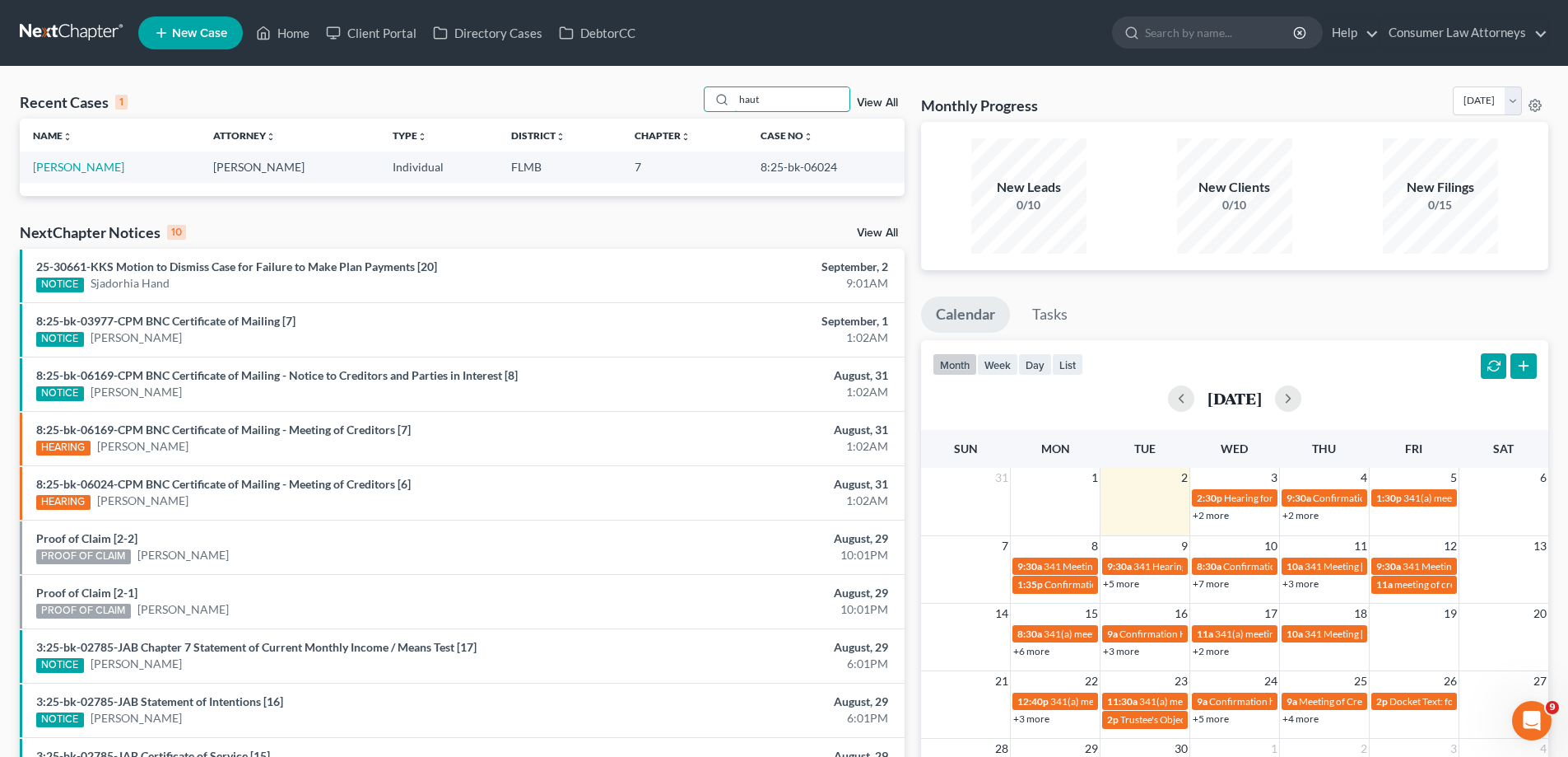
type input "haut"
drag, startPoint x: 842, startPoint y: 174, endPoint x: 746, endPoint y: 175, distance: 96.0
click at [748, 175] on td "8:25-bk-06024" at bounding box center [826, 166] width 158 height 30
copy td "8:25-bk-06024"
click at [890, 165] on td "8:25-bk-06024" at bounding box center [826, 166] width 158 height 30
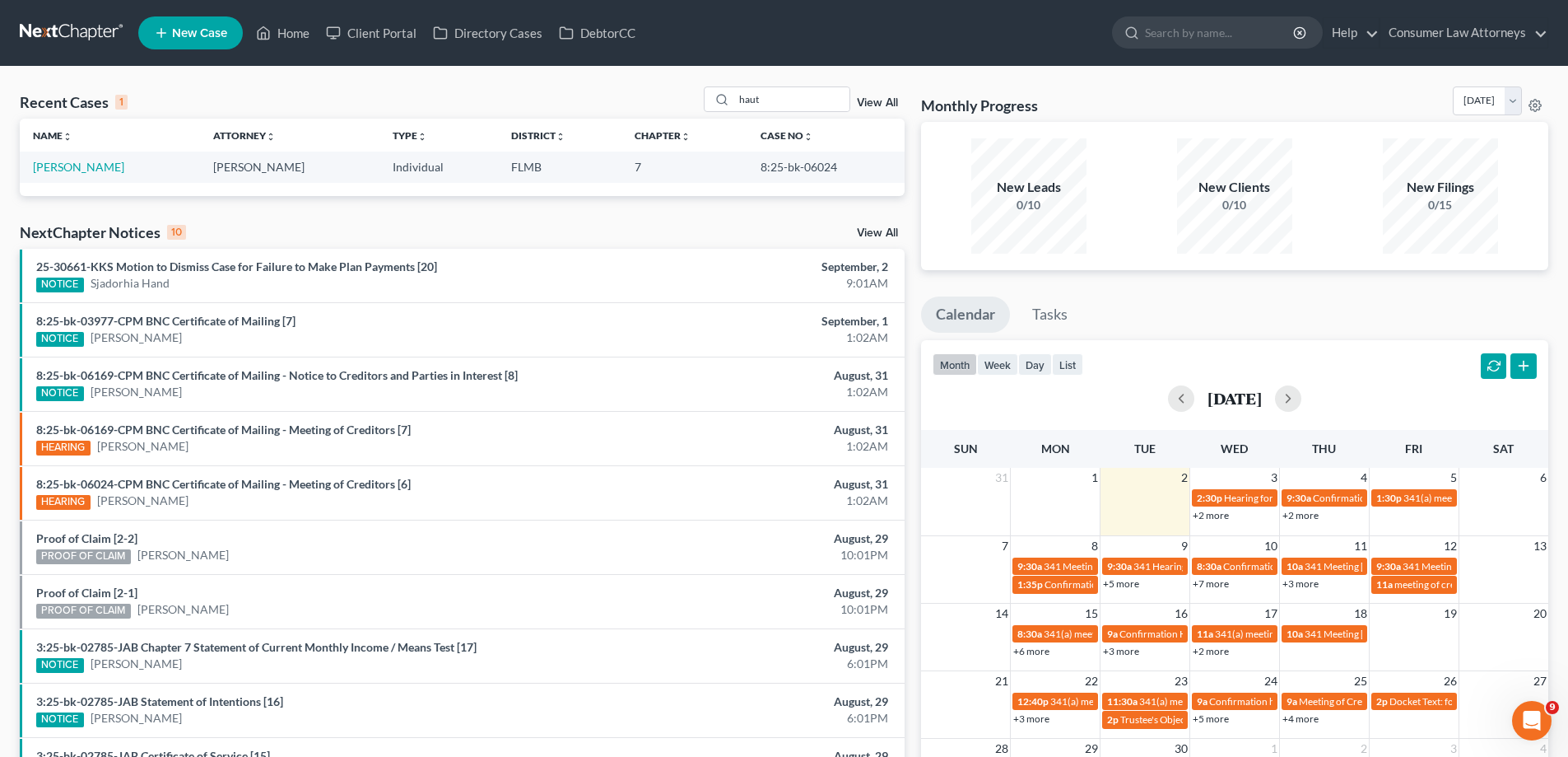
click at [417, 98] on div "Recent Cases 1 haut View All" at bounding box center [462, 103] width 885 height 32
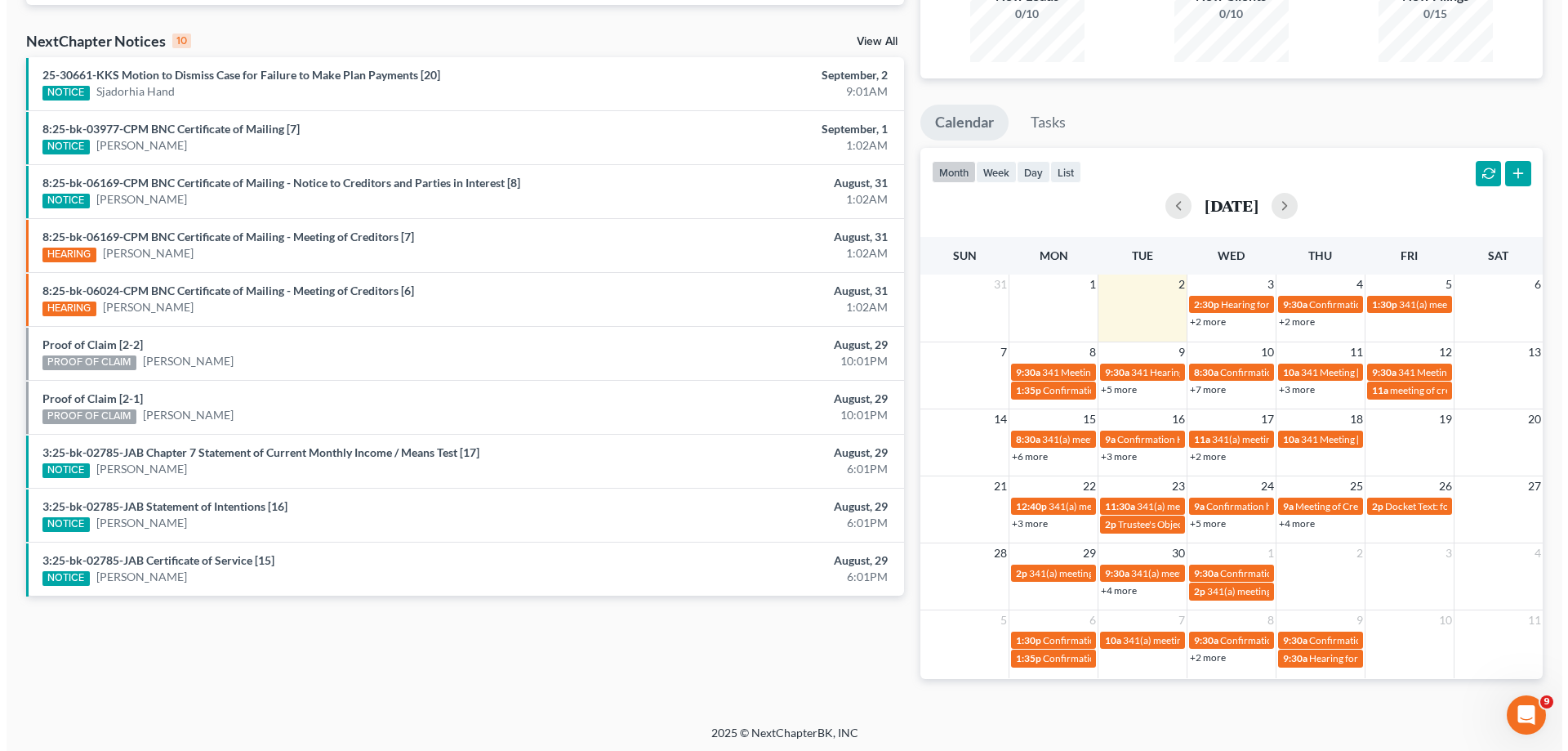
scroll to position [193, 0]
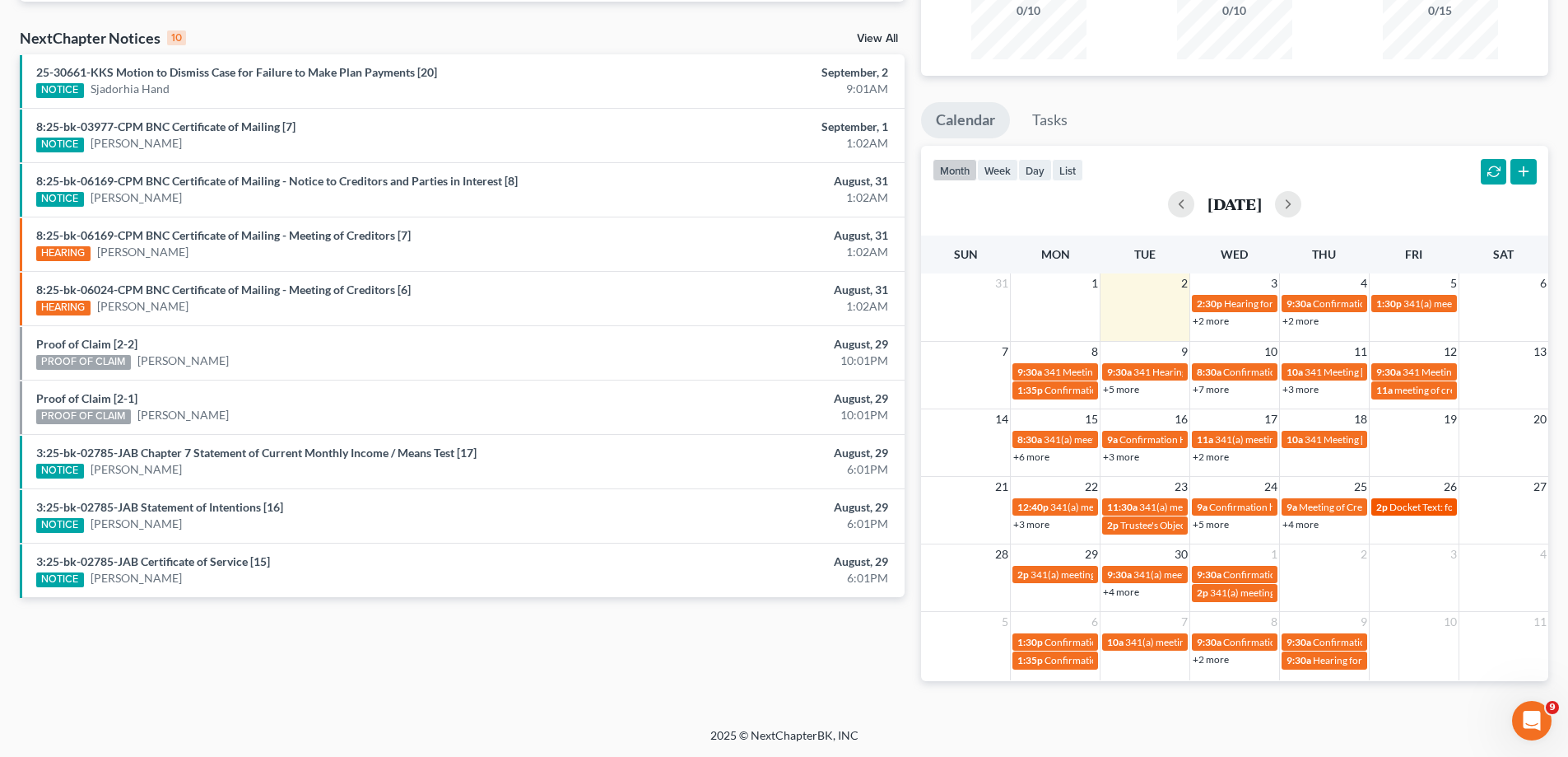
click at [1437, 514] on div "2p Docket Text: for [PERSON_NAME]" at bounding box center [1414, 507] width 76 height 12
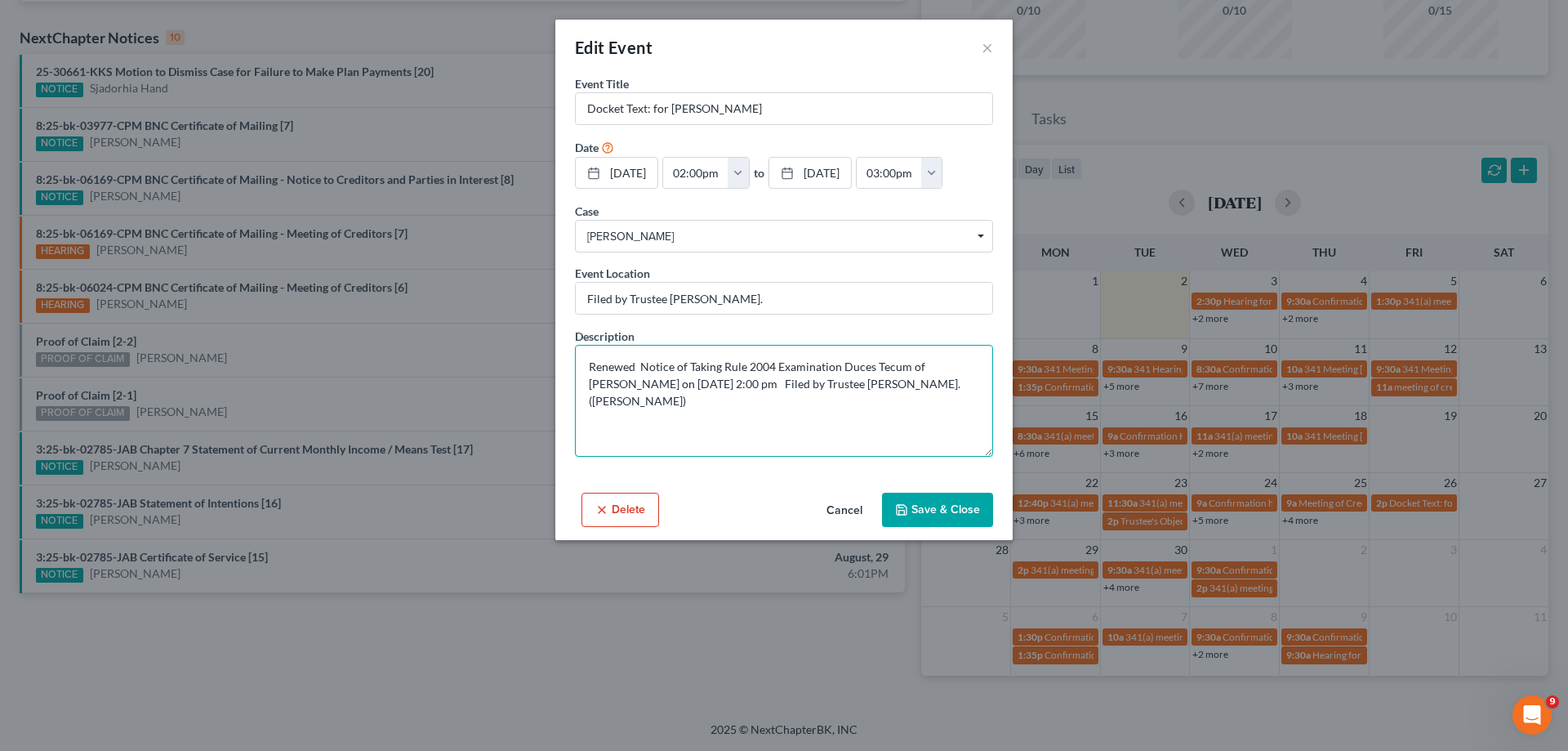
click at [725, 403] on textarea "Renewed Notice of Taking Rule 2004 Examination Duces Tecum of [PERSON_NAME] on …" at bounding box center [784, 401] width 418 height 112
click at [942, 181] on button "button" at bounding box center [931, 173] width 21 height 31
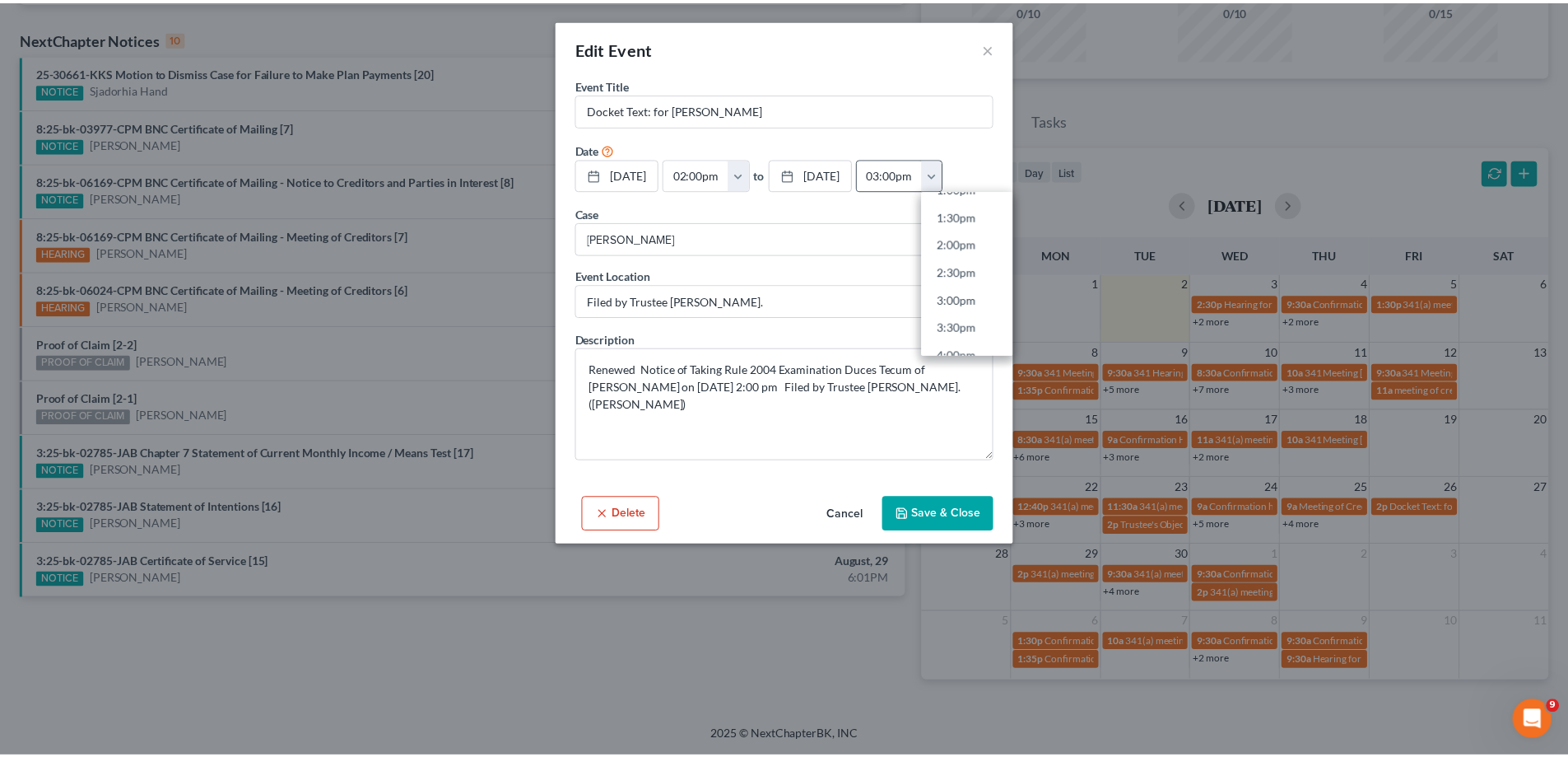
scroll to position [823, 0]
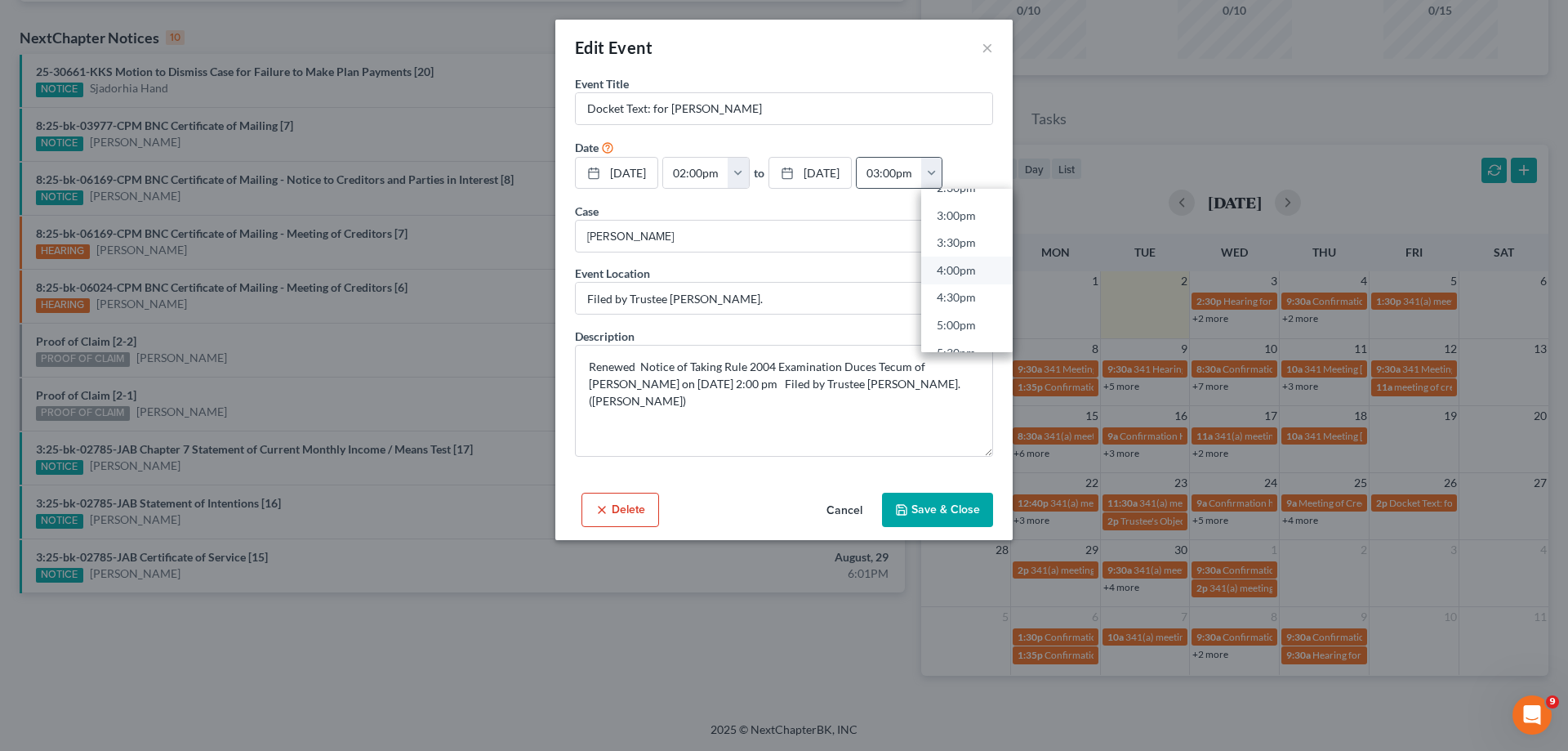
click at [998, 269] on link "4:00pm" at bounding box center [967, 271] width 91 height 28
type input "4:00pm"
click at [942, 511] on button "Save & Close" at bounding box center [938, 509] width 111 height 34
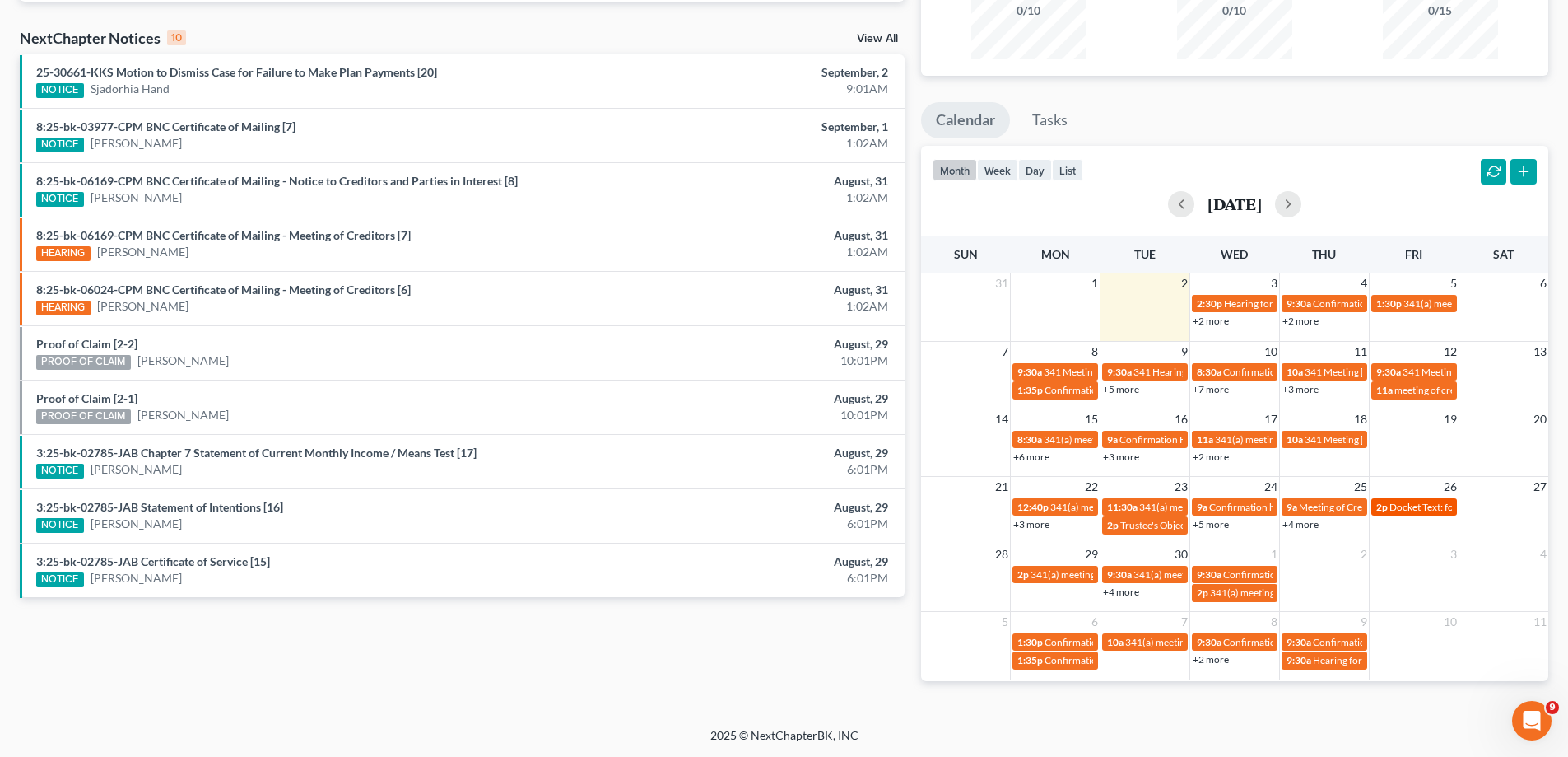
click at [1424, 510] on span "Docket Text: for [PERSON_NAME]" at bounding box center [1463, 507] width 148 height 12
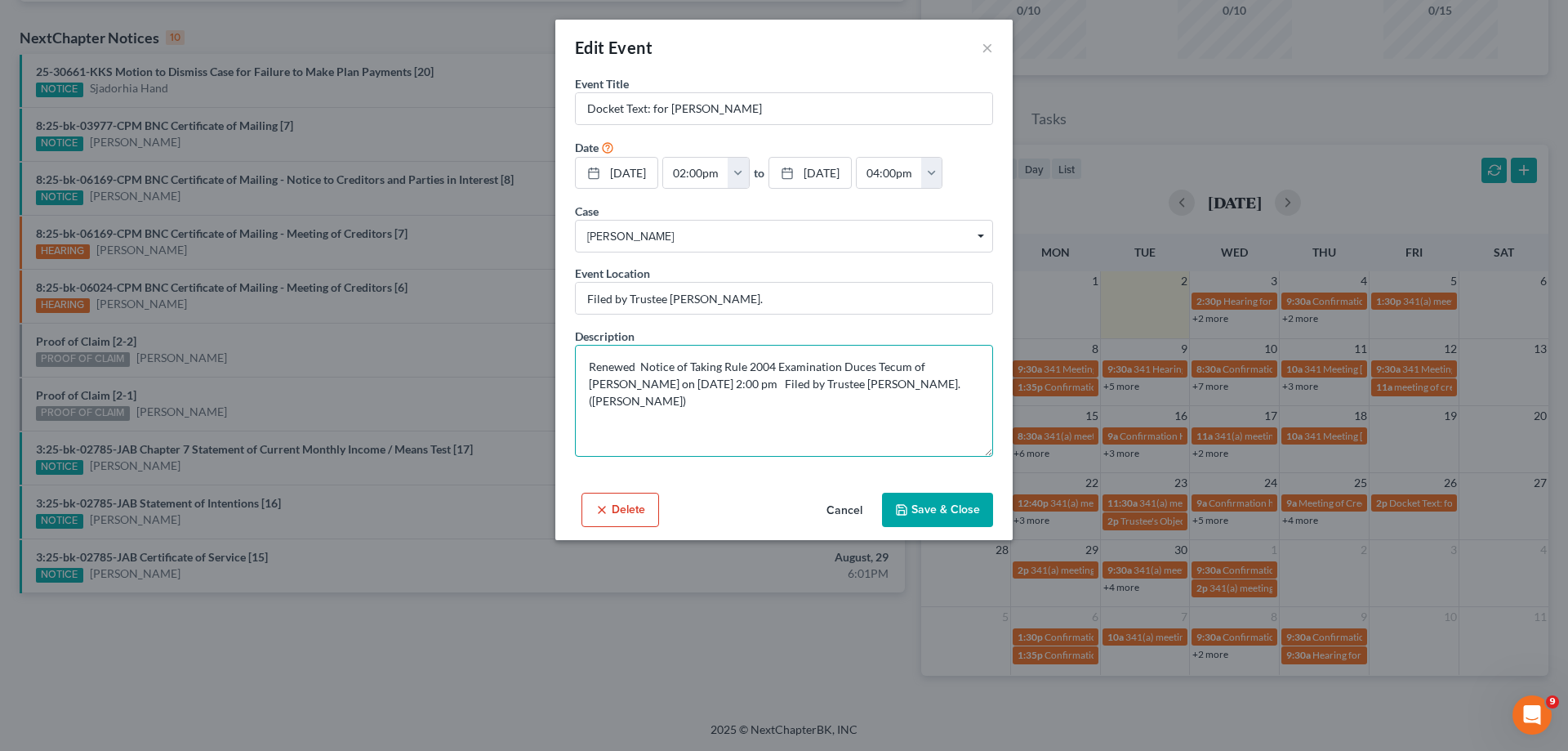
drag, startPoint x: 586, startPoint y: 369, endPoint x: 796, endPoint y: 383, distance: 210.5
click at [796, 383] on textarea "Renewed Notice of Taking Rule 2004 Examination Duces Tecum of [PERSON_NAME] on …" at bounding box center [784, 401] width 418 height 112
click at [958, 509] on button "Save & Close" at bounding box center [938, 509] width 111 height 34
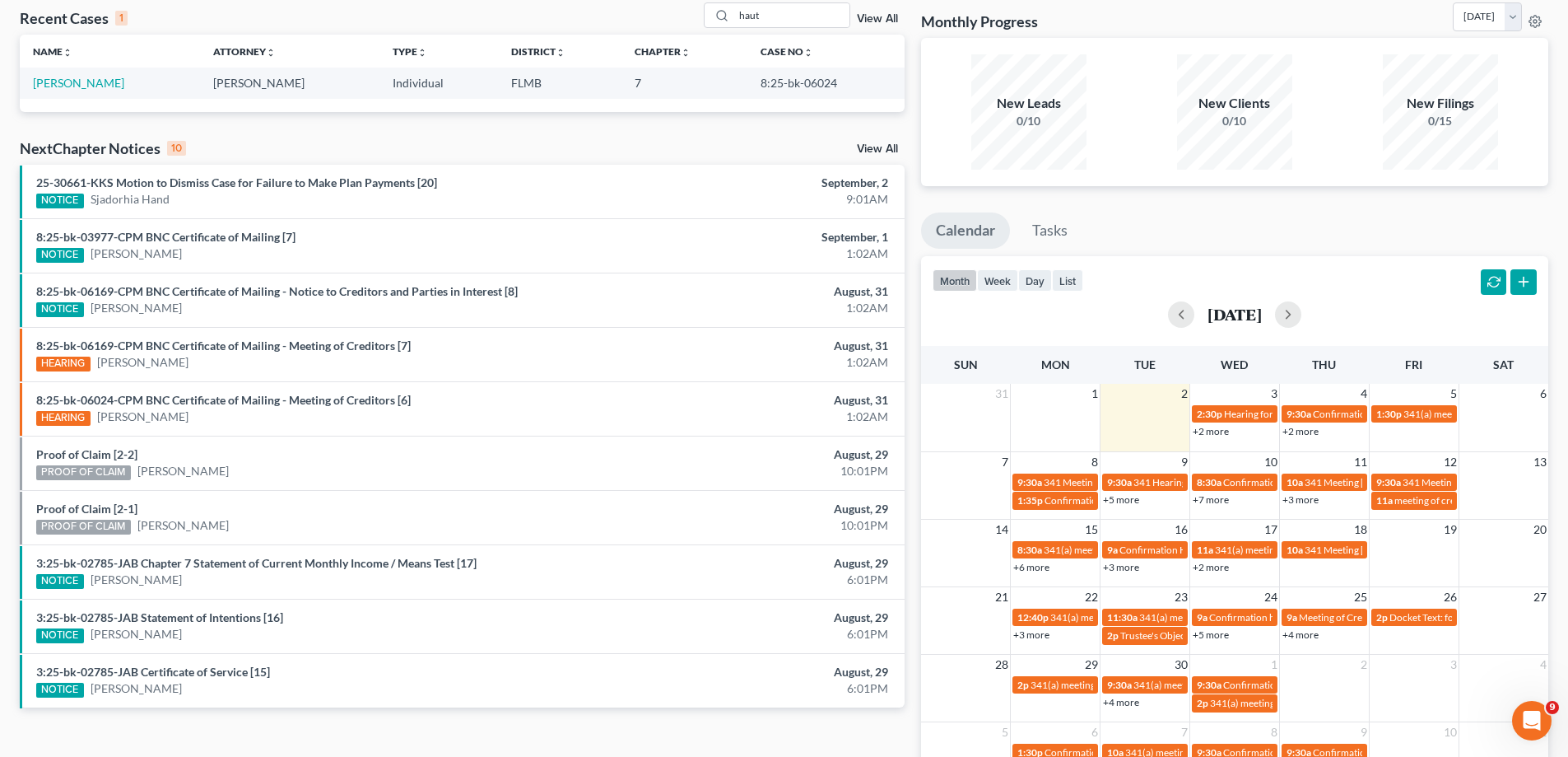
scroll to position [0, 0]
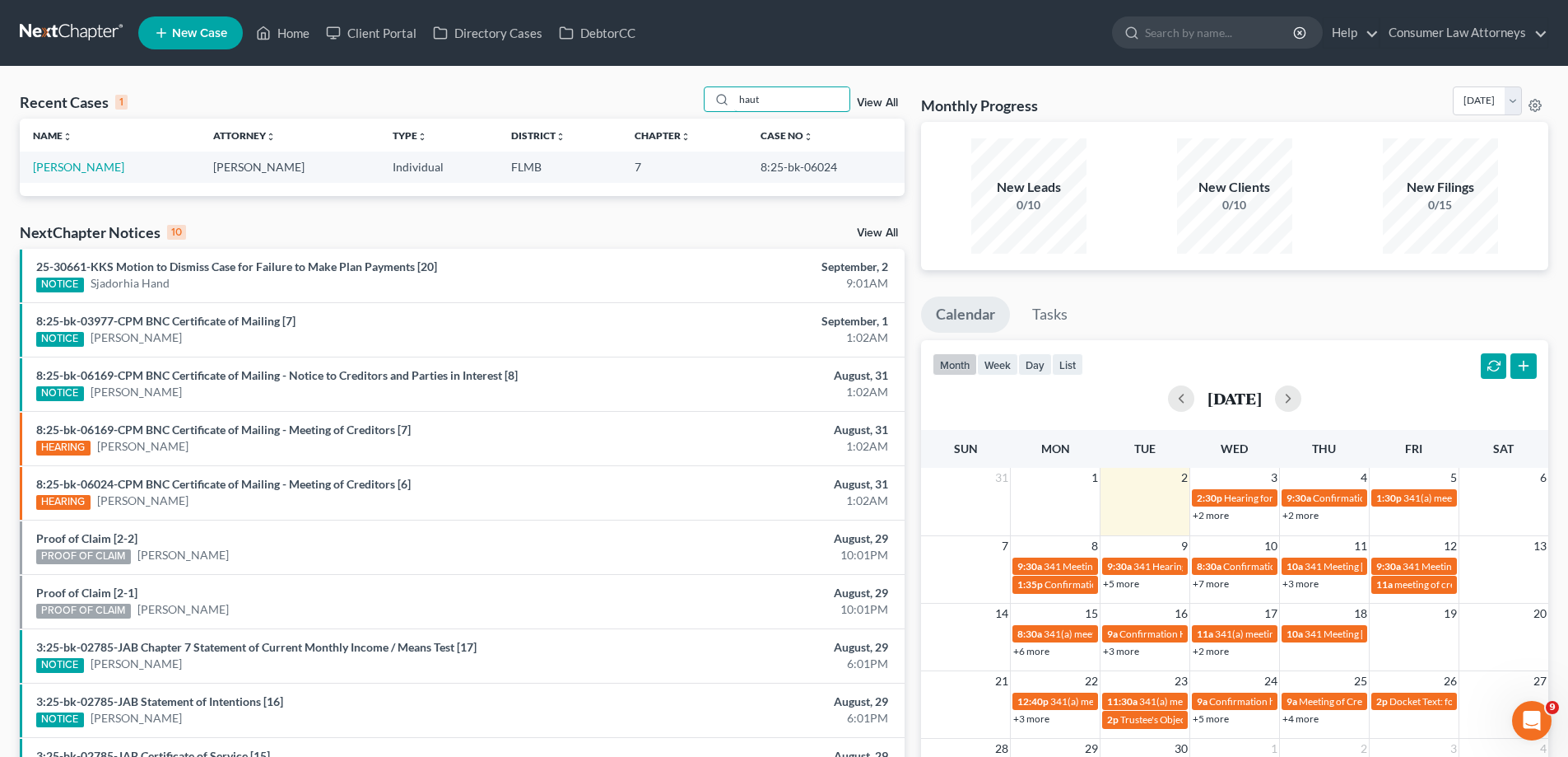
drag, startPoint x: 793, startPoint y: 100, endPoint x: 682, endPoint y: 108, distance: 111.3
click at [682, 108] on div "Recent Cases 1 haut View All" at bounding box center [462, 103] width 885 height 32
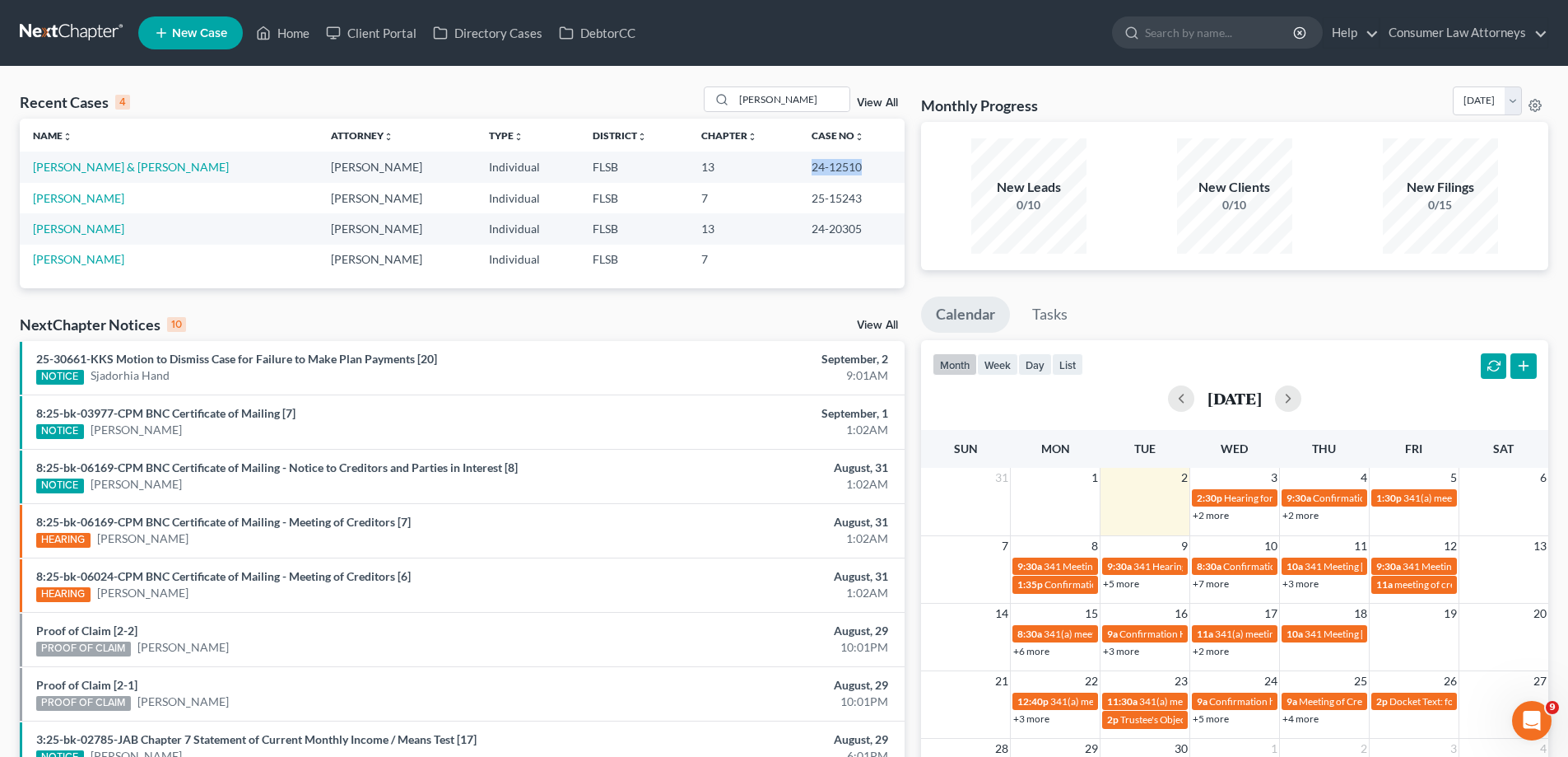
drag, startPoint x: 842, startPoint y: 168, endPoint x: 783, endPoint y: 168, distance: 59.0
click at [798, 168] on td "24-12510" at bounding box center [851, 166] width 106 height 30
drag, startPoint x: 794, startPoint y: 168, endPoint x: 770, endPoint y: 206, distance: 44.9
click at [768, 199] on td "7" at bounding box center [743, 198] width 111 height 30
drag, startPoint x: 786, startPoint y: 208, endPoint x: 842, endPoint y: 206, distance: 56.0
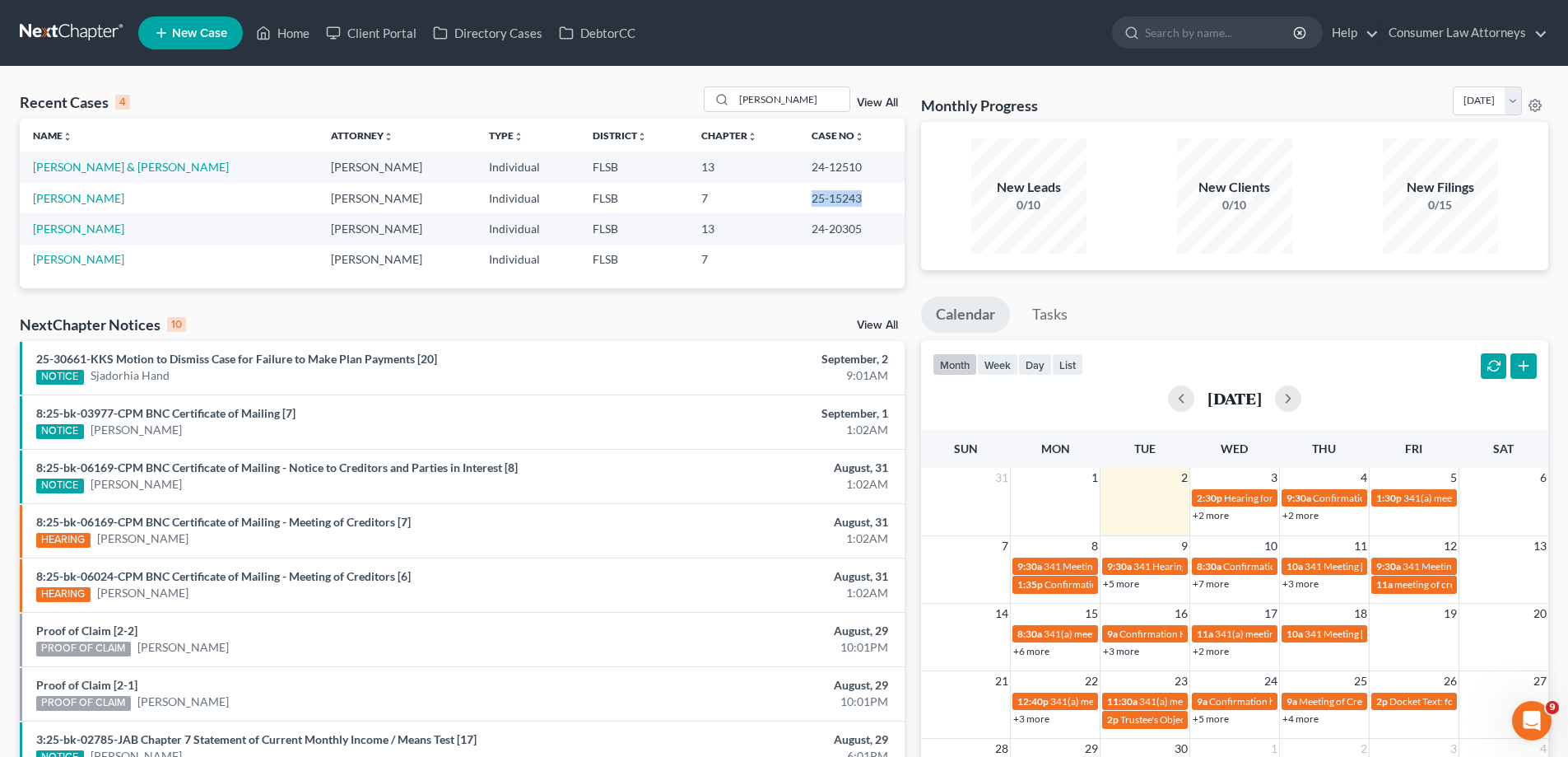
click at [842, 206] on td "25-15243" at bounding box center [851, 198] width 106 height 30
copy td "25-15243"
drag, startPoint x: 800, startPoint y: 102, endPoint x: 538, endPoint y: 116, distance: 262.4
click at [553, 112] on div "Recent Cases 4 [PERSON_NAME] View All" at bounding box center [462, 103] width 885 height 32
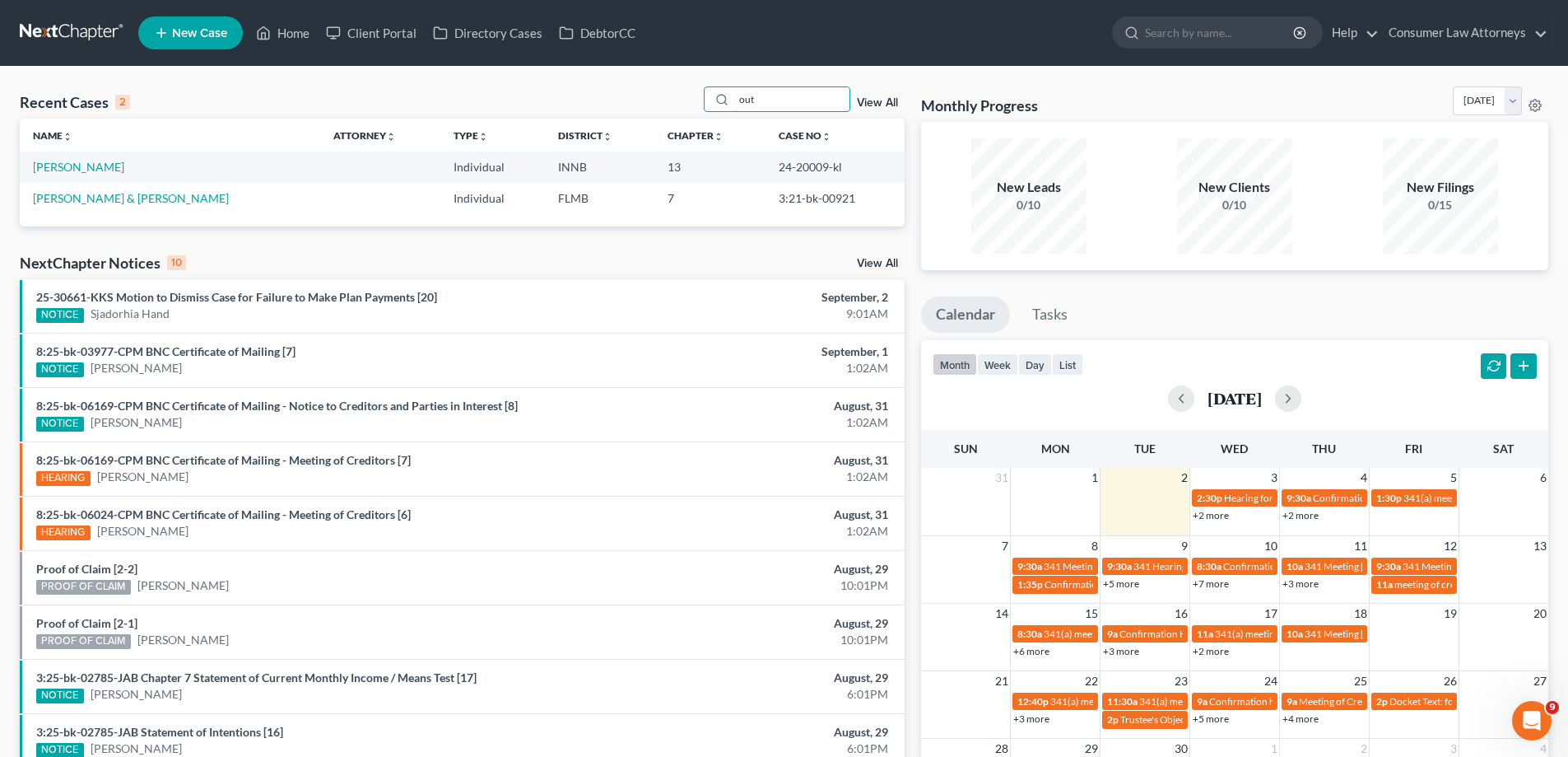
type input "out"
